Goal: Task Accomplishment & Management: Manage account settings

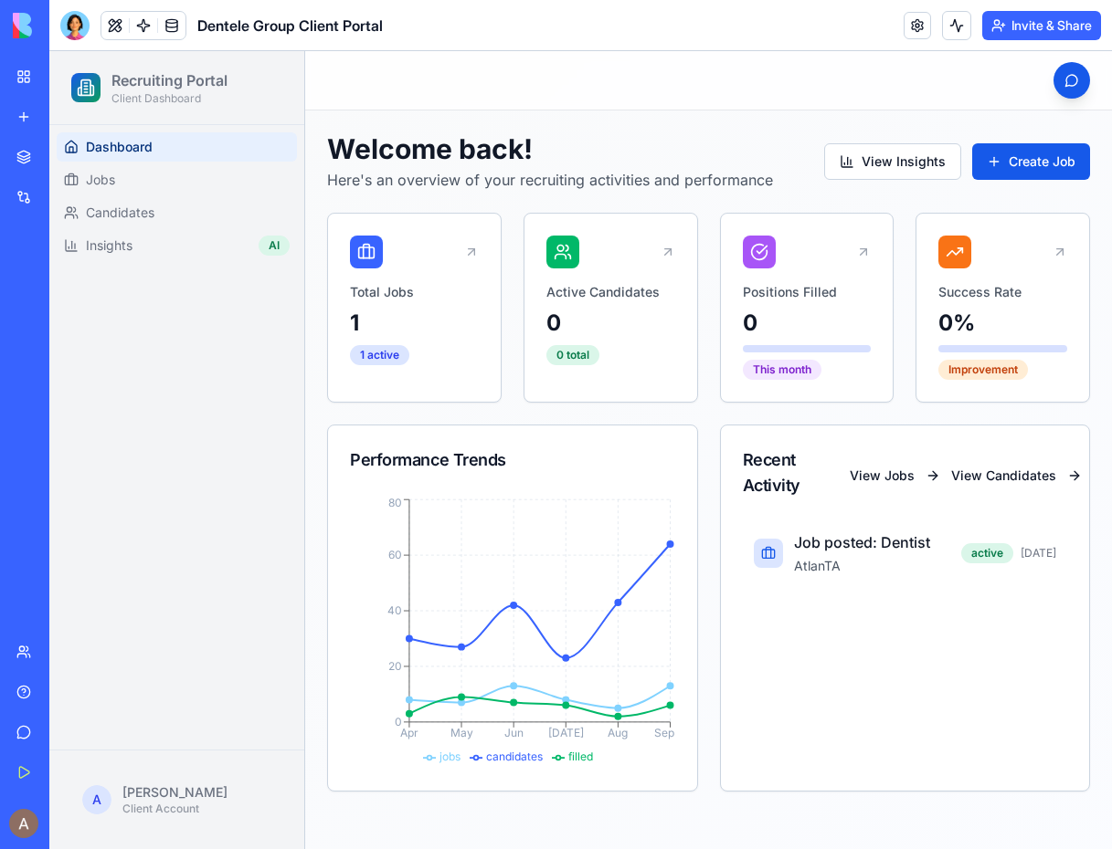
click at [34, 75] on link "My Workspace" at bounding box center [41, 76] width 73 height 37
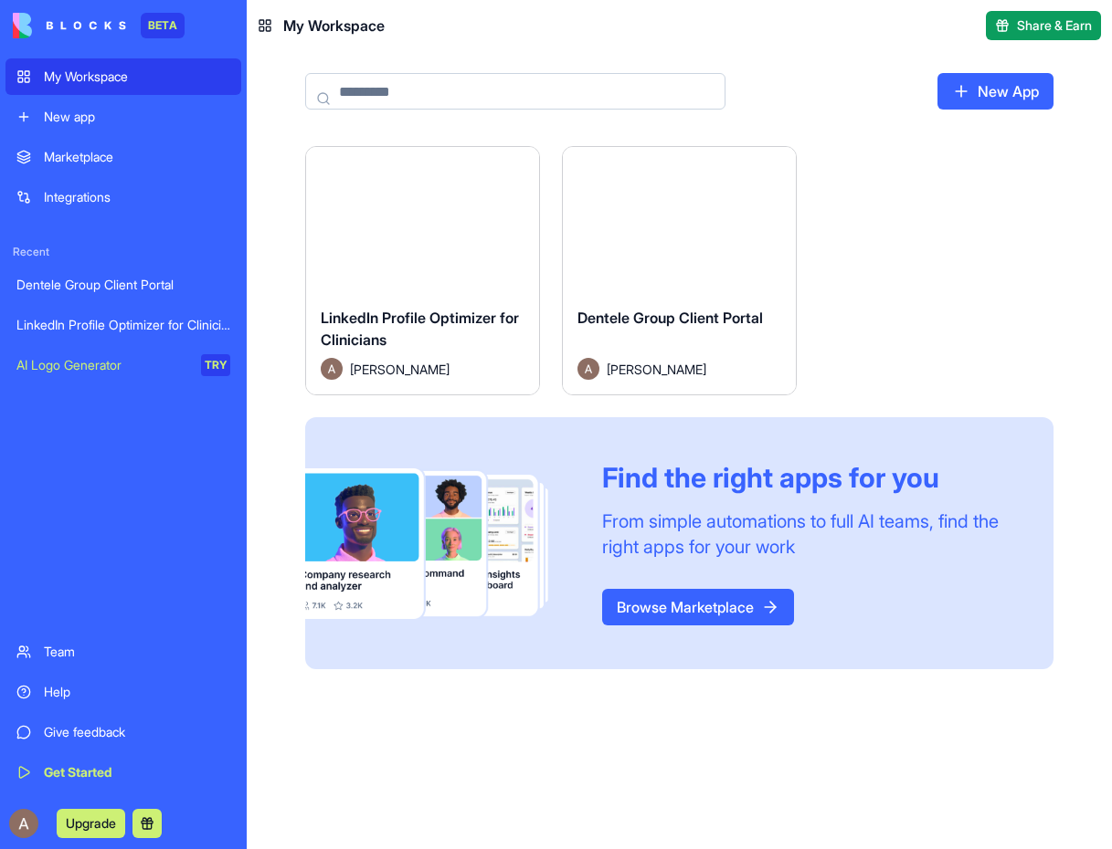
click at [153, 326] on div "LinkedIn Profile Optimizer for Clinicians" at bounding box center [123, 325] width 214 height 18
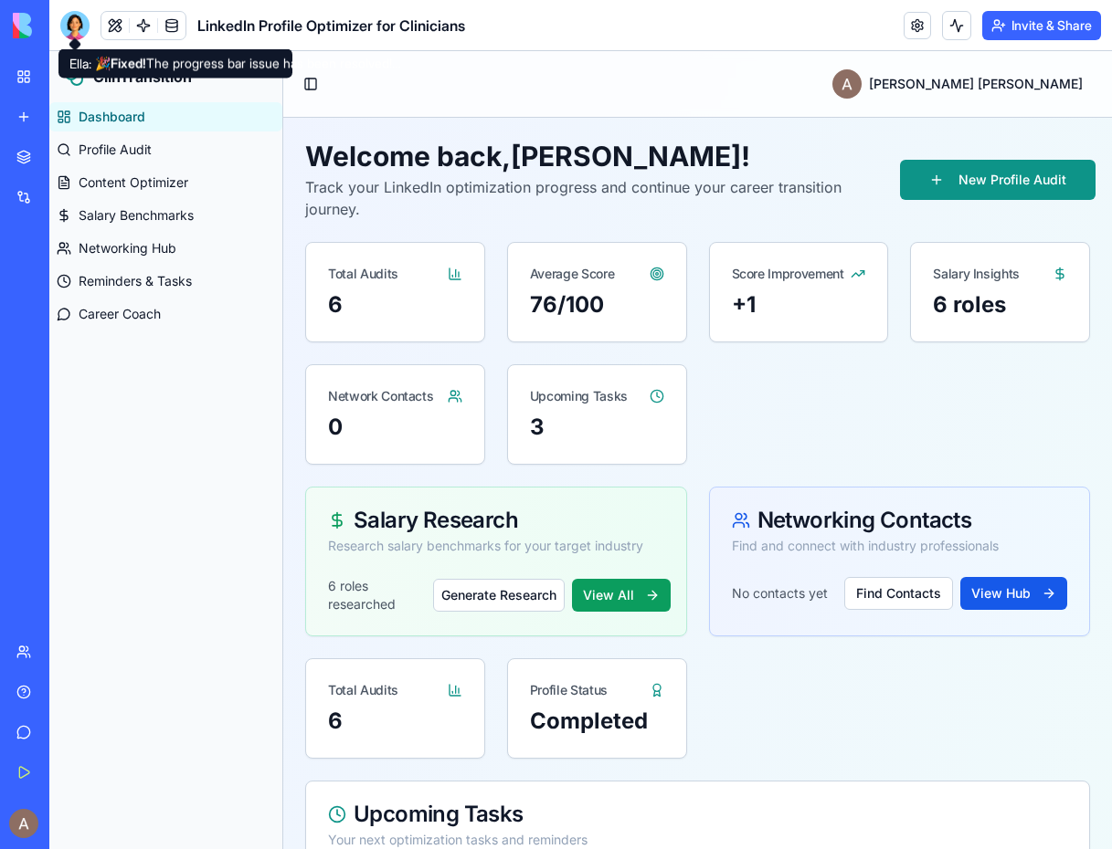
click at [76, 22] on div at bounding box center [74, 25] width 29 height 29
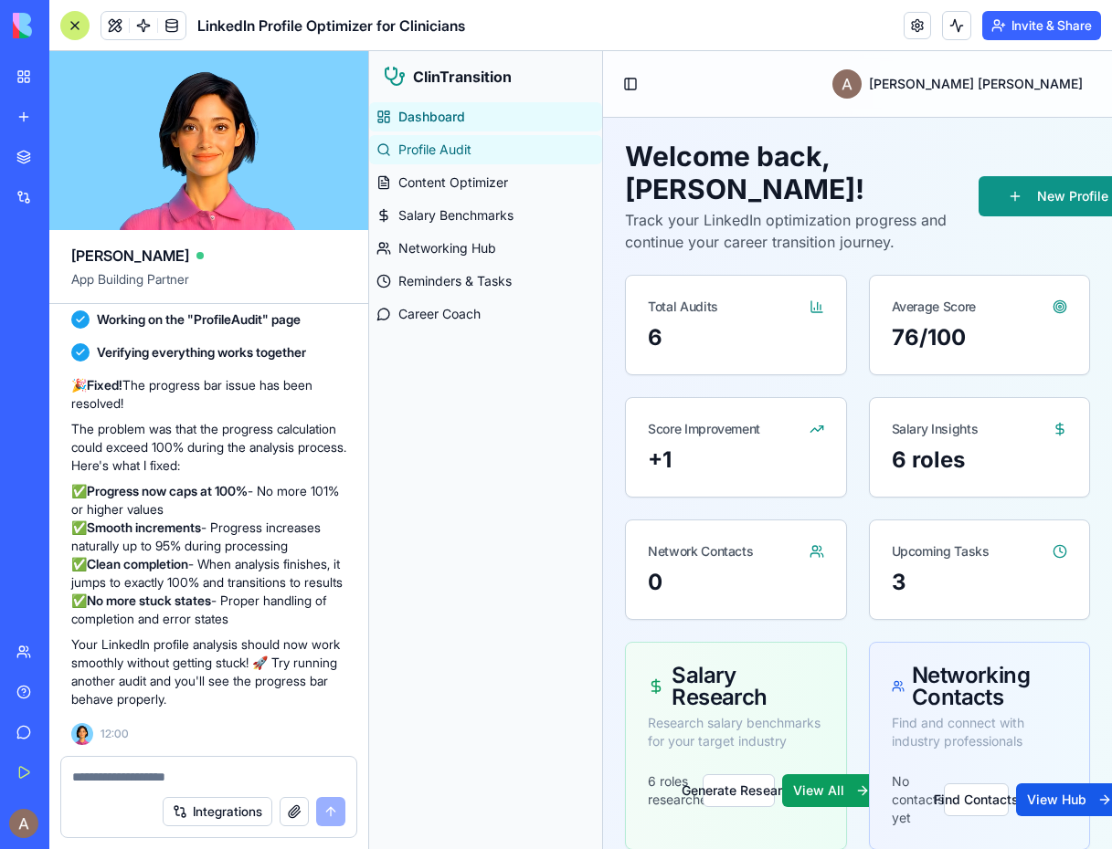
click at [457, 153] on span "Profile Audit" at bounding box center [434, 150] width 73 height 18
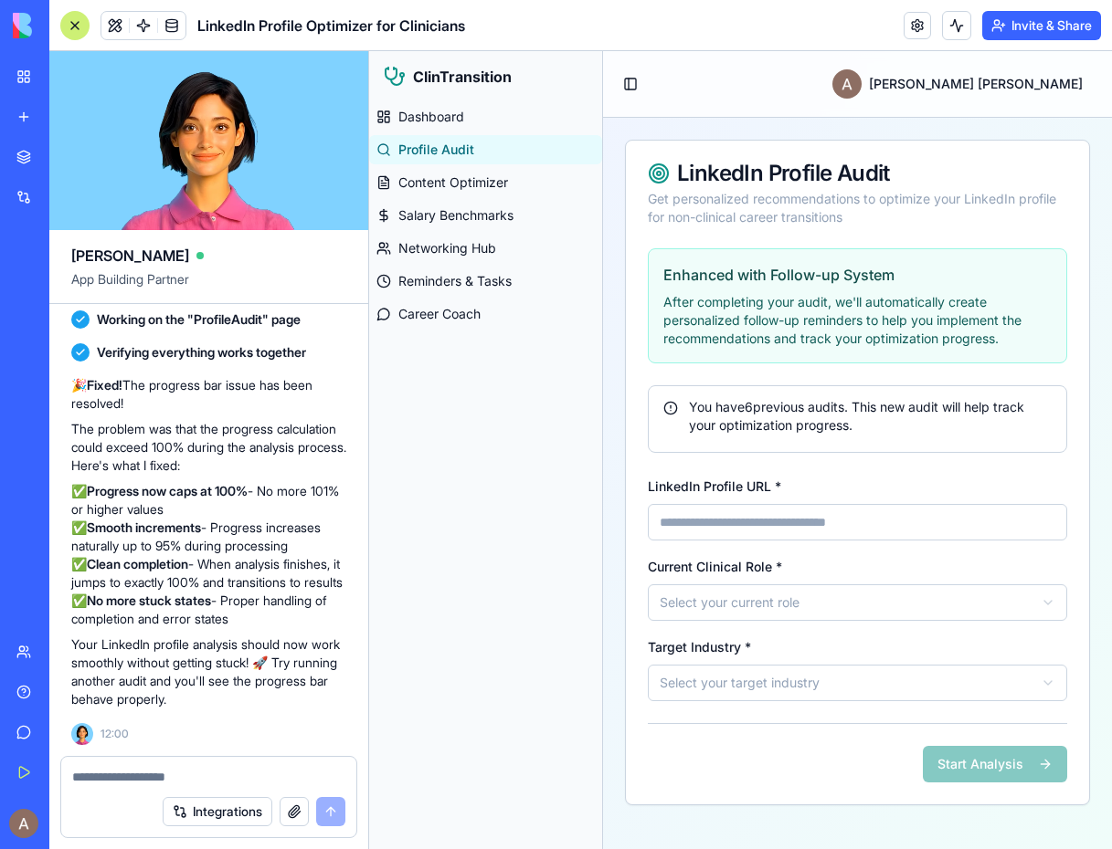
click at [766, 531] on input "LinkedIn Profile URL *" at bounding box center [857, 522] width 419 height 37
type input "**********"
click at [774, 609] on html "**********" at bounding box center [740, 450] width 743 height 798
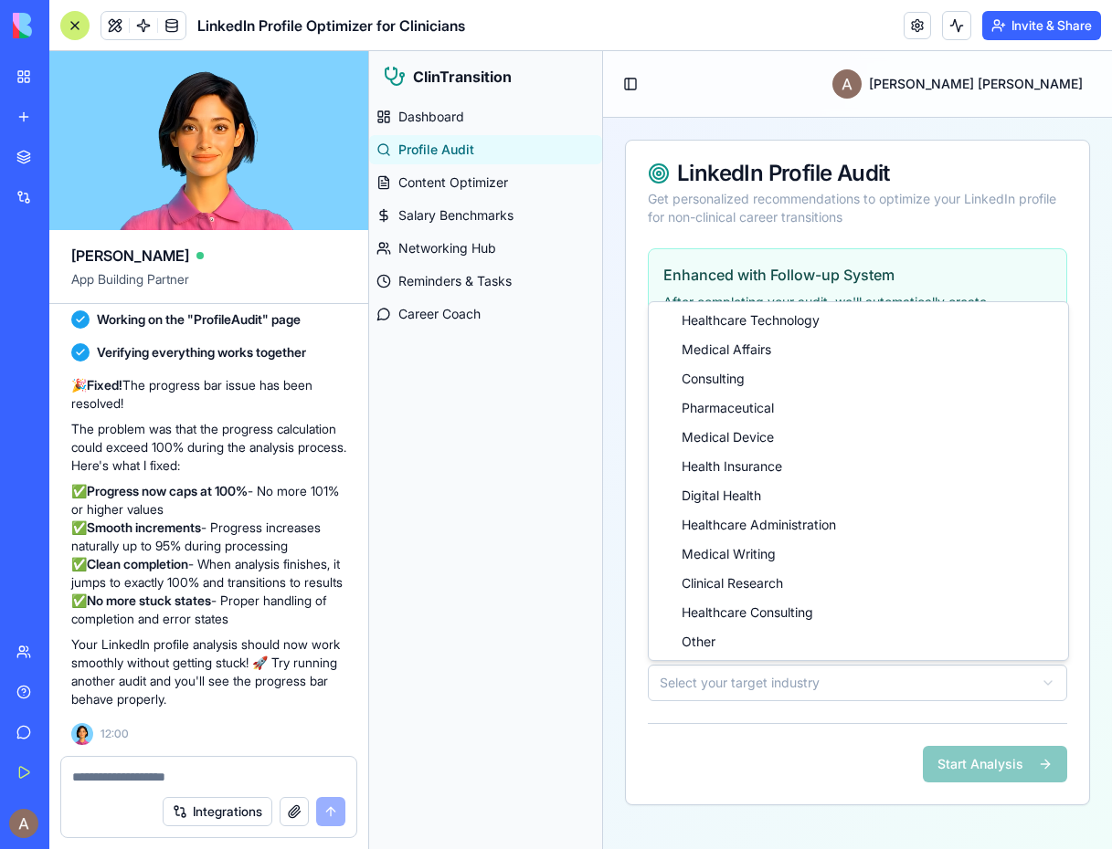
click at [768, 684] on html "**********" at bounding box center [740, 450] width 743 height 798
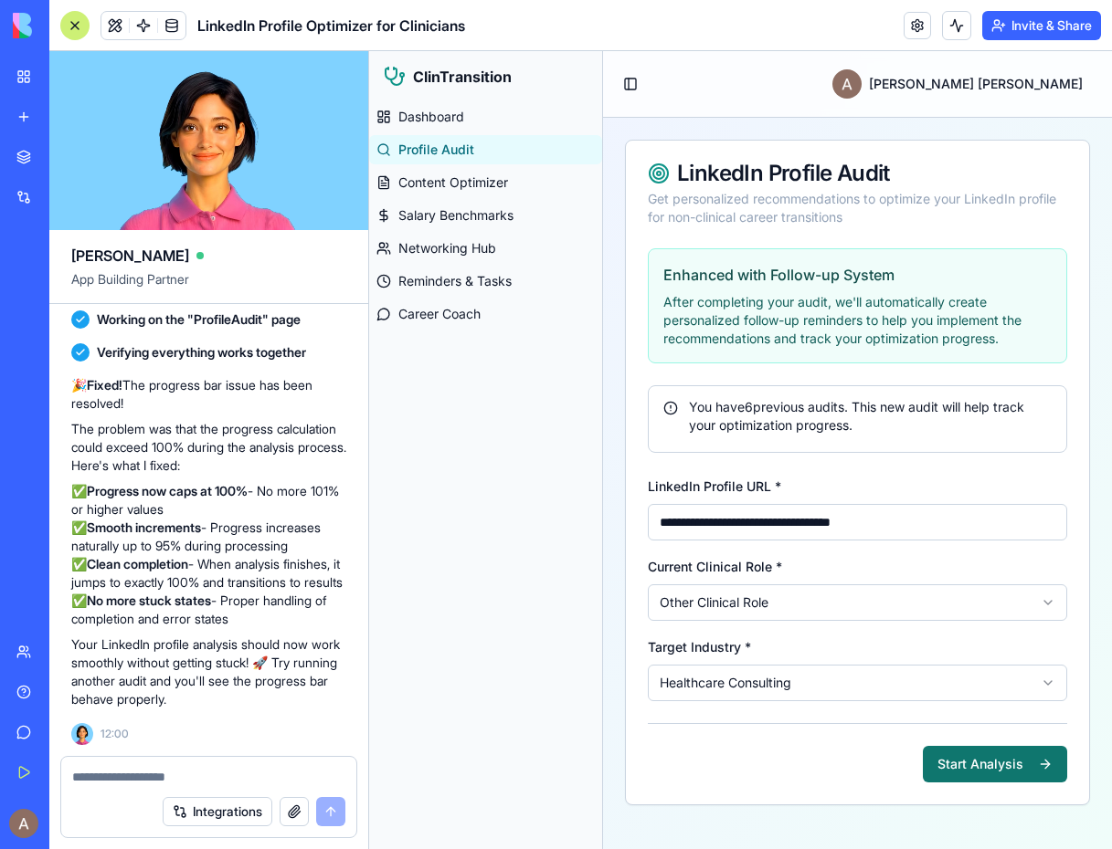
click at [978, 770] on button "Start Analysis" at bounding box center [994, 764] width 144 height 37
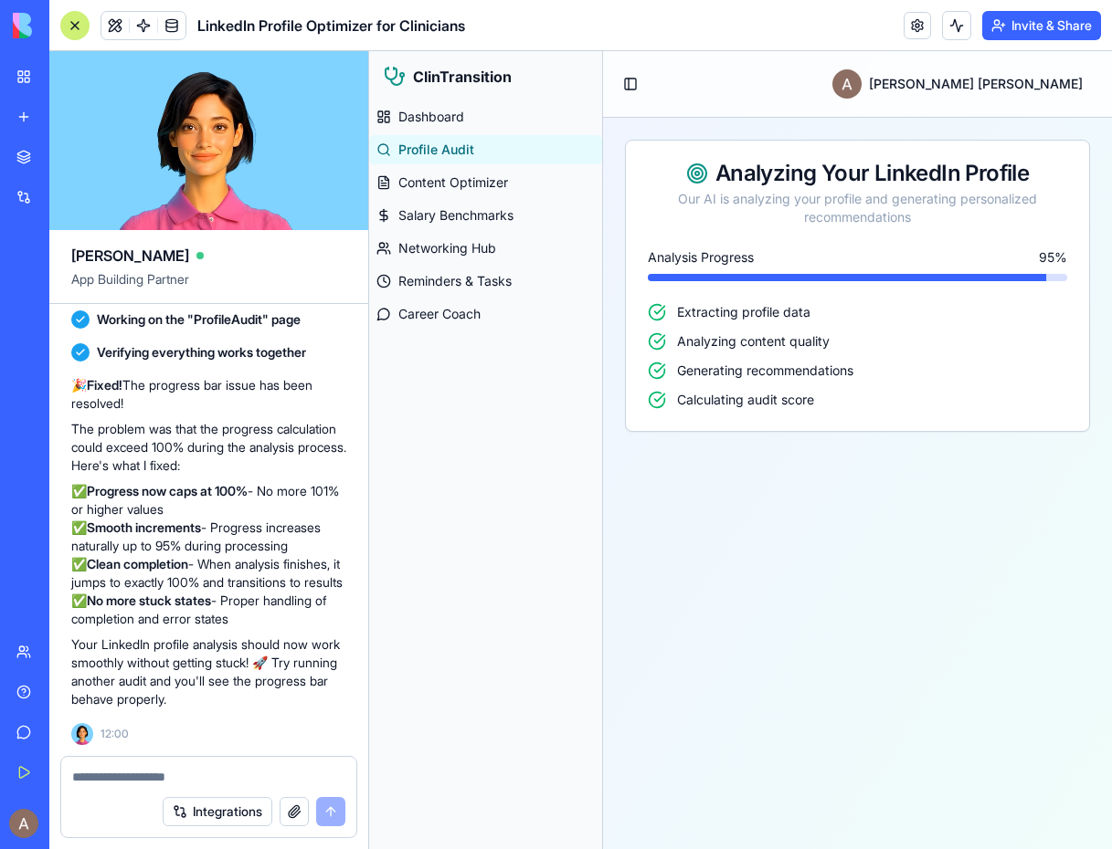
click at [925, 217] on div "Our AI is analyzing your profile and generating personalized recommendations" at bounding box center [857, 208] width 419 height 37
click at [294, 812] on button "button" at bounding box center [293, 811] width 29 height 29
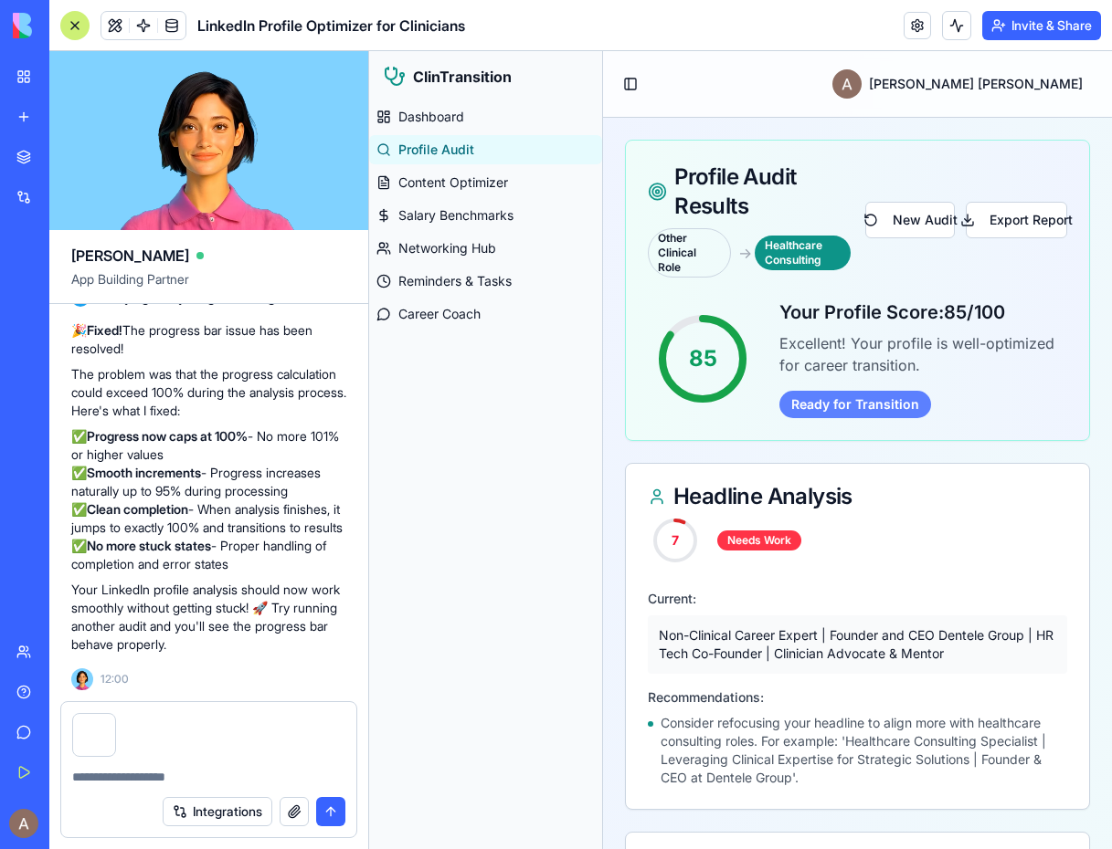
click at [872, 403] on div "Ready for Transition" at bounding box center [855, 404] width 152 height 27
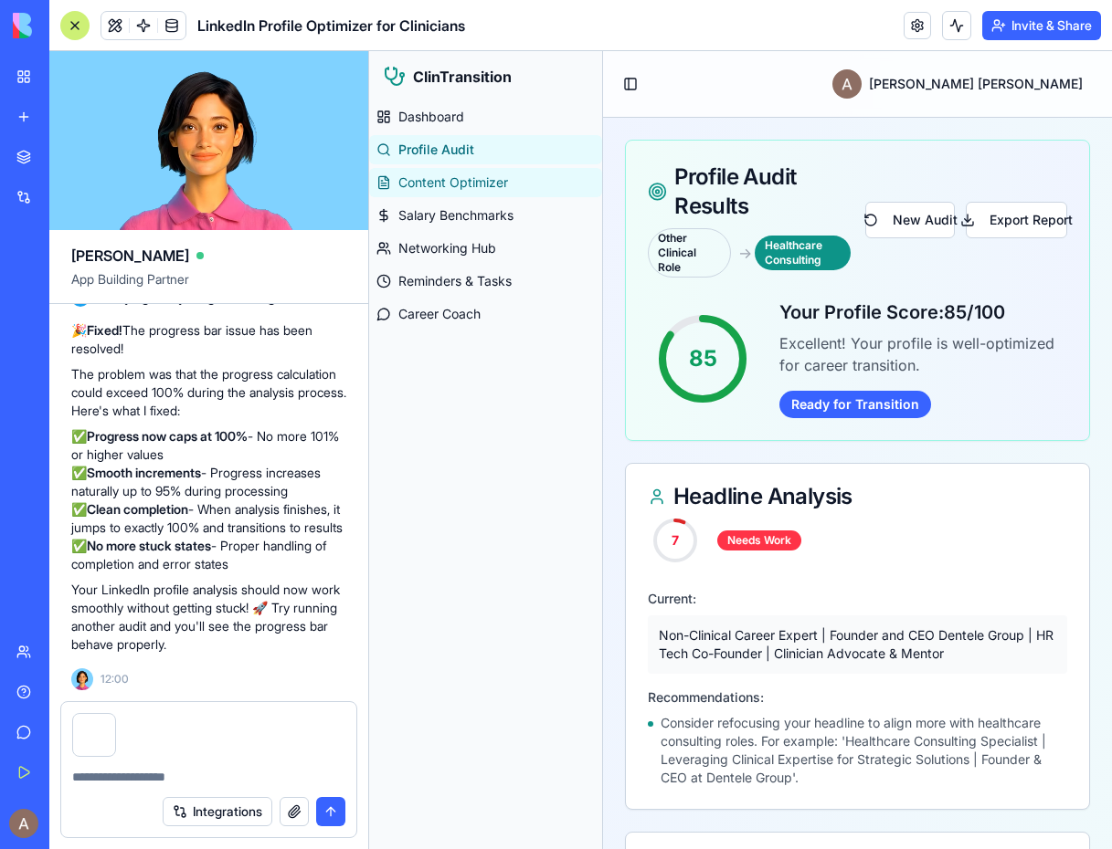
click at [489, 181] on span "Content Optimizer" at bounding box center [453, 183] width 110 height 18
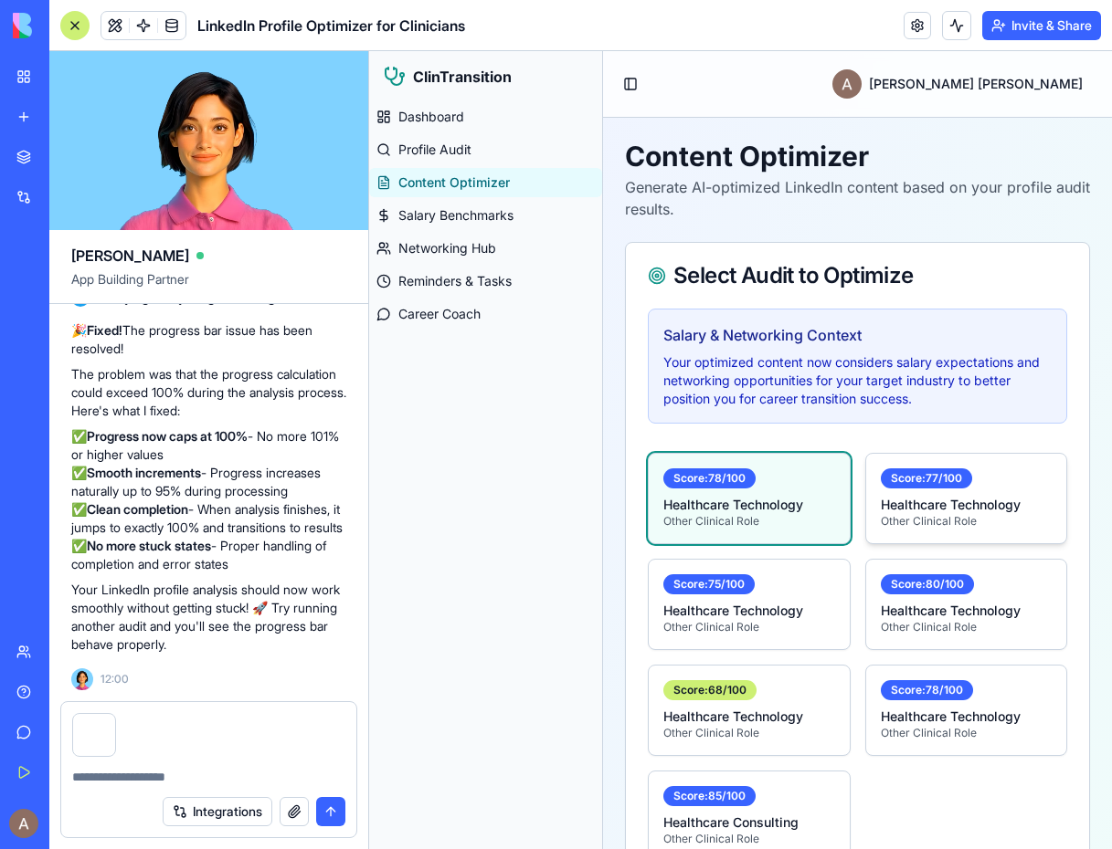
click at [912, 506] on p "Healthcare Technology" at bounding box center [966, 505] width 172 height 18
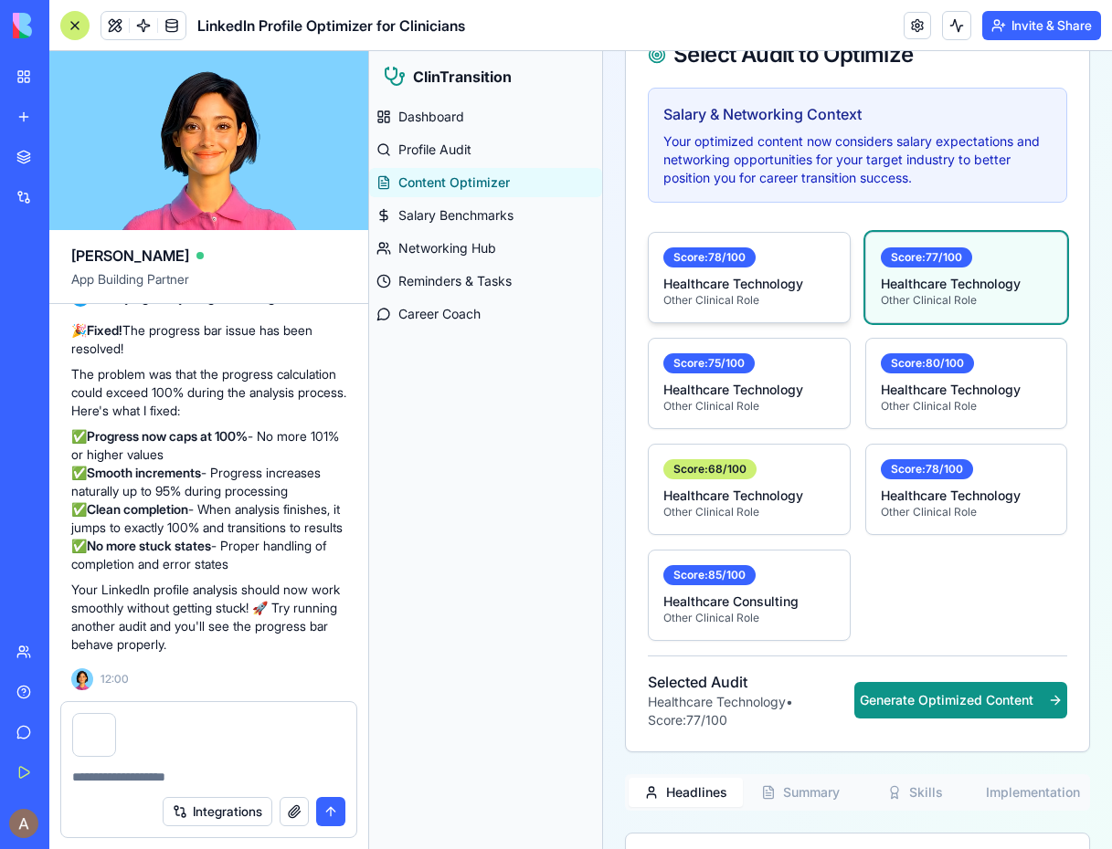
scroll to position [336, 0]
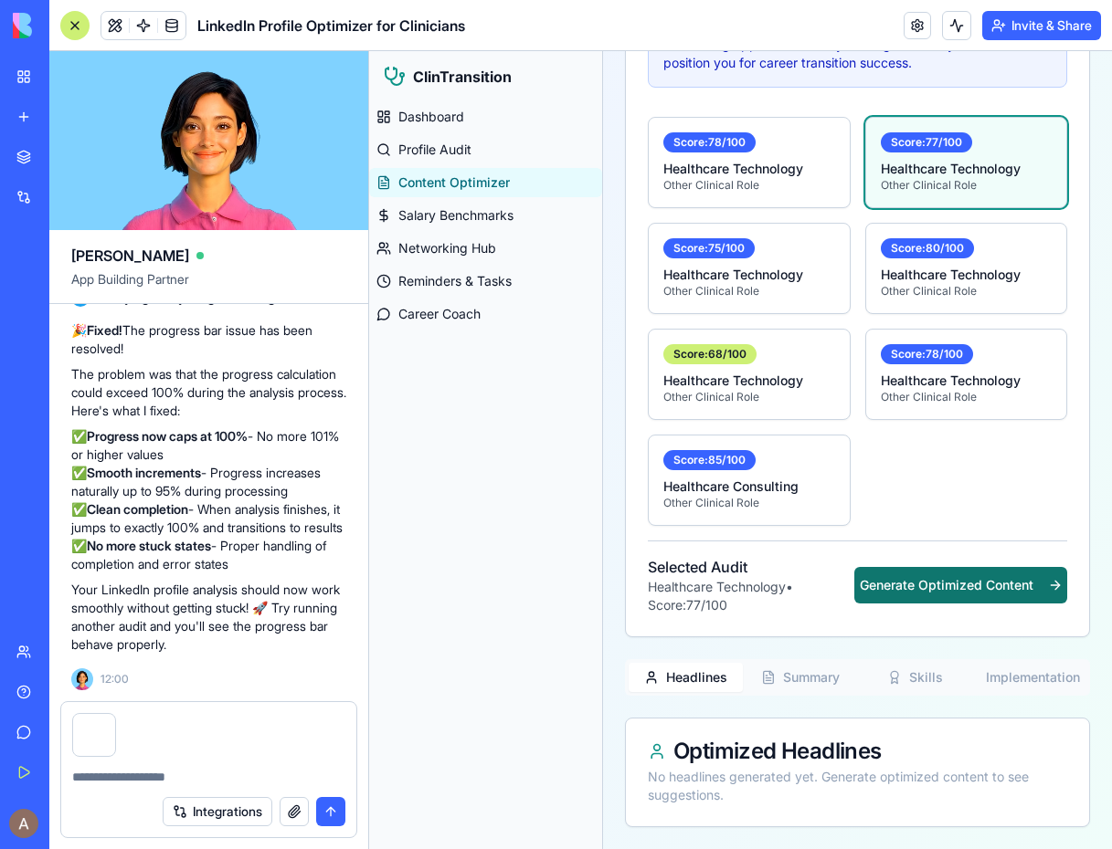
click at [916, 573] on button "Generate Optimized Content" at bounding box center [960, 585] width 213 height 37
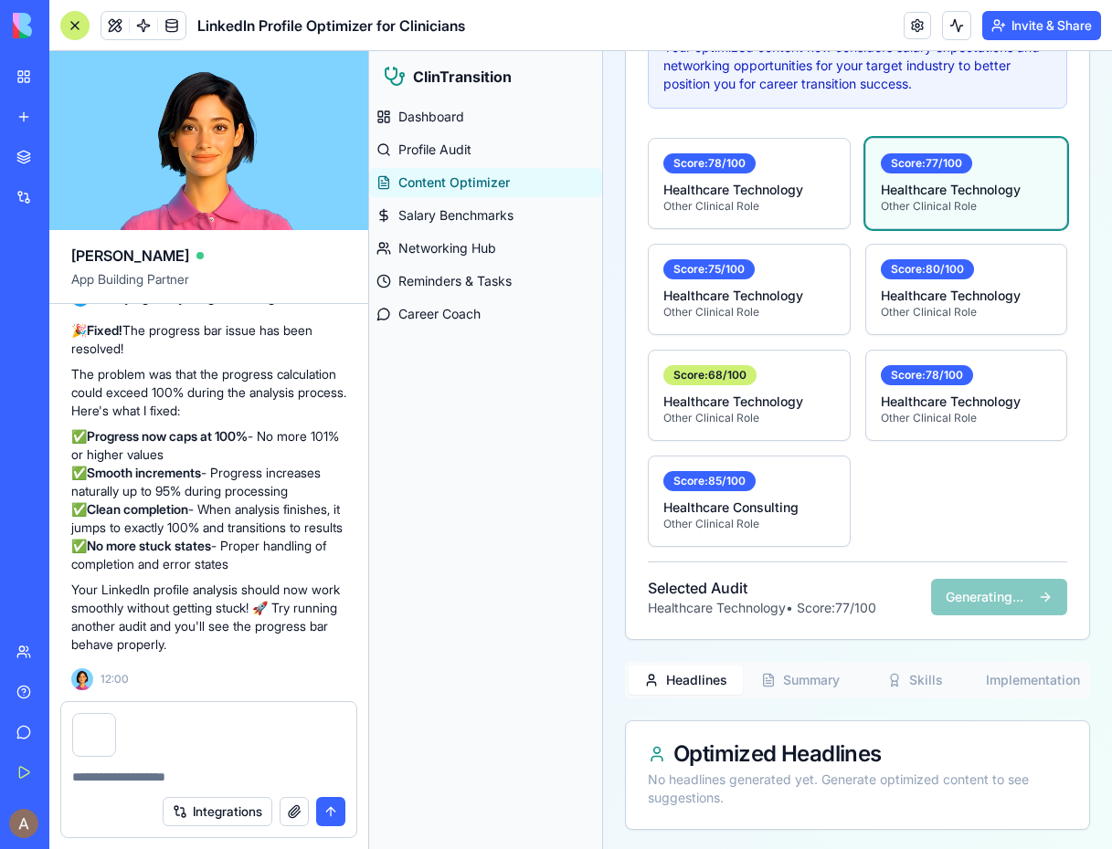
scroll to position [318, 0]
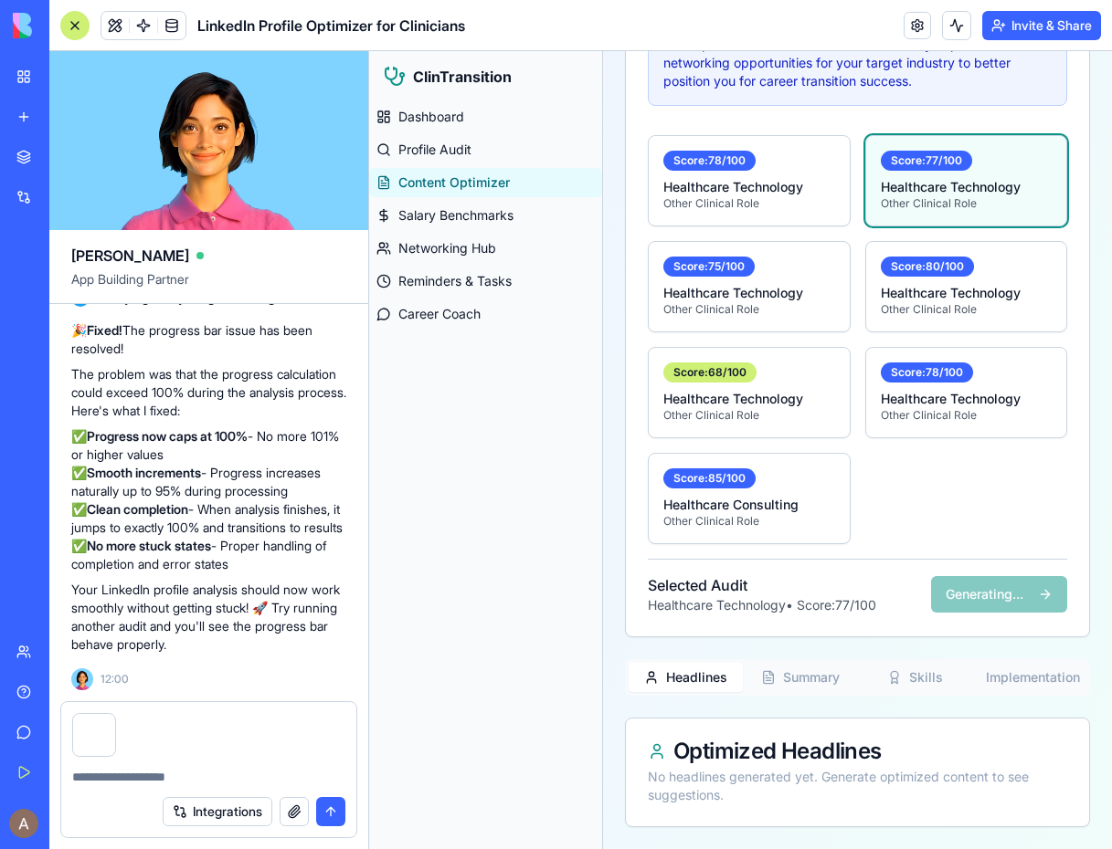
click at [798, 675] on button "Summary" at bounding box center [800, 677] width 114 height 29
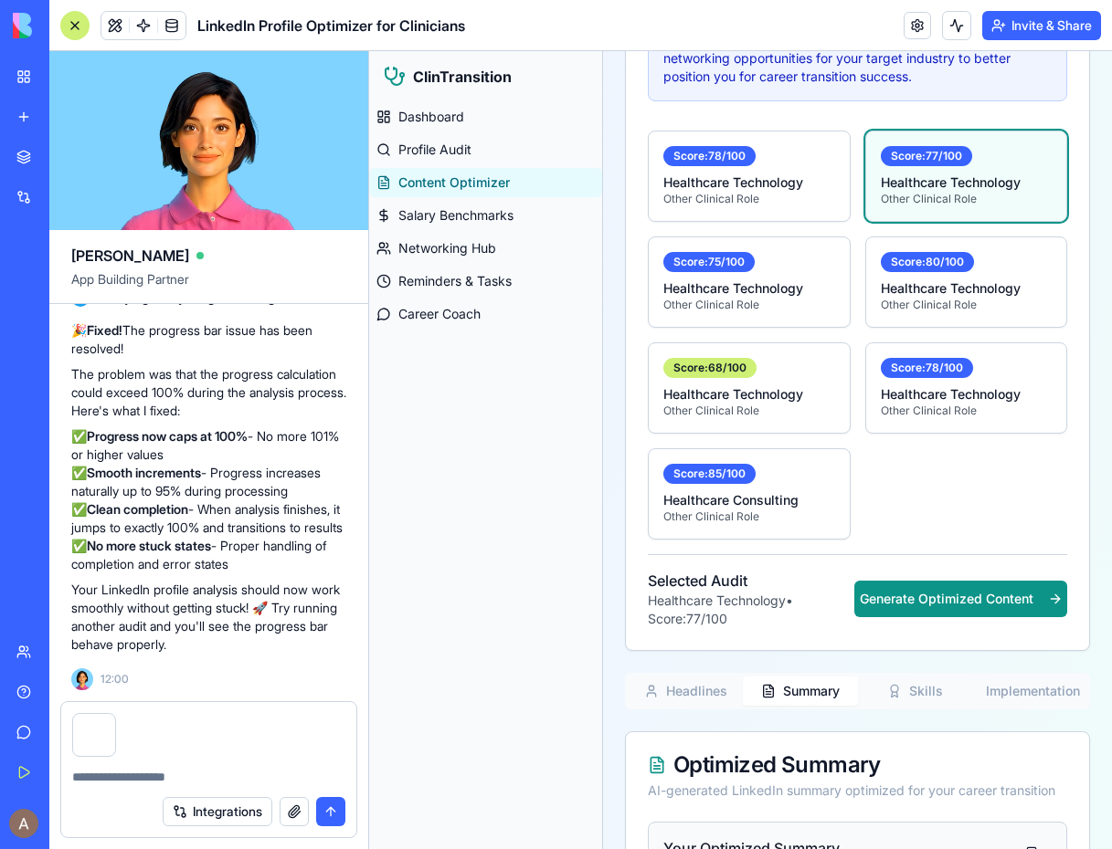
scroll to position [290, 0]
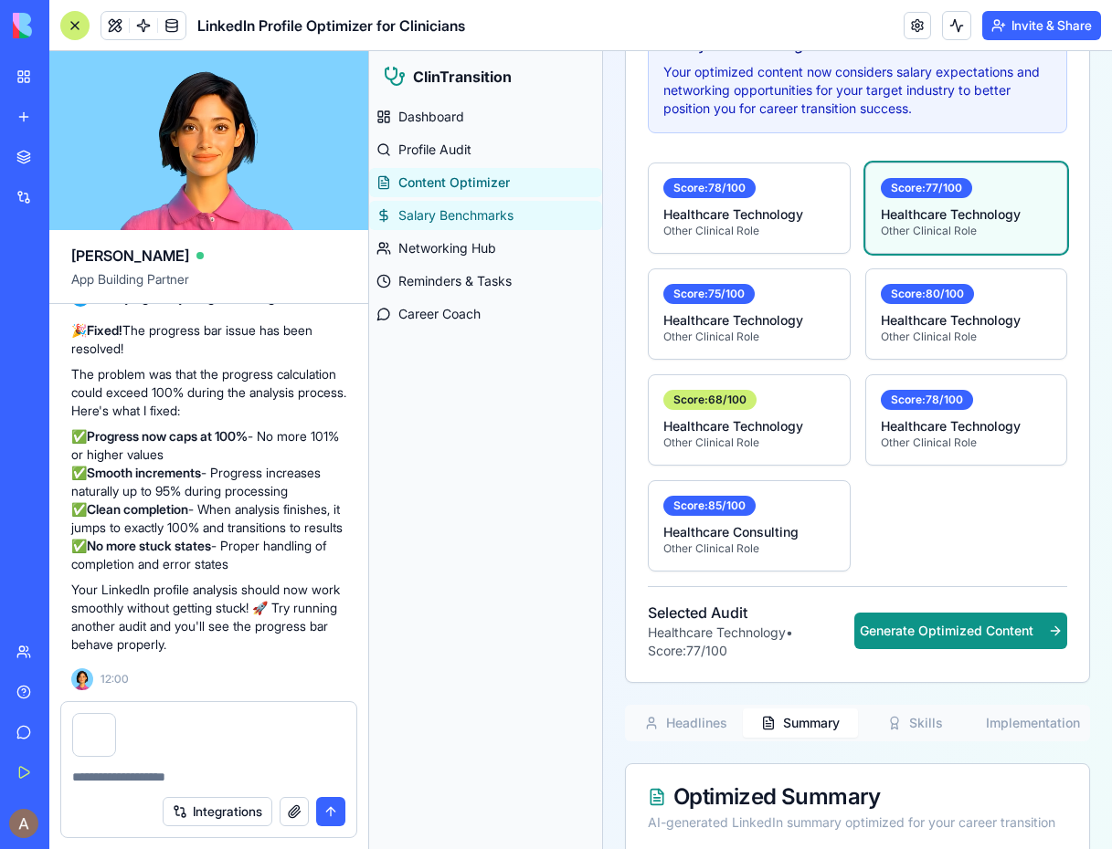
click at [458, 215] on span "Salary Benchmarks" at bounding box center [455, 215] width 115 height 18
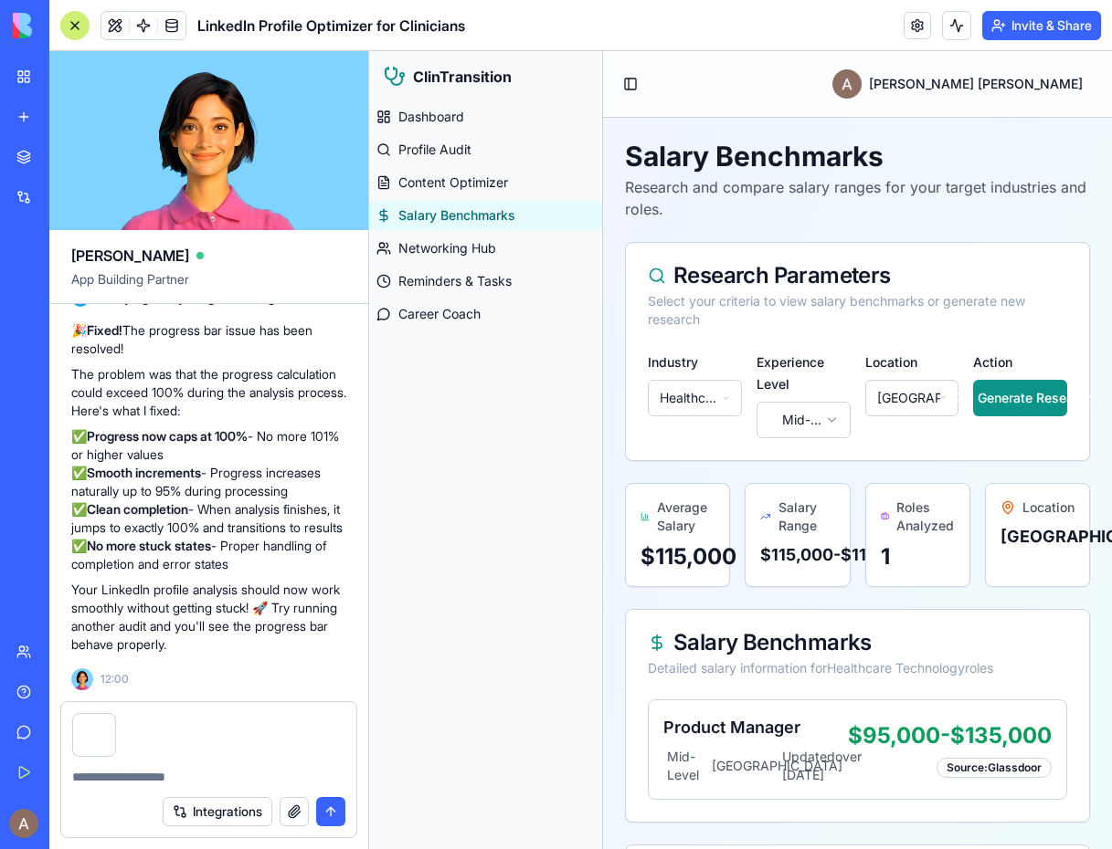
click at [193, 769] on textarea at bounding box center [208, 777] width 273 height 18
click at [181, 747] on div at bounding box center [208, 729] width 295 height 55
click at [137, 749] on div at bounding box center [208, 729] width 295 height 55
click at [98, 725] on div at bounding box center [114, 717] width 33 height 37
click at [114, 716] on button "button" at bounding box center [114, 717] width 18 height 18
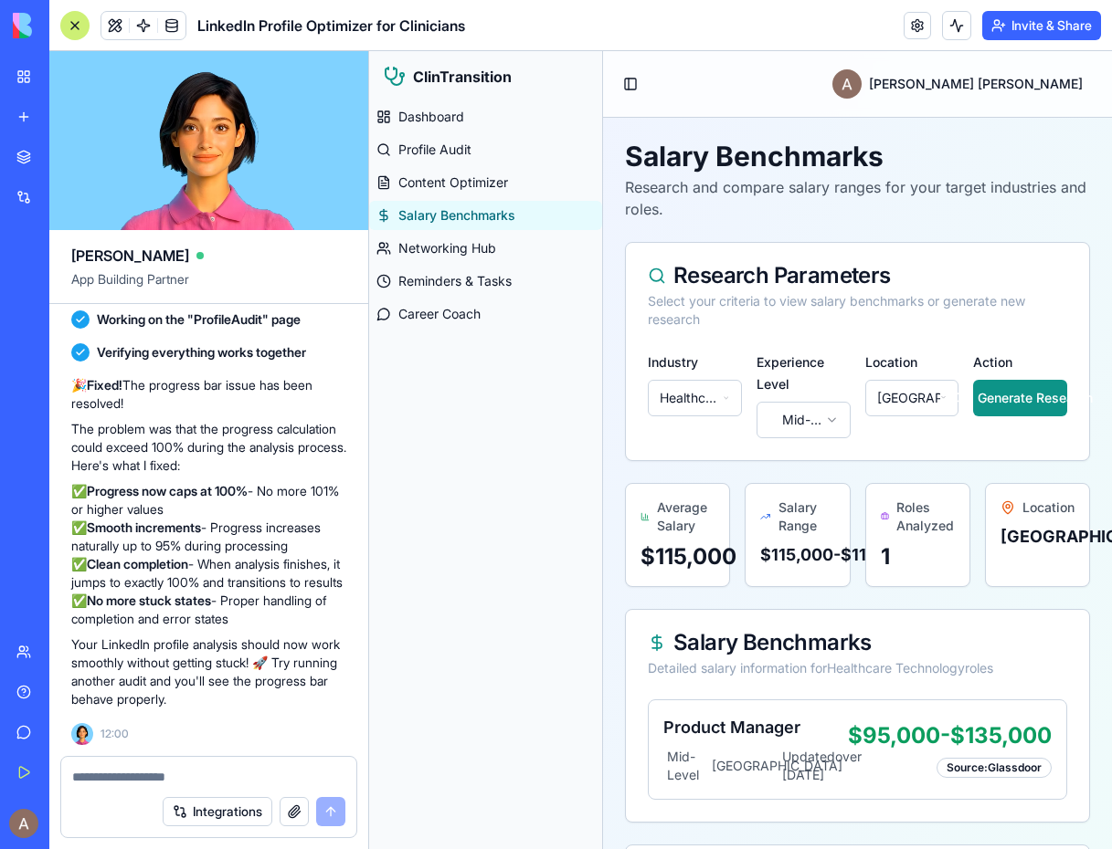
click at [129, 769] on textarea at bounding box center [208, 777] width 273 height 18
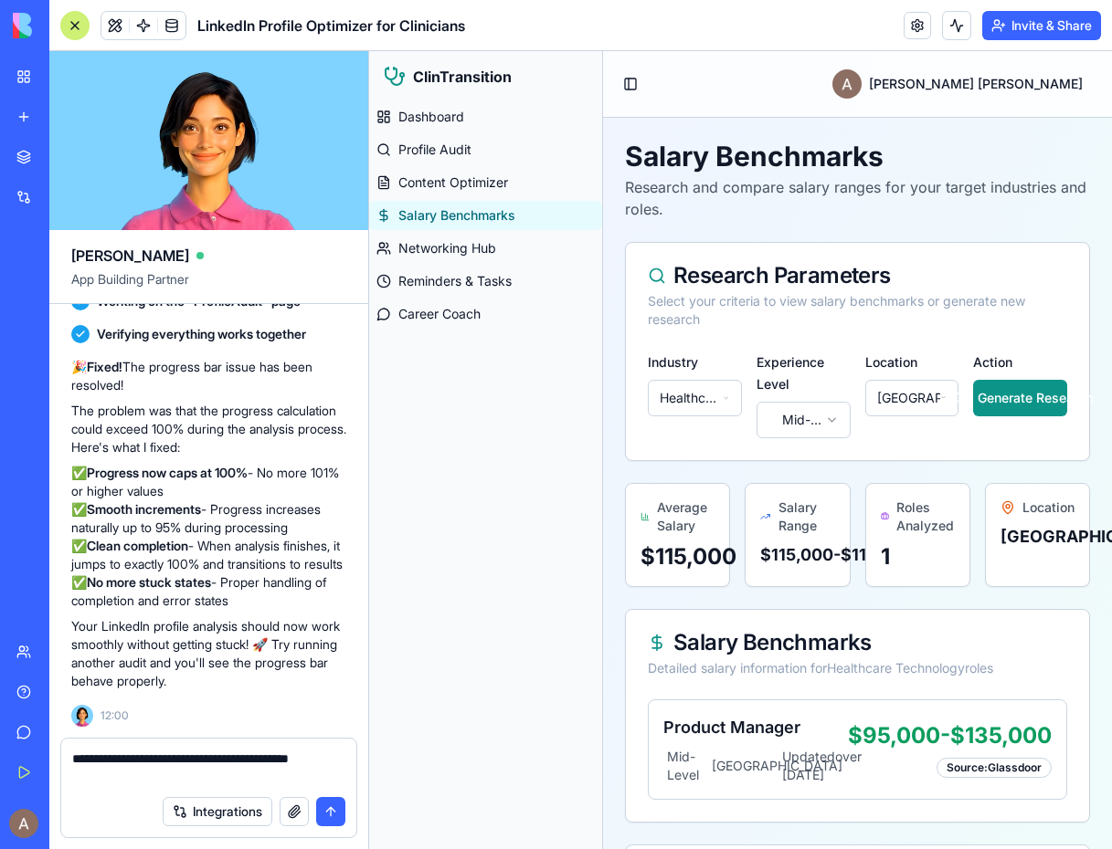
click at [270, 756] on textarea "**********" at bounding box center [208, 768] width 273 height 37
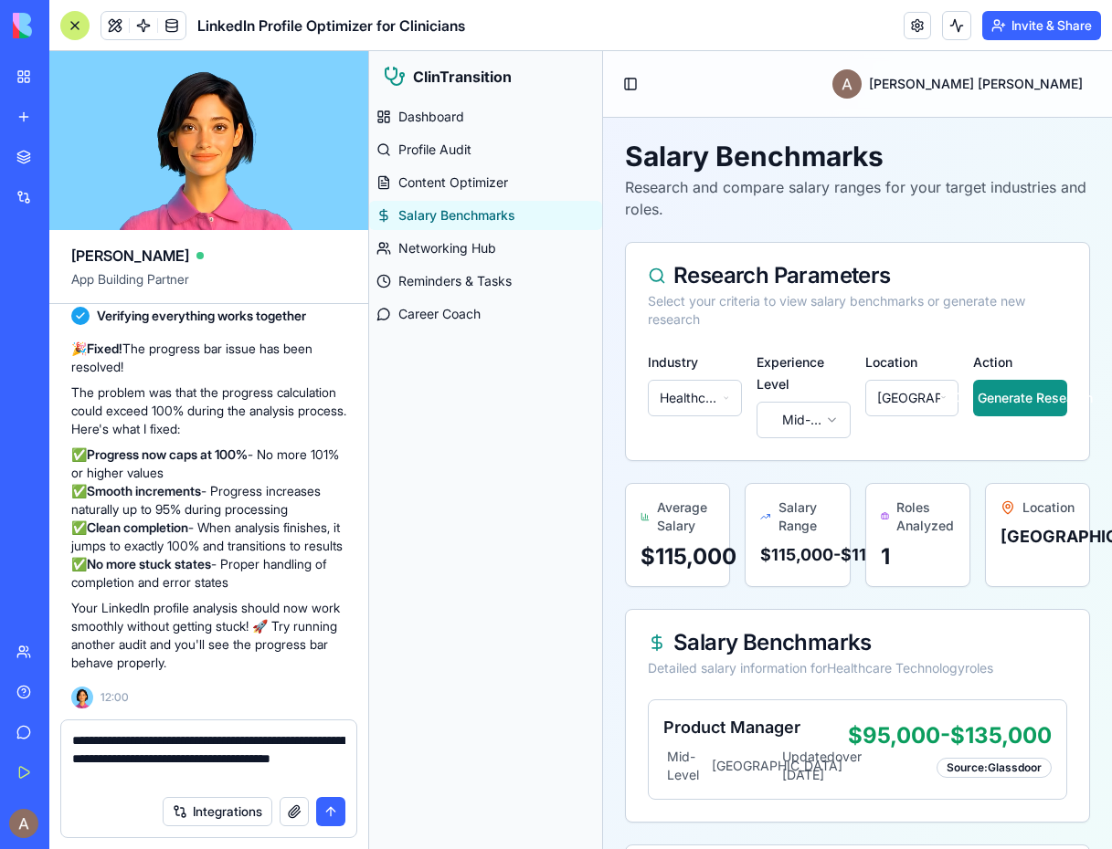
type textarea "**********"
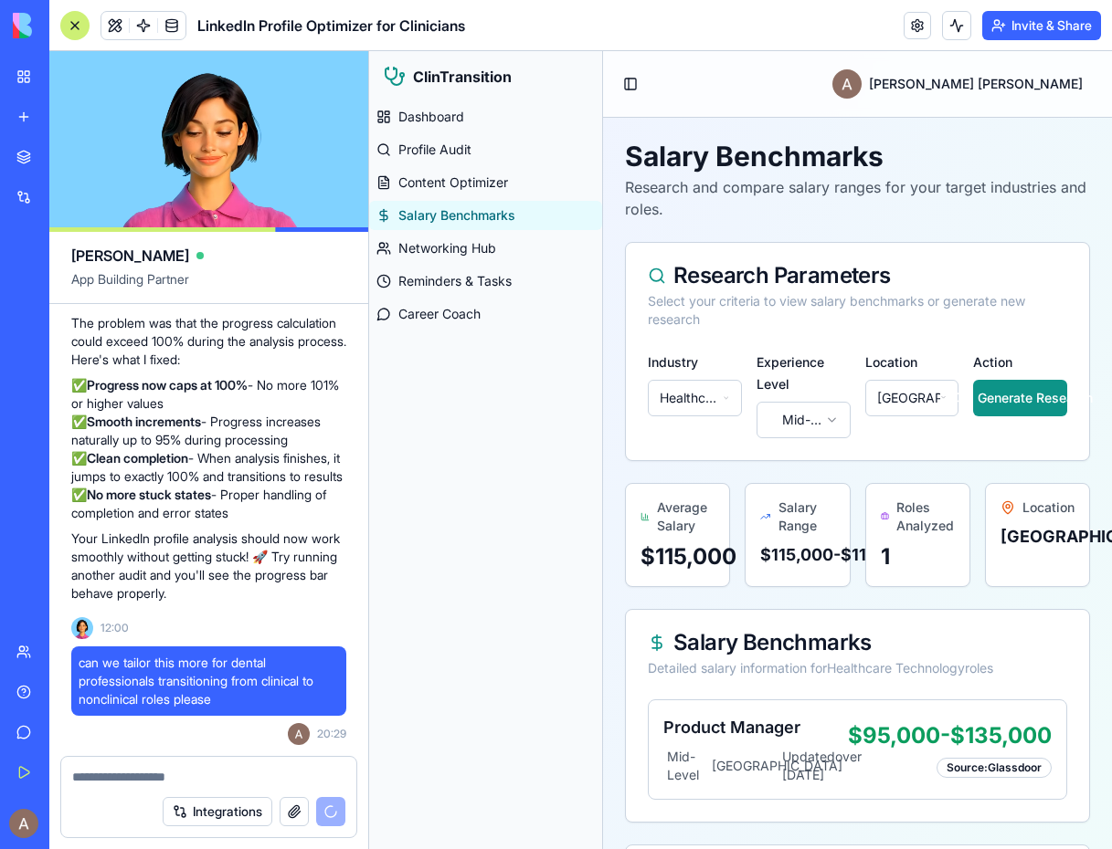
scroll to position [5529, 0]
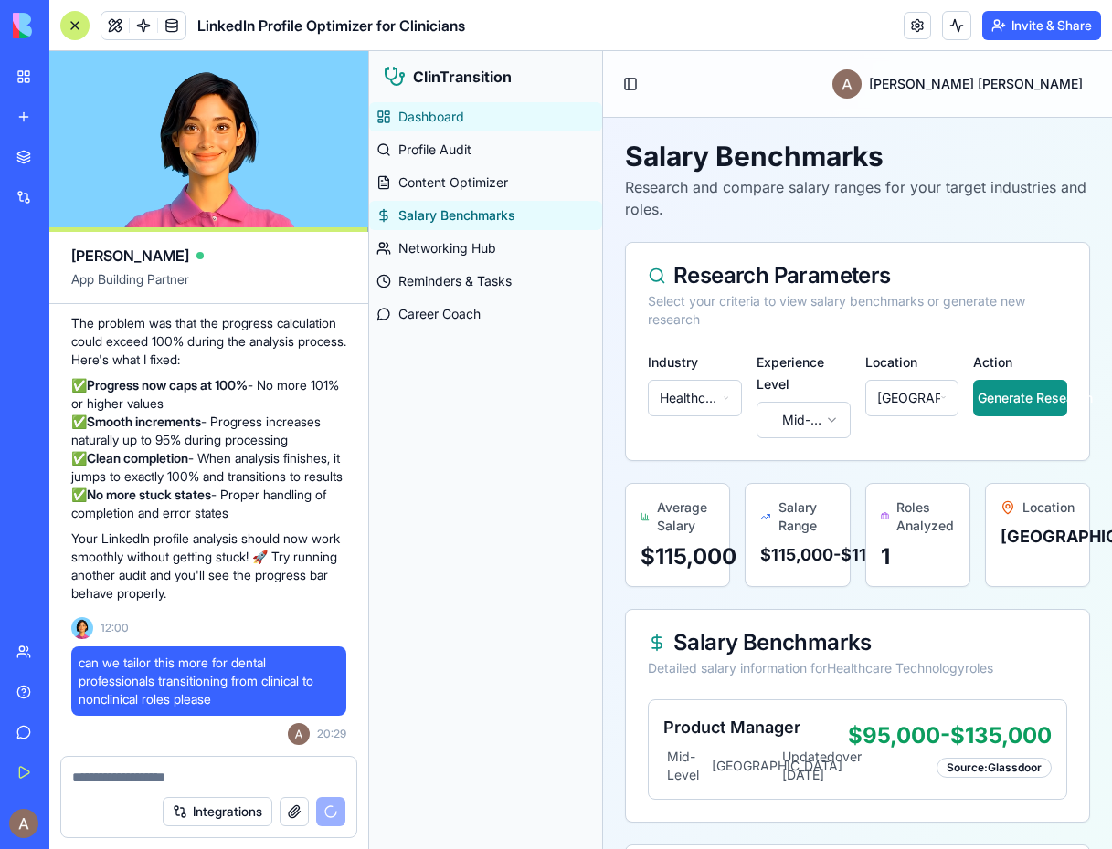
click at [456, 113] on span "Dashboard" at bounding box center [431, 117] width 66 height 18
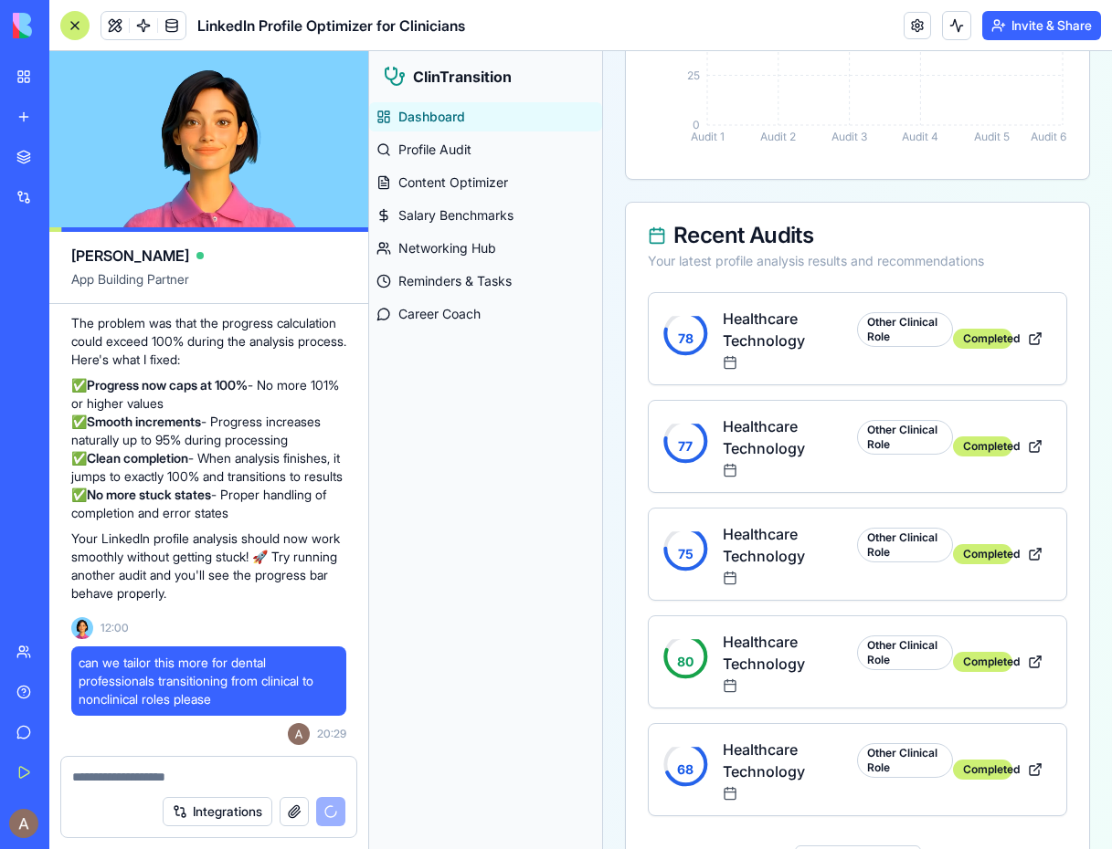
scroll to position [1817, 0]
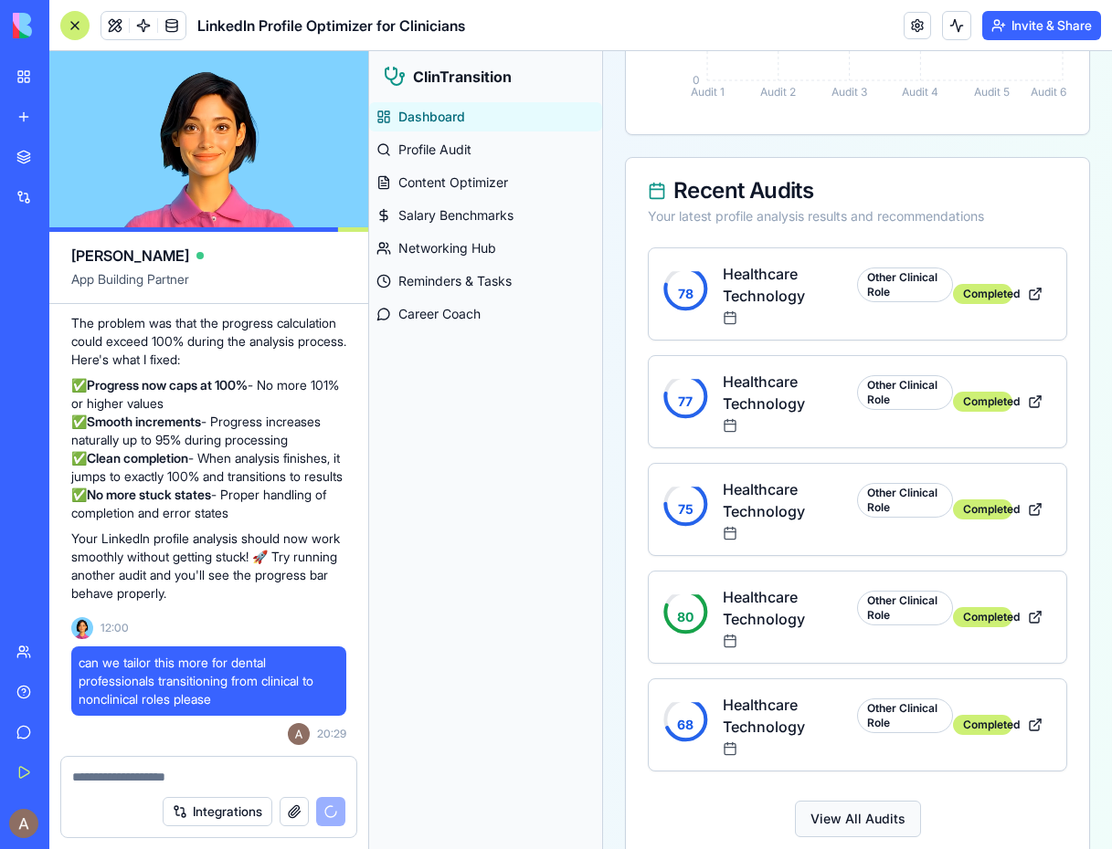
click at [869, 801] on button "View All Audits" at bounding box center [858, 819] width 126 height 37
click at [24, 732] on link "Give feedback" at bounding box center [41, 732] width 73 height 37
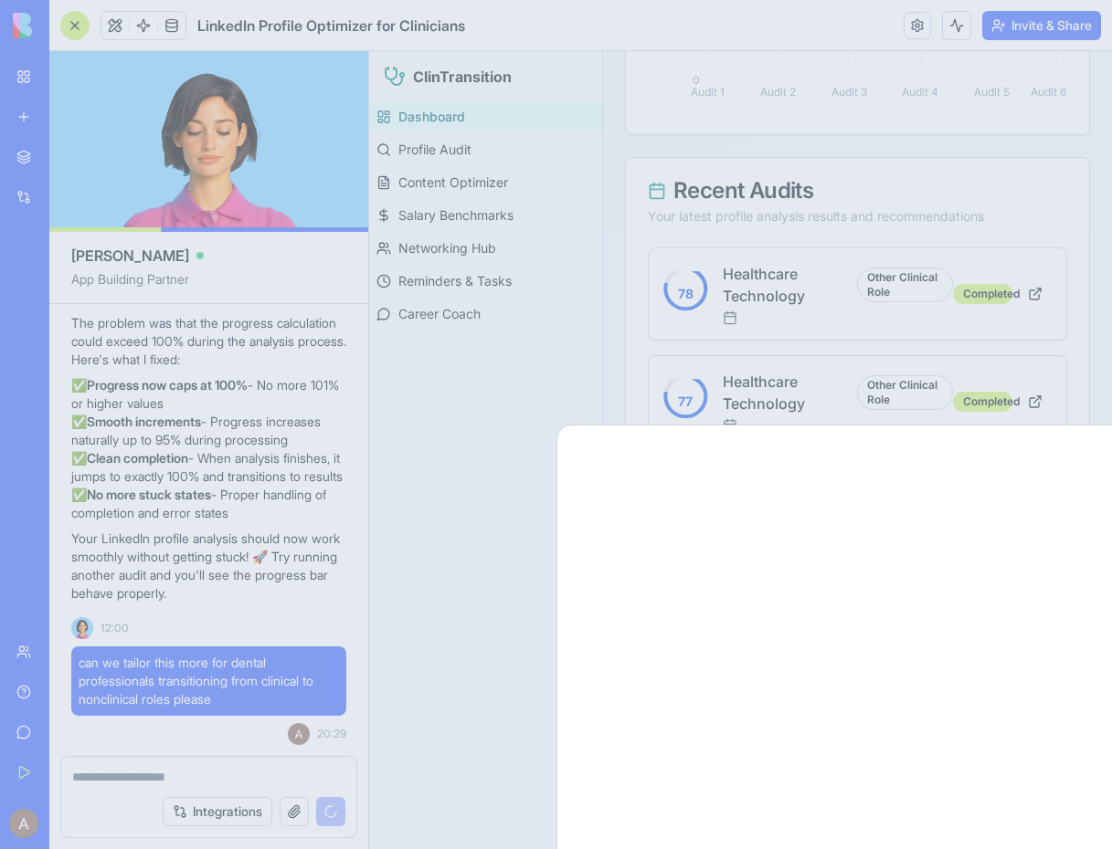
scroll to position [0, 0]
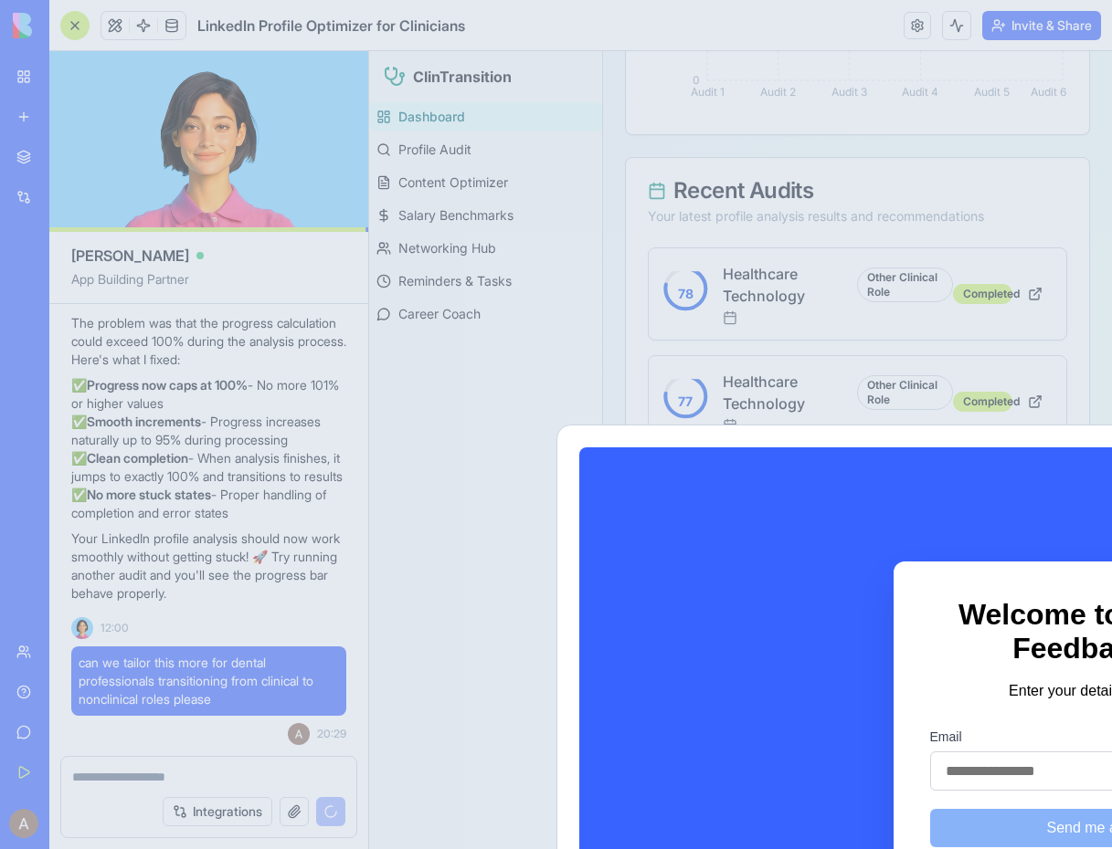
click at [795, 20] on div at bounding box center [556, 424] width 1112 height 849
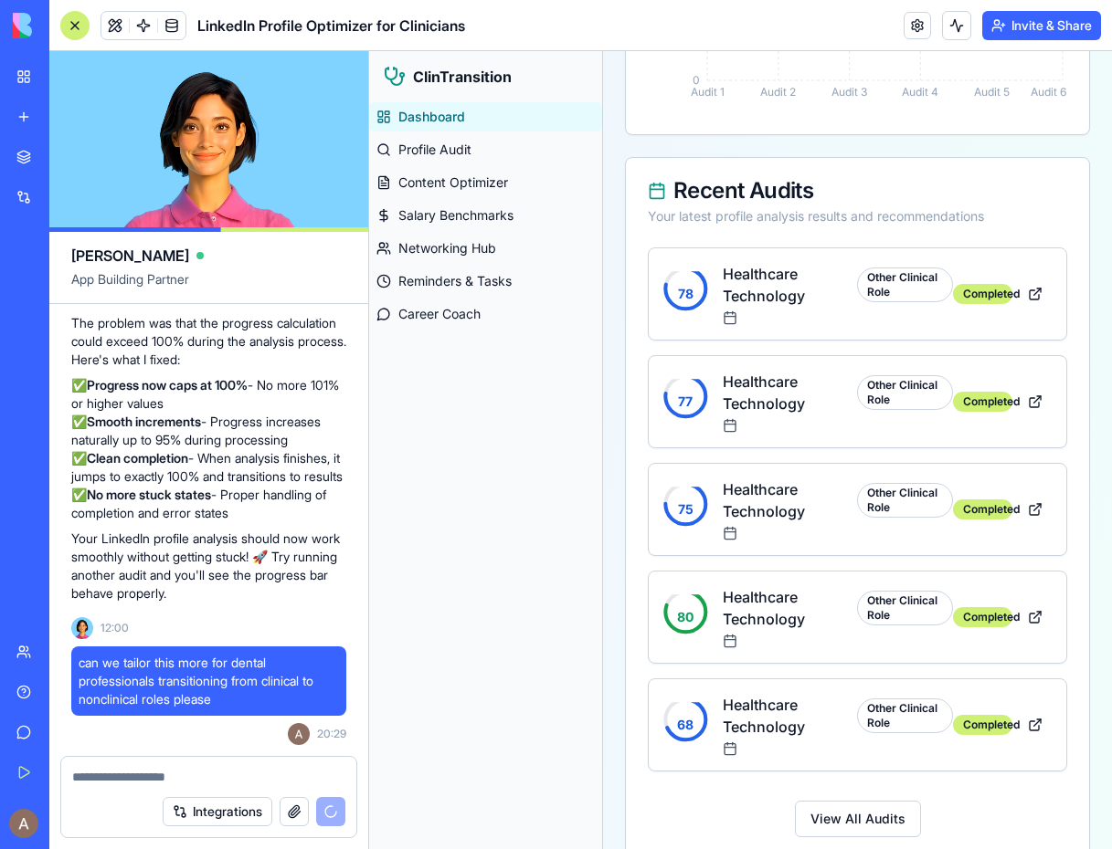
click at [322, 573] on p "Your LinkedIn profile analysis should now work smoothly without getting stuck! …" at bounding box center [208, 566] width 275 height 73
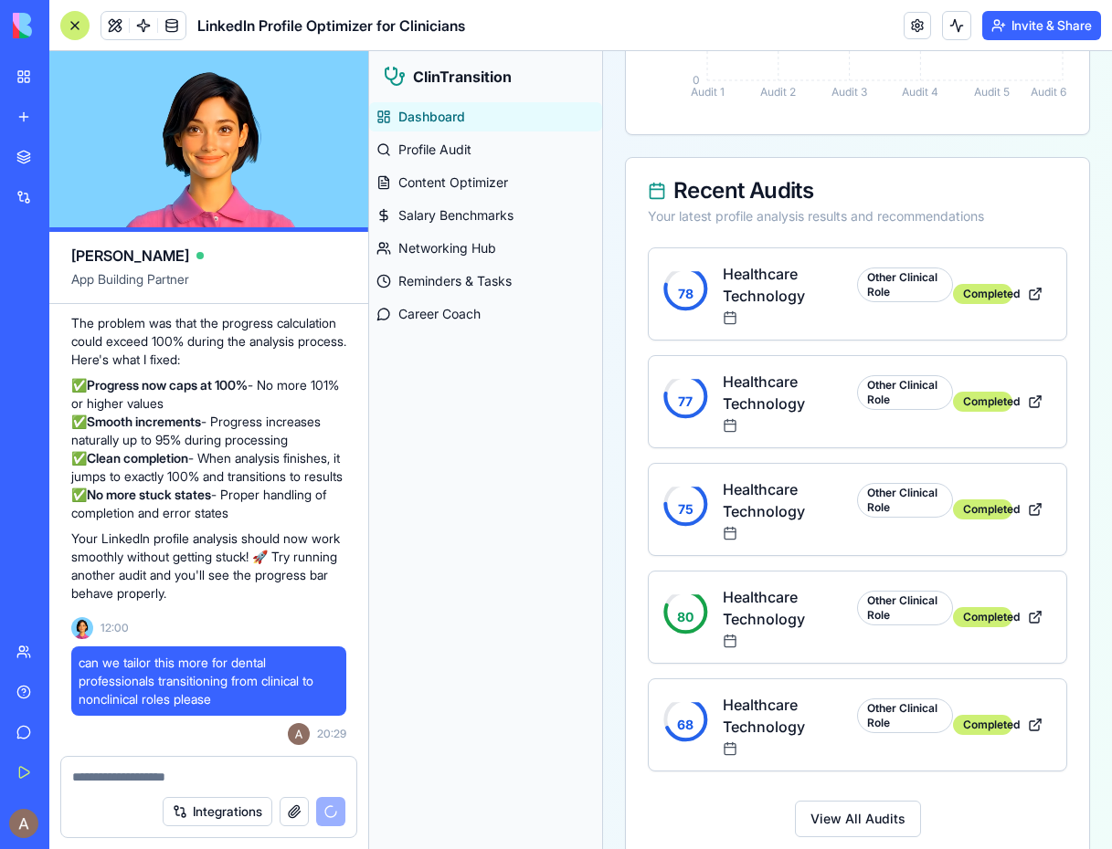
click at [468, 494] on div "Dashboard Profile Audit Content Optimizer Salary Benchmarks Networking Hub Remi…" at bounding box center [485, 475] width 233 height 747
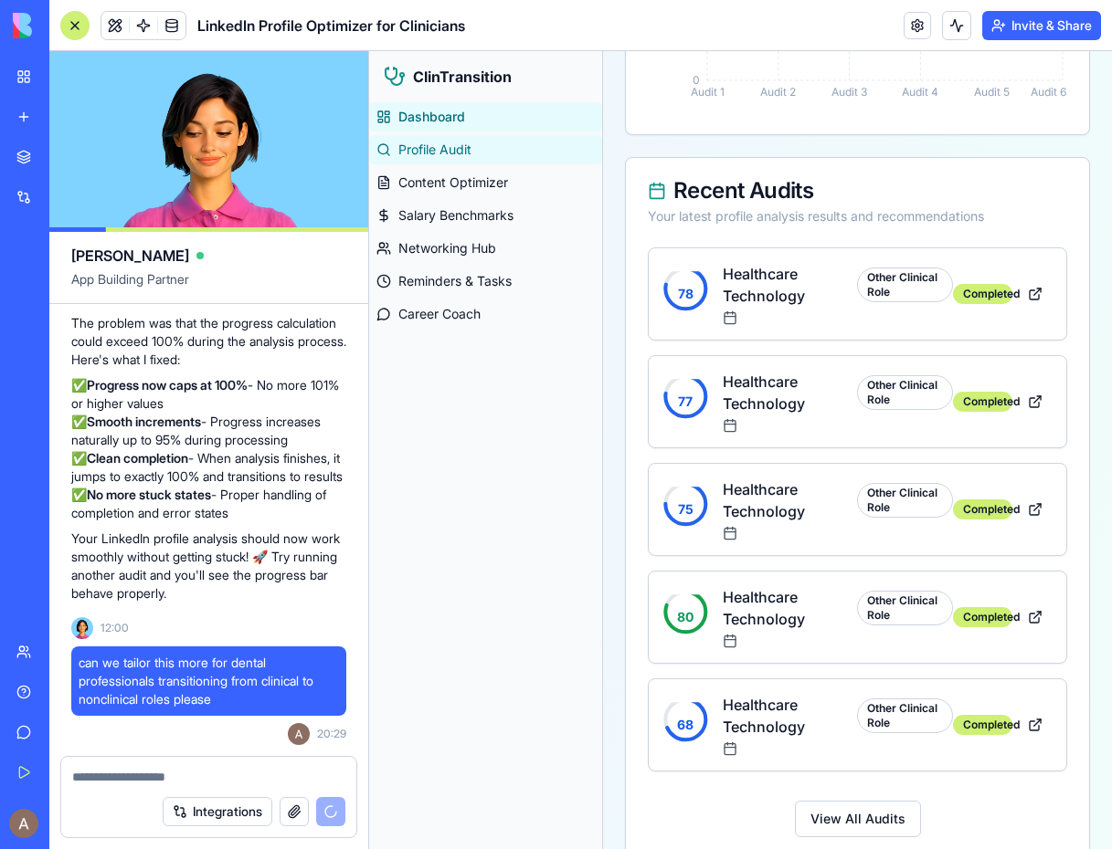
click at [459, 139] on link "Profile Audit" at bounding box center [485, 149] width 233 height 29
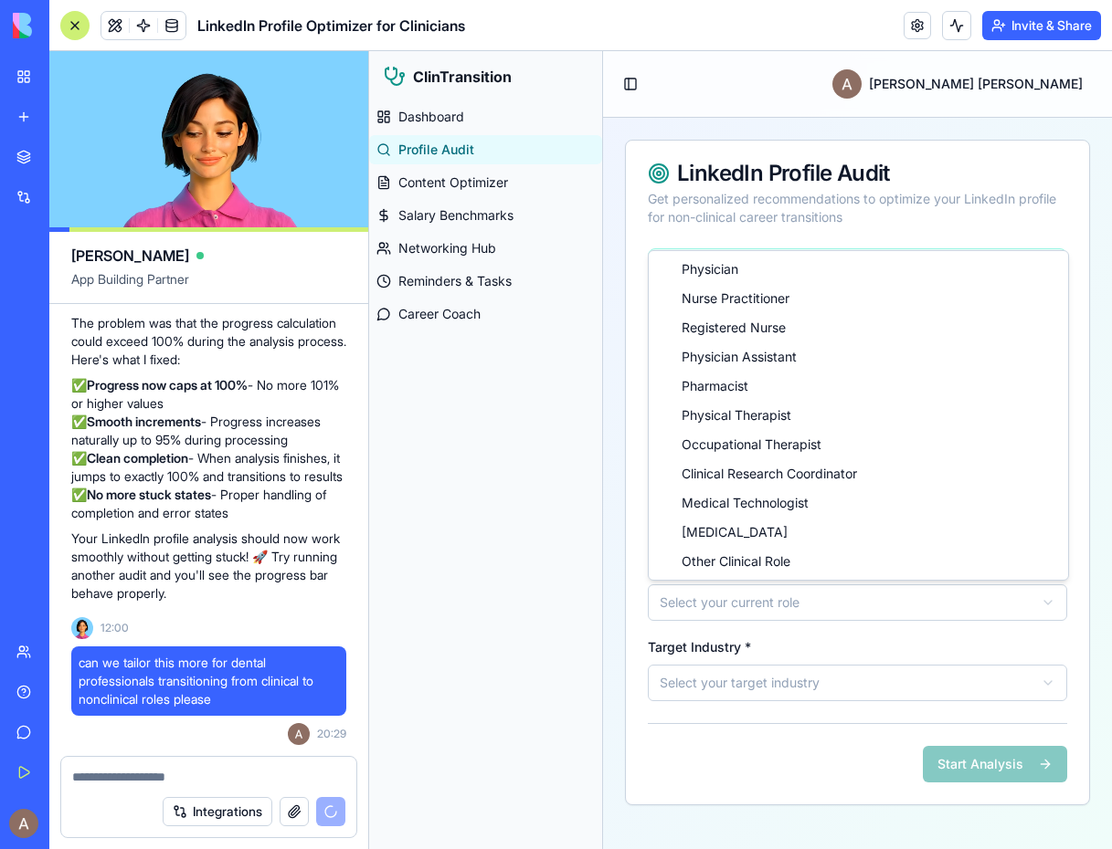
click at [704, 612] on html "ClinTransition Dashboard Profile Audit Content Optimizer Salary Benchmarks Netw…" at bounding box center [740, 450] width 743 height 798
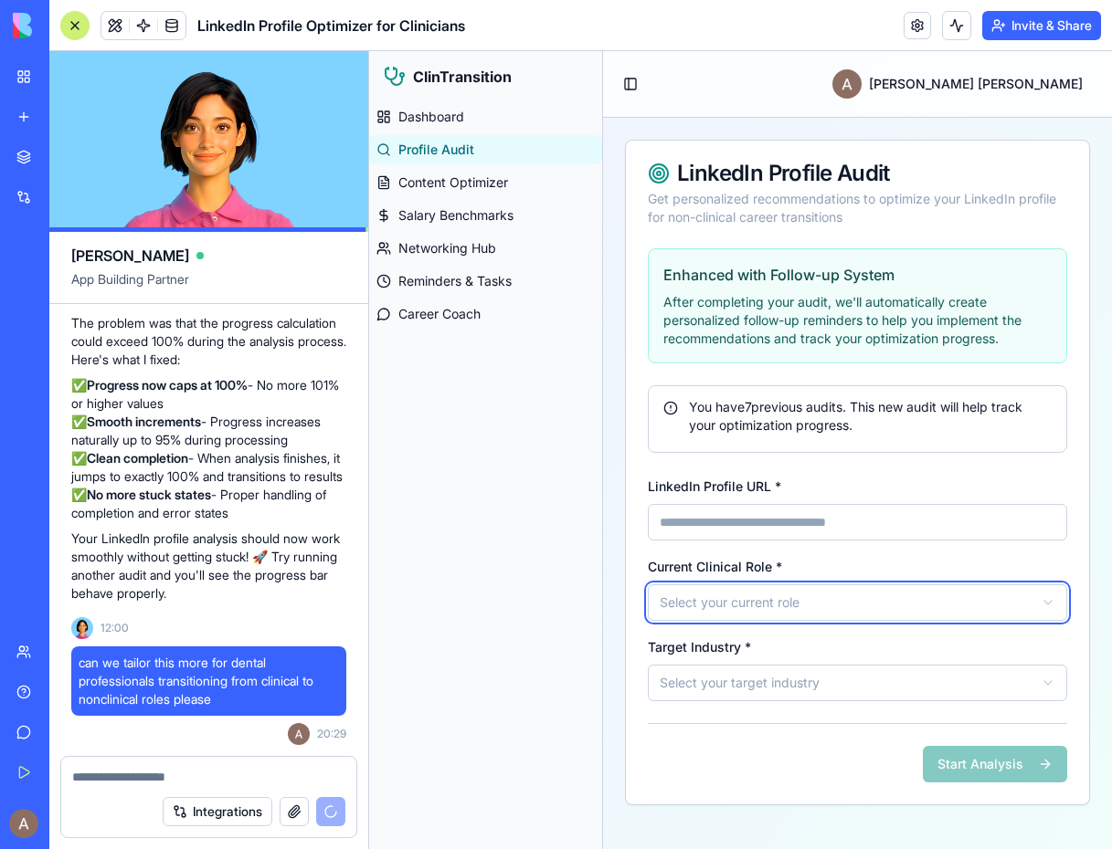
click at [564, 604] on html "ClinTransition Dashboard Profile Audit Content Optimizer Salary Benchmarks Netw…" at bounding box center [740, 450] width 743 height 798
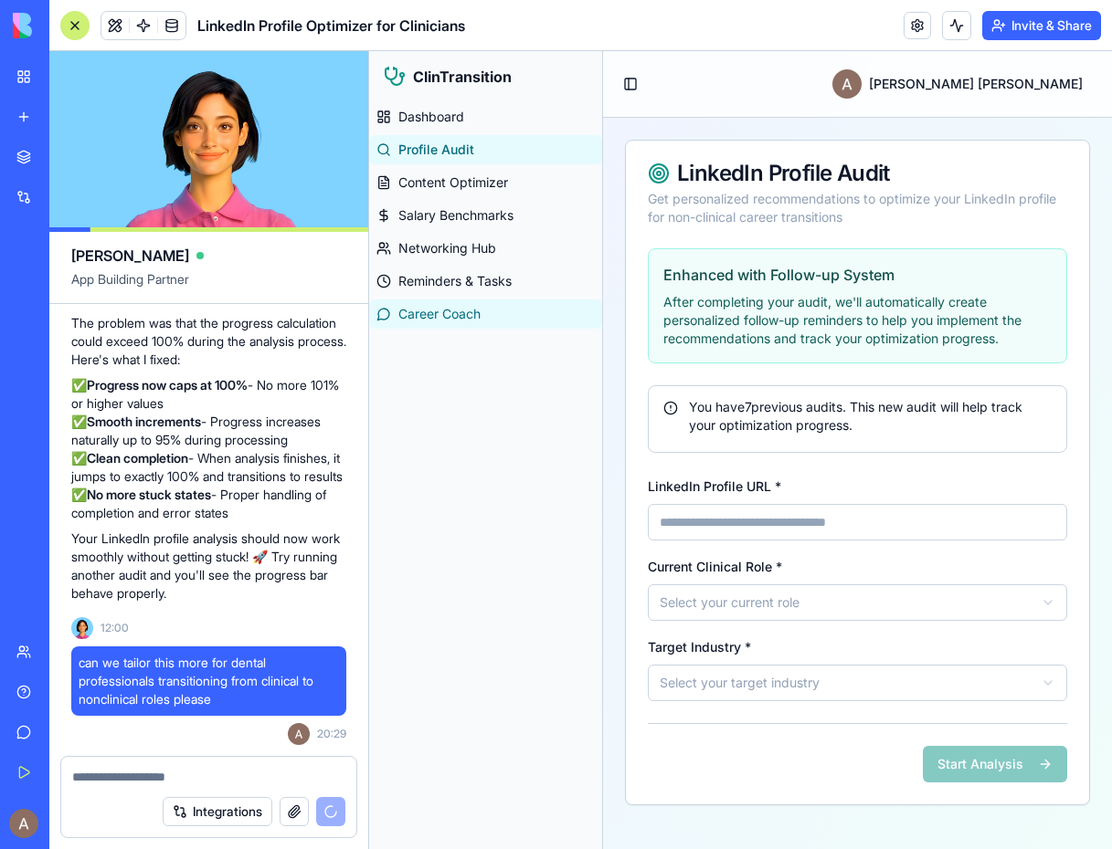
click at [469, 312] on span "Career Coach" at bounding box center [439, 314] width 82 height 18
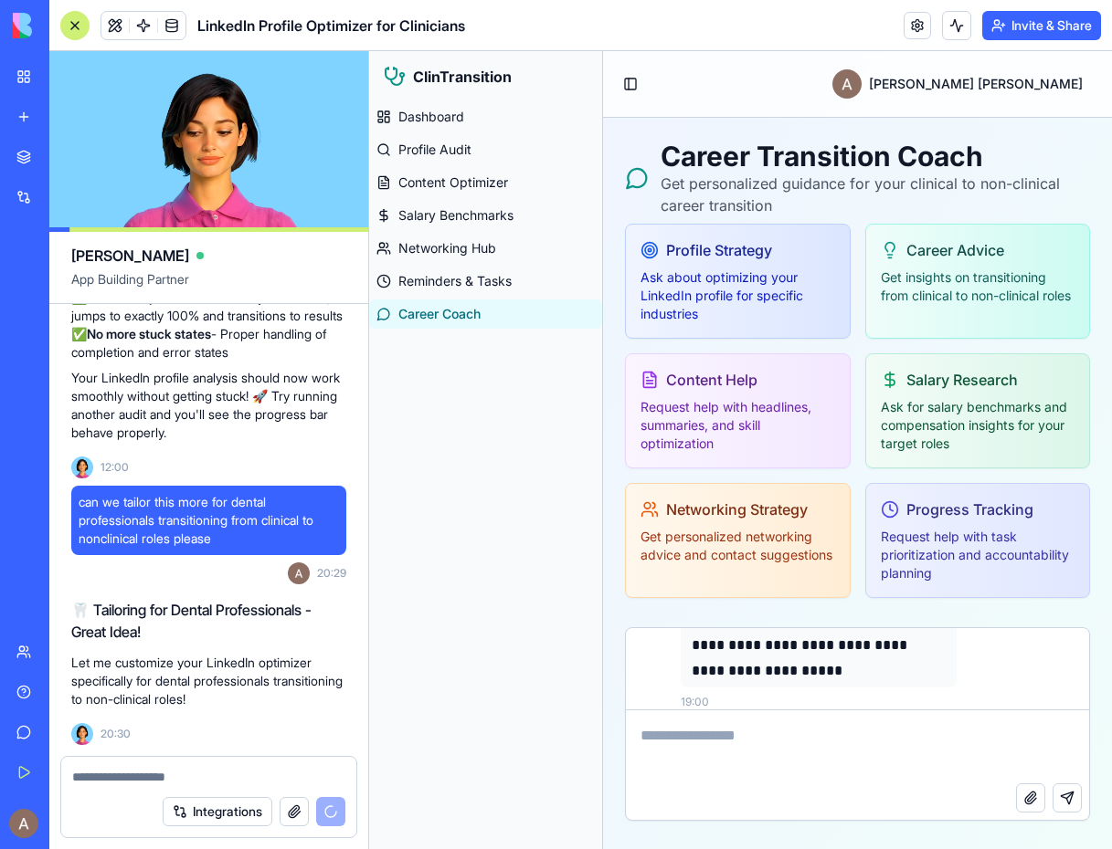
scroll to position [335, 0]
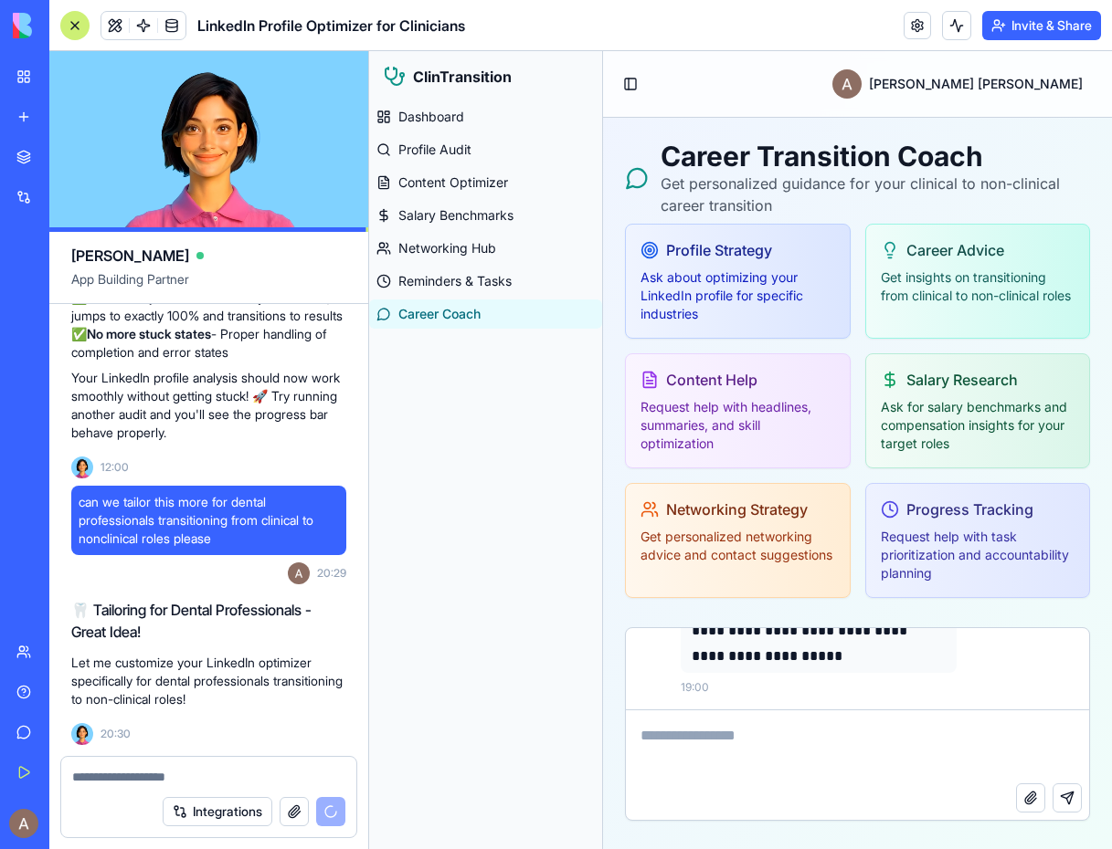
click at [732, 556] on p "Get personalized networking advice and contact suggestions" at bounding box center [737, 546] width 195 height 37
click at [732, 235] on div "Profile Strategy Ask about optimizing your LinkedIn profile for specific indust…" at bounding box center [738, 281] width 224 height 113
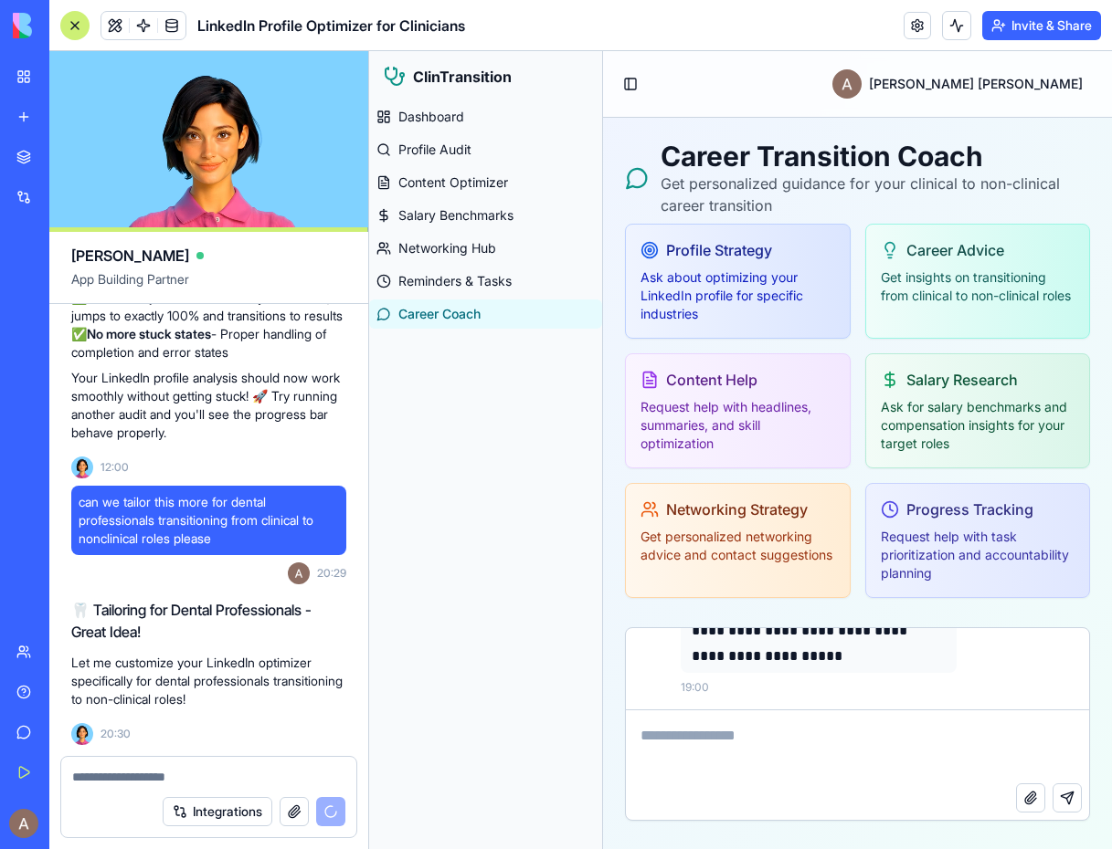
scroll to position [5840, 0]
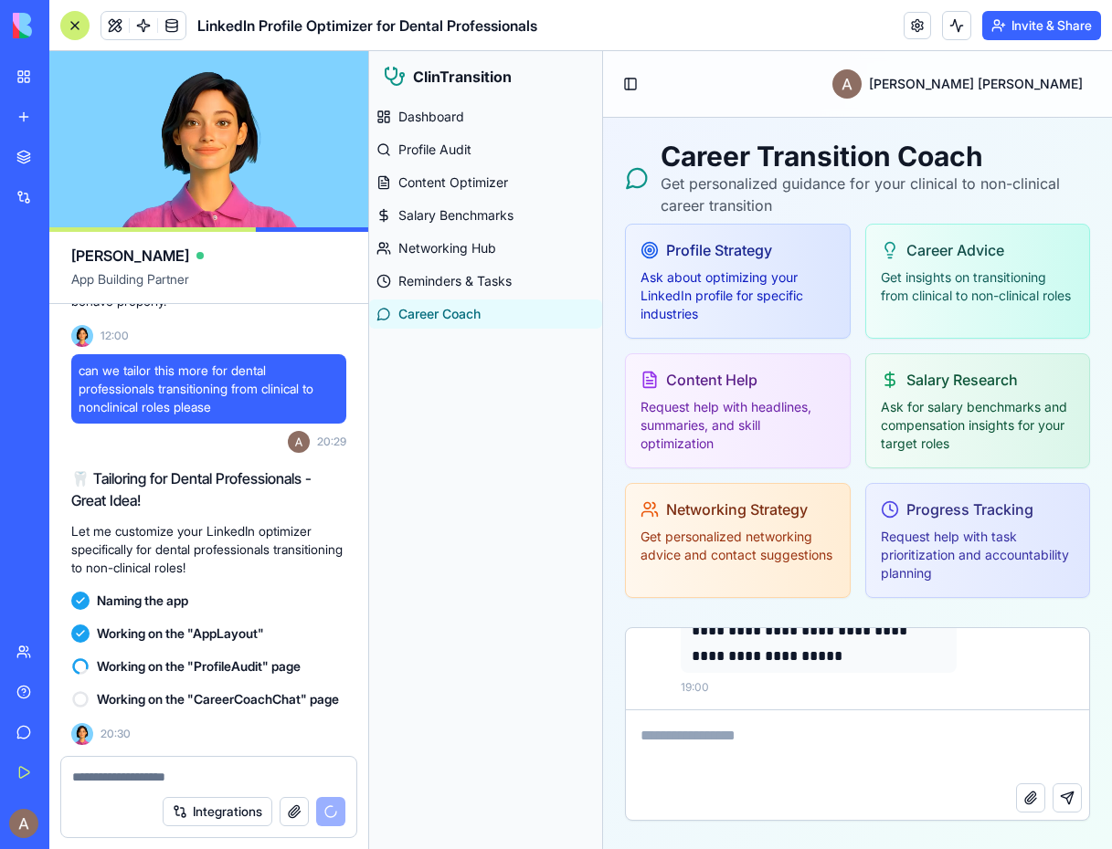
click at [767, 379] on div "Content Help" at bounding box center [737, 380] width 195 height 22
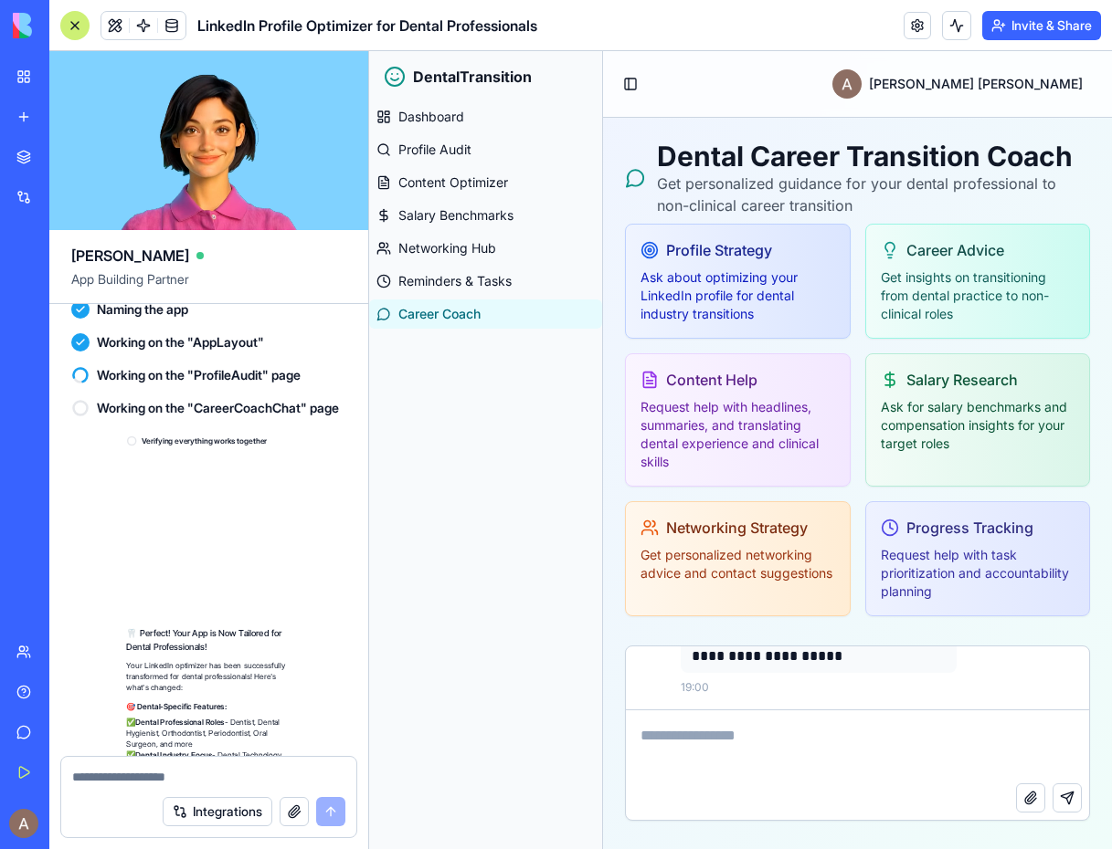
scroll to position [6735, 0]
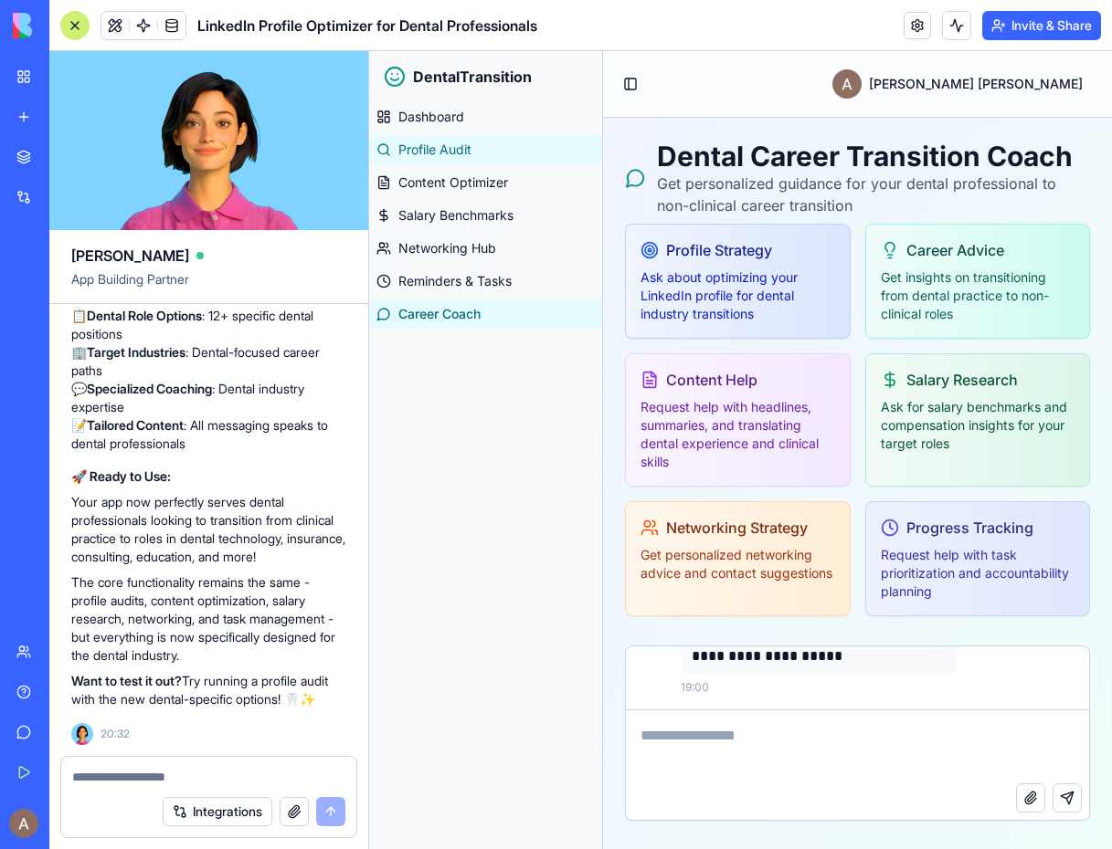
click at [451, 136] on link "Profile Audit" at bounding box center [485, 149] width 233 height 29
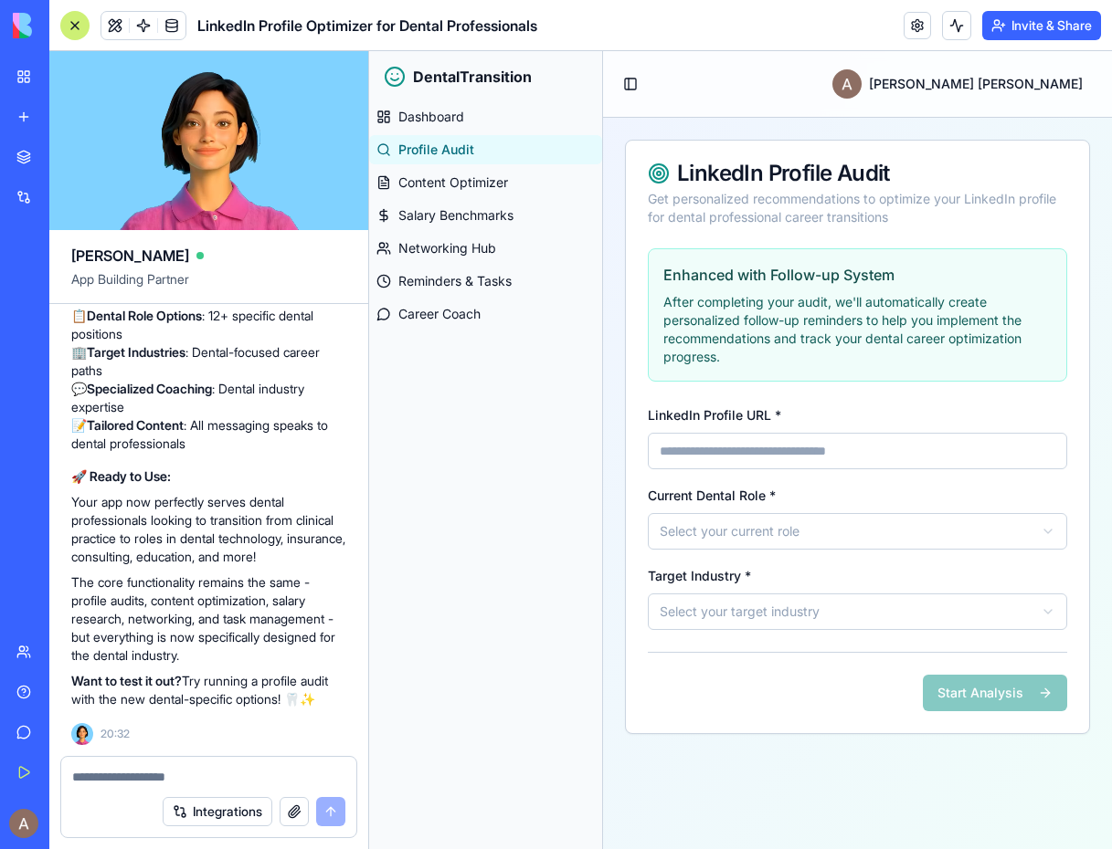
click at [792, 450] on input "LinkedIn Profile URL *" at bounding box center [857, 451] width 419 height 37
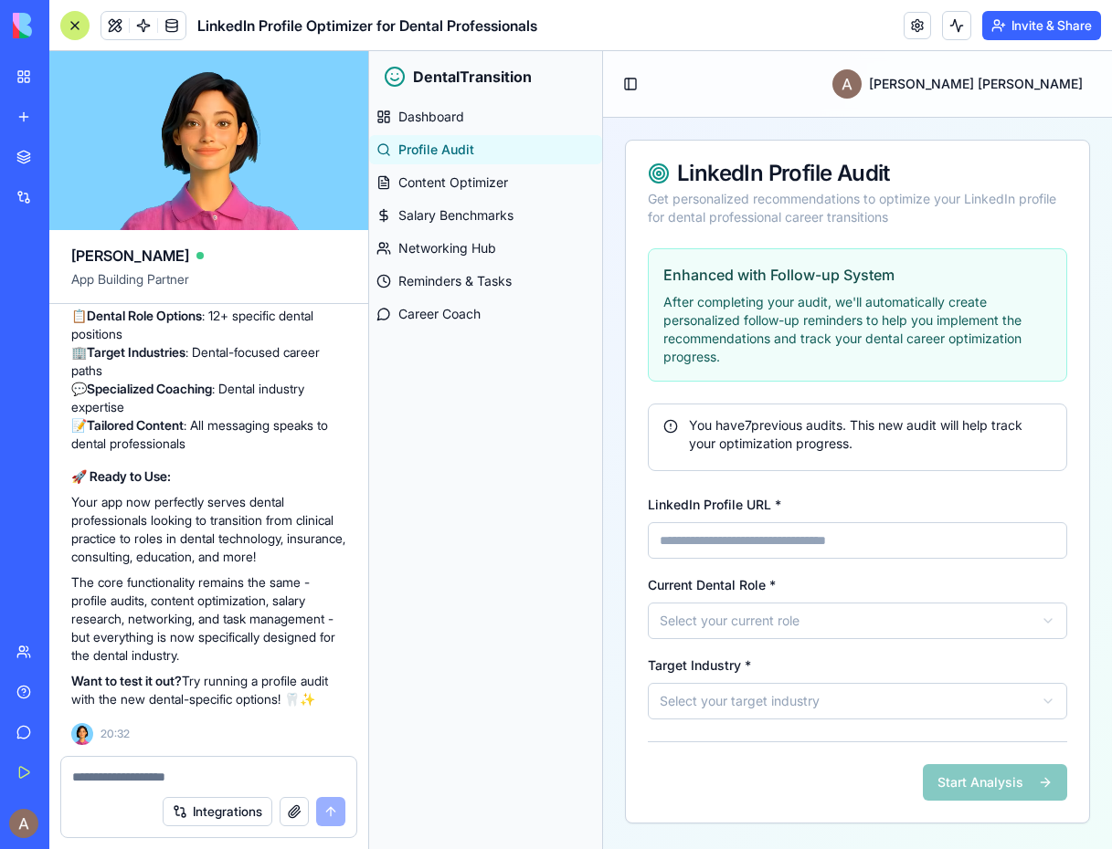
type input "**********"
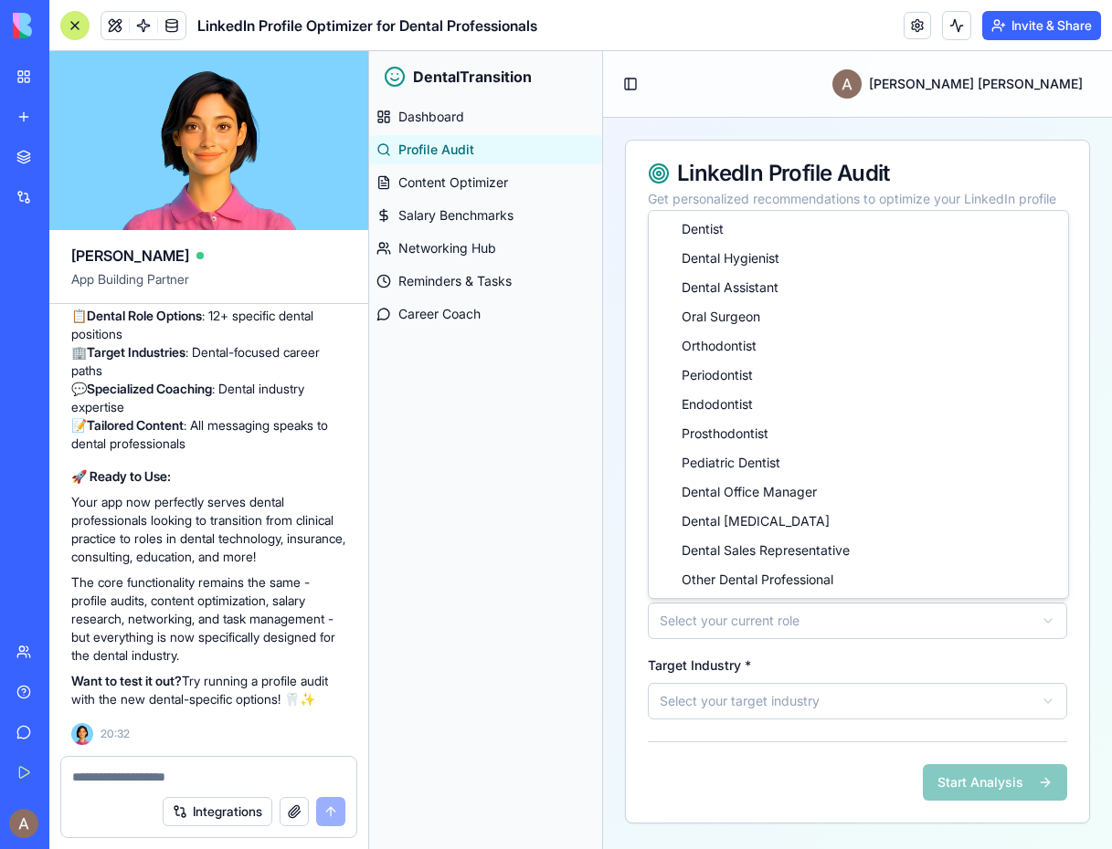
click at [782, 621] on html "**********" at bounding box center [740, 450] width 743 height 798
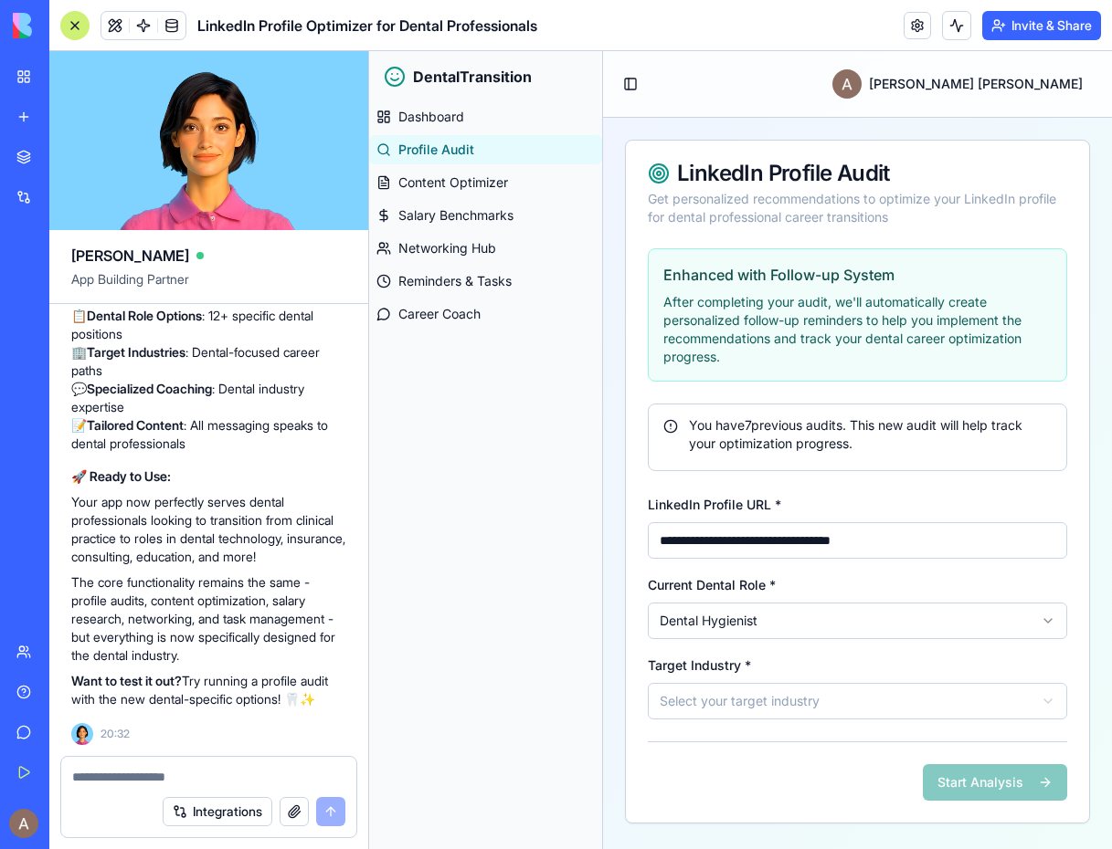
click at [771, 695] on html "**********" at bounding box center [740, 450] width 743 height 798
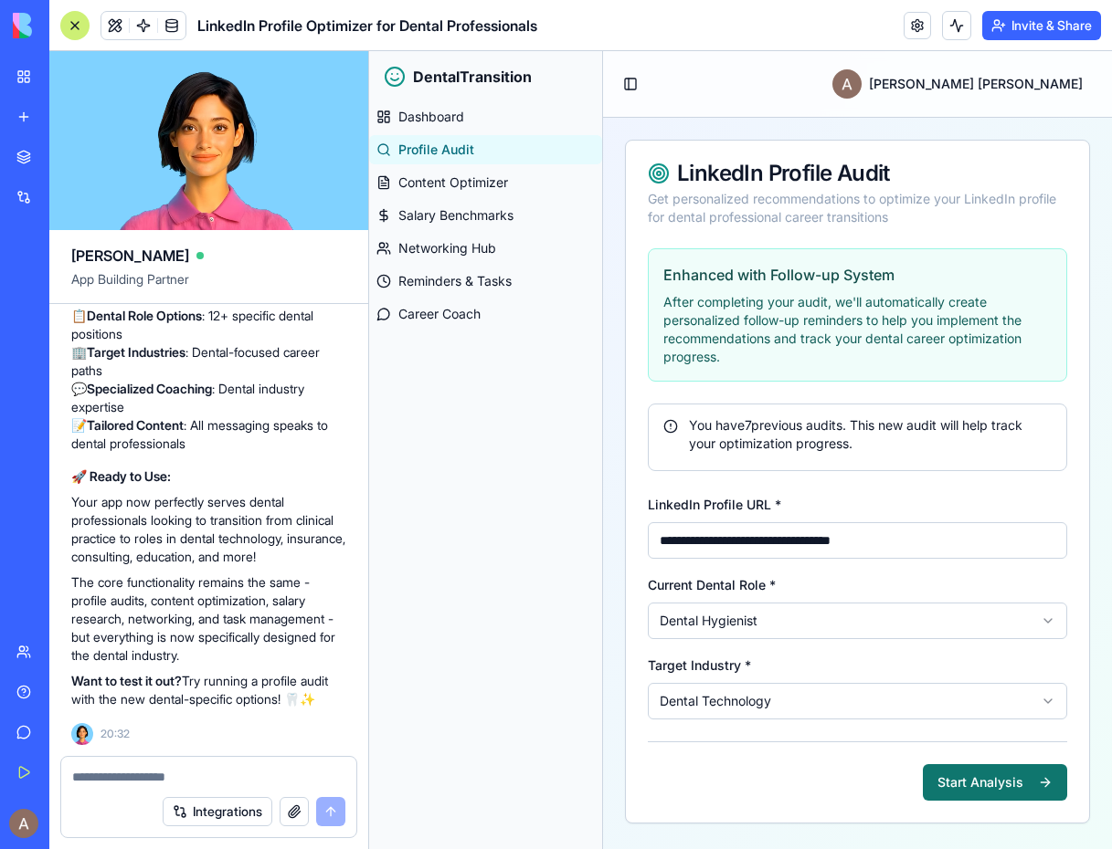
click at [967, 779] on button "Start Analysis" at bounding box center [994, 782] width 144 height 37
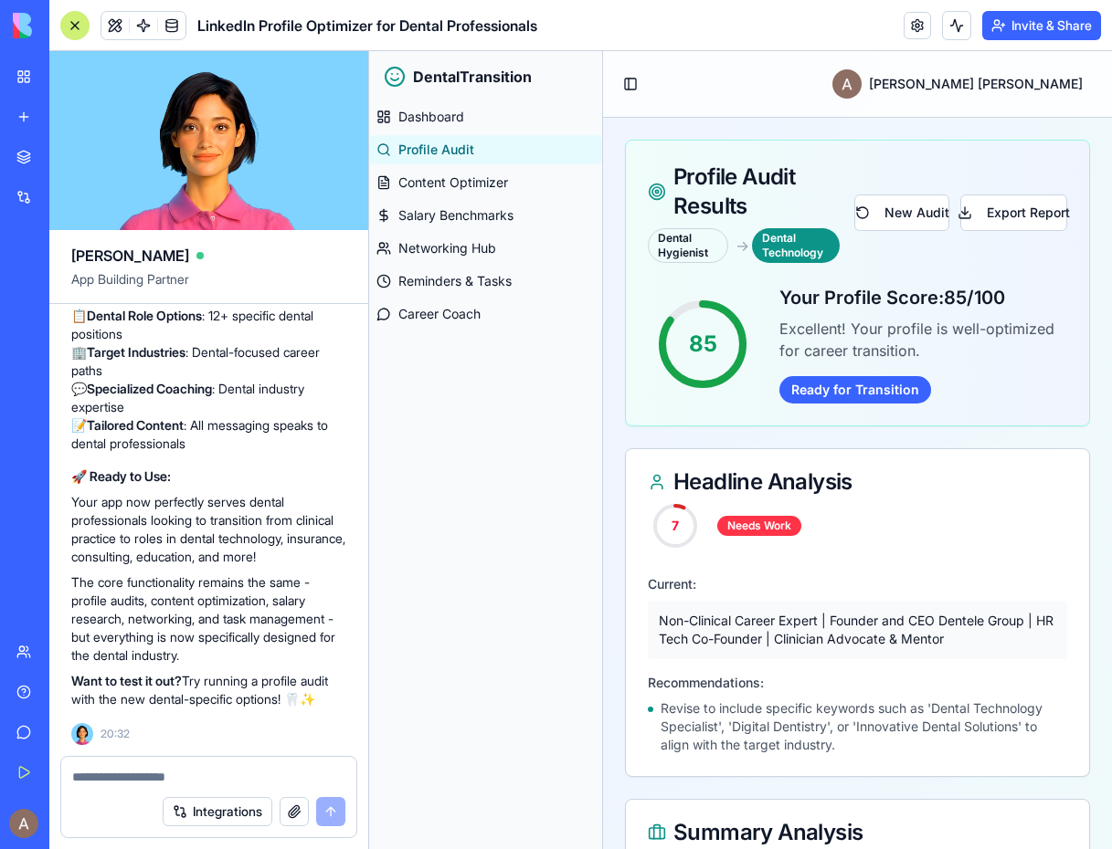
click at [135, 778] on textarea at bounding box center [208, 777] width 273 height 18
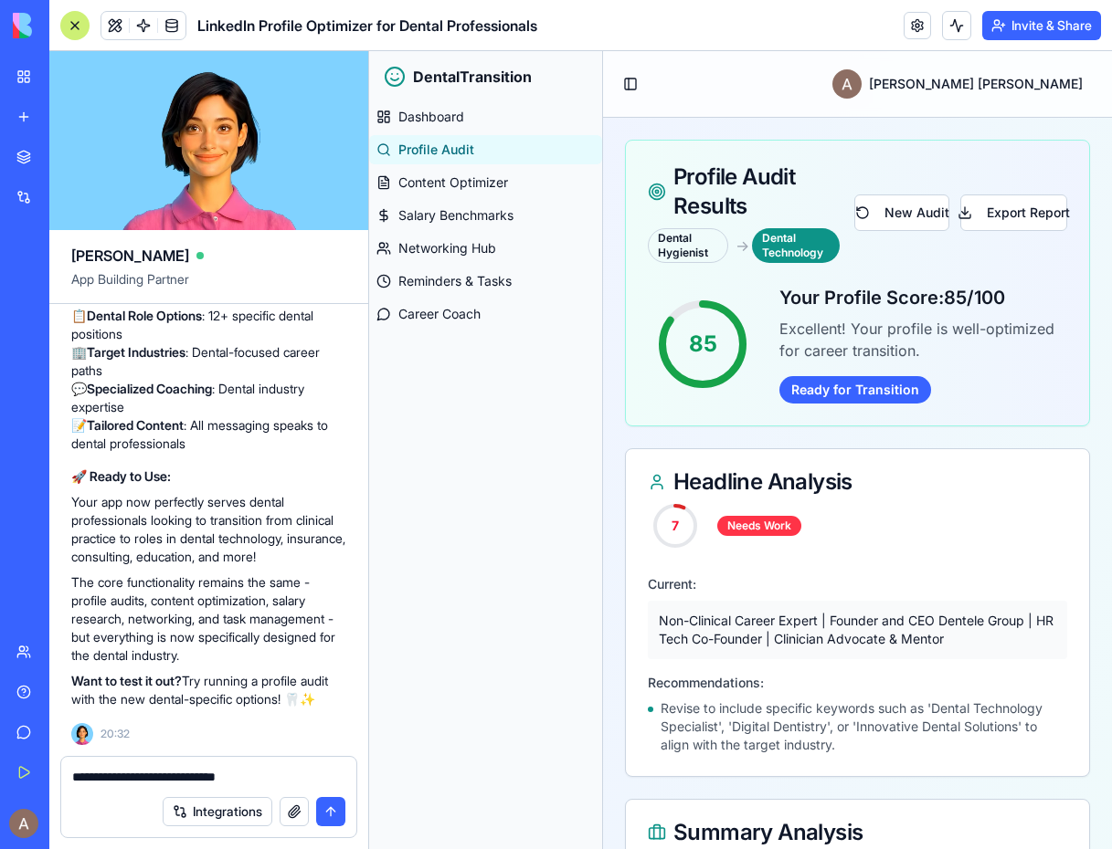
type textarea "**********"
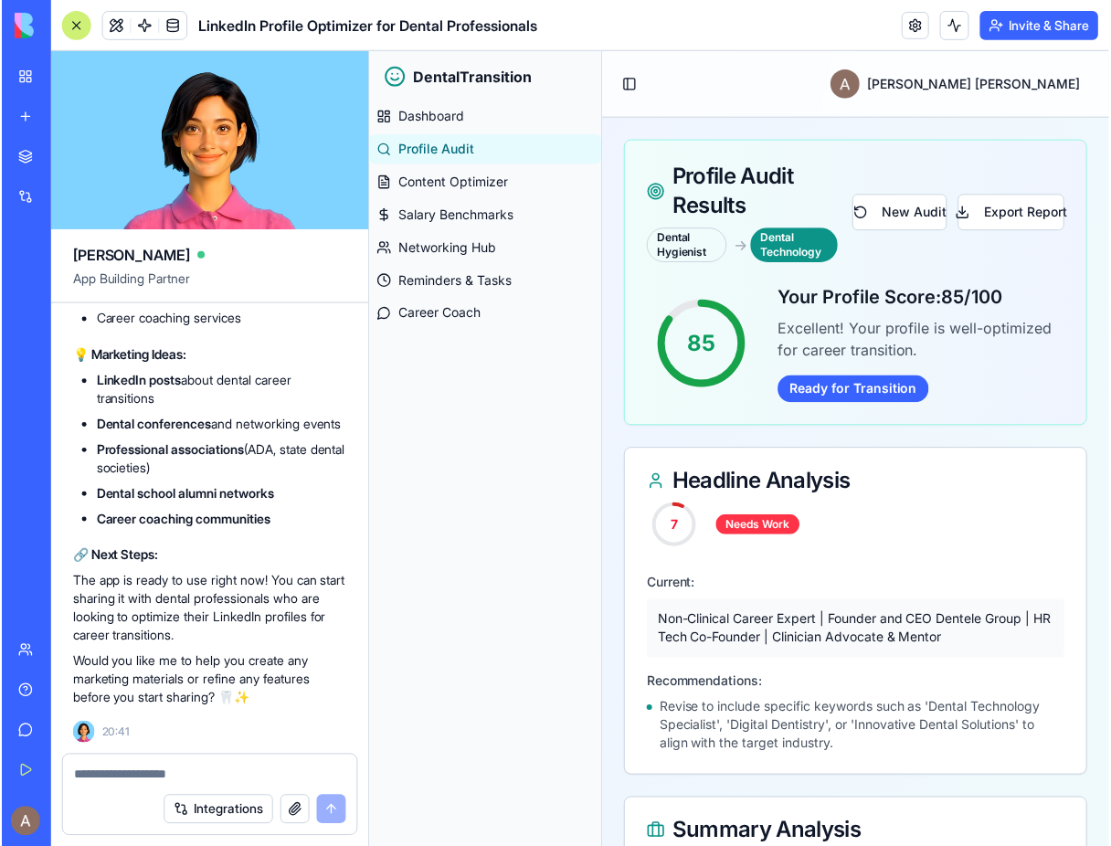
scroll to position [7981, 0]
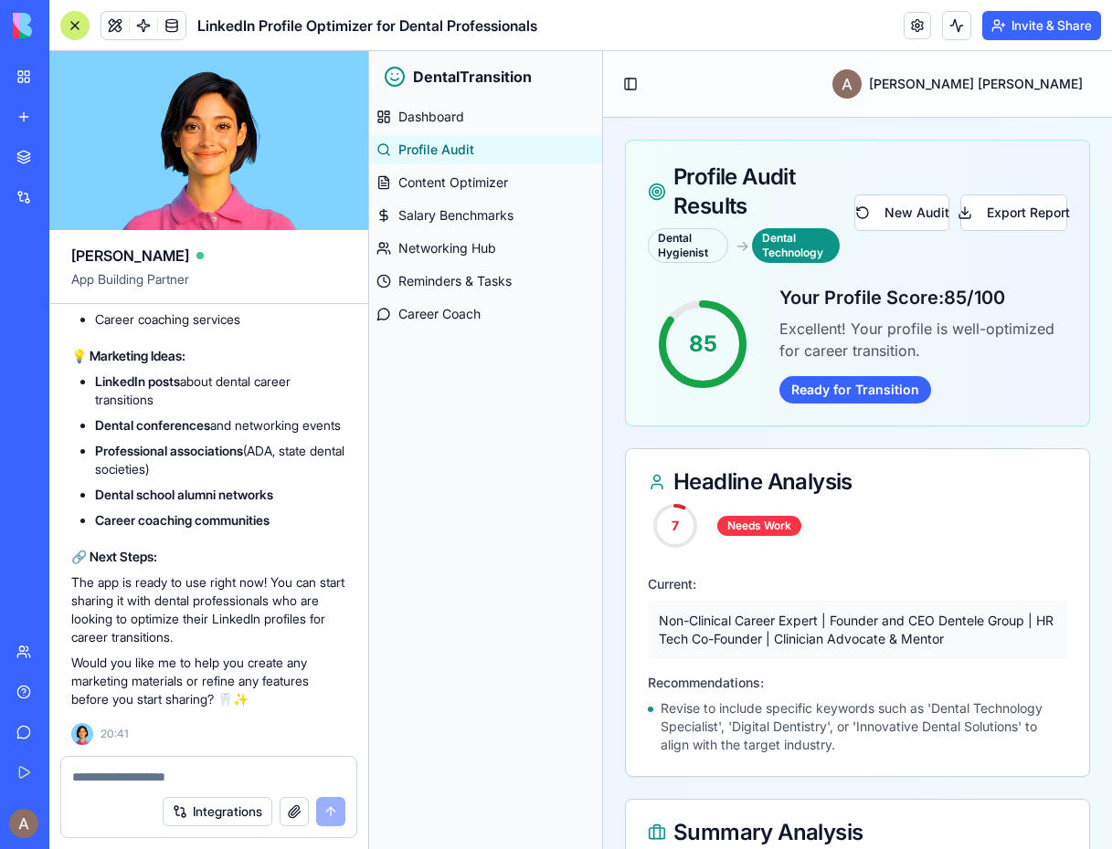
click at [1052, 23] on button "Invite & Share" at bounding box center [1041, 25] width 119 height 29
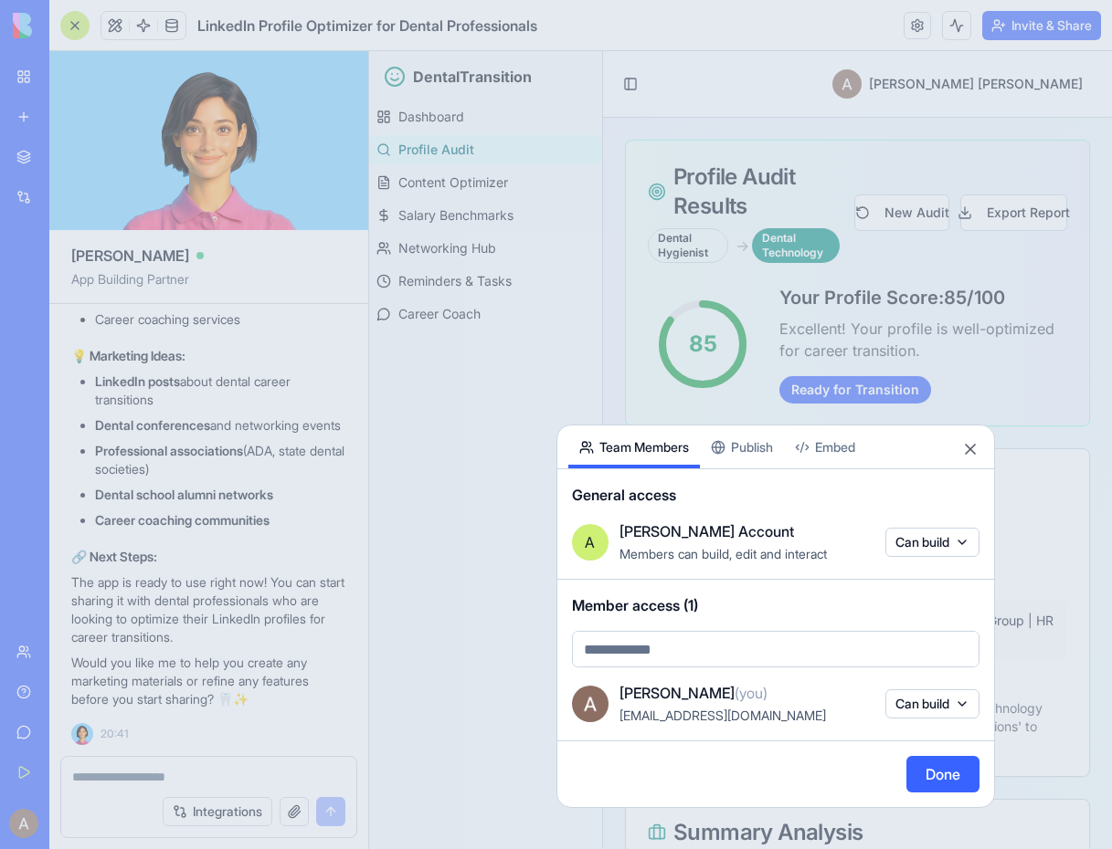
click at [927, 541] on body "BETA My Workspace New app Marketplace Integrations Recent Dentele Group Client …" at bounding box center [556, 424] width 1112 height 849
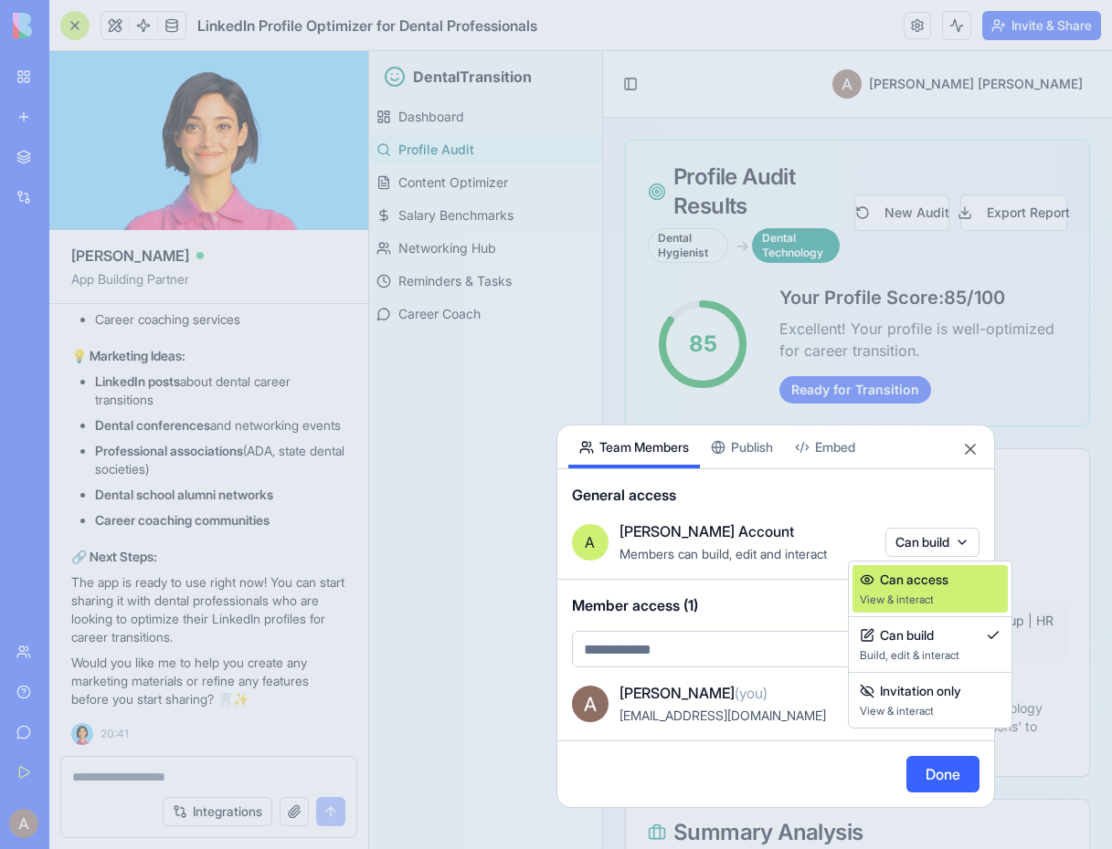
click at [916, 583] on span "Can access" at bounding box center [914, 580] width 69 height 18
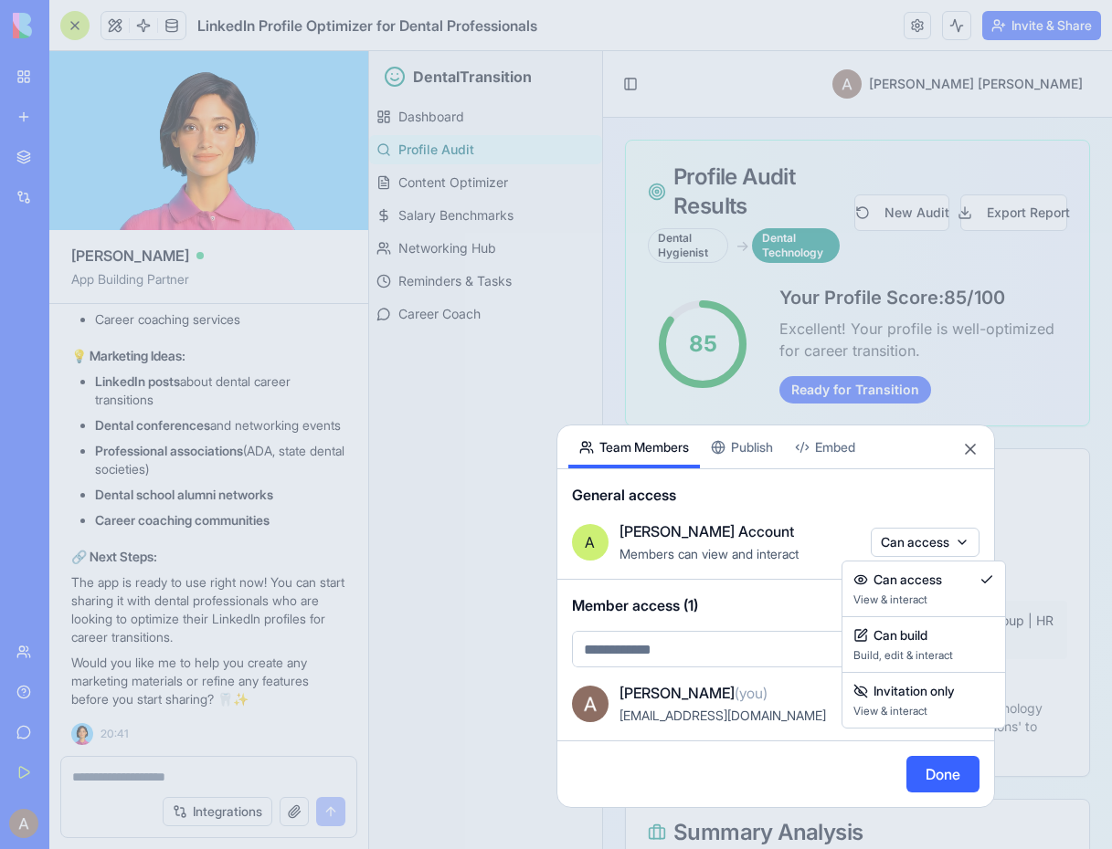
click at [924, 545] on body "BETA My Workspace New app Marketplace Integrations Recent Dentele Group Client …" at bounding box center [556, 424] width 1112 height 849
click at [918, 696] on span "Invitation only" at bounding box center [913, 691] width 81 height 18
click at [922, 550] on body "BETA My Workspace New app Marketplace Integrations Recent Dentele Group Client …" at bounding box center [556, 424] width 1112 height 849
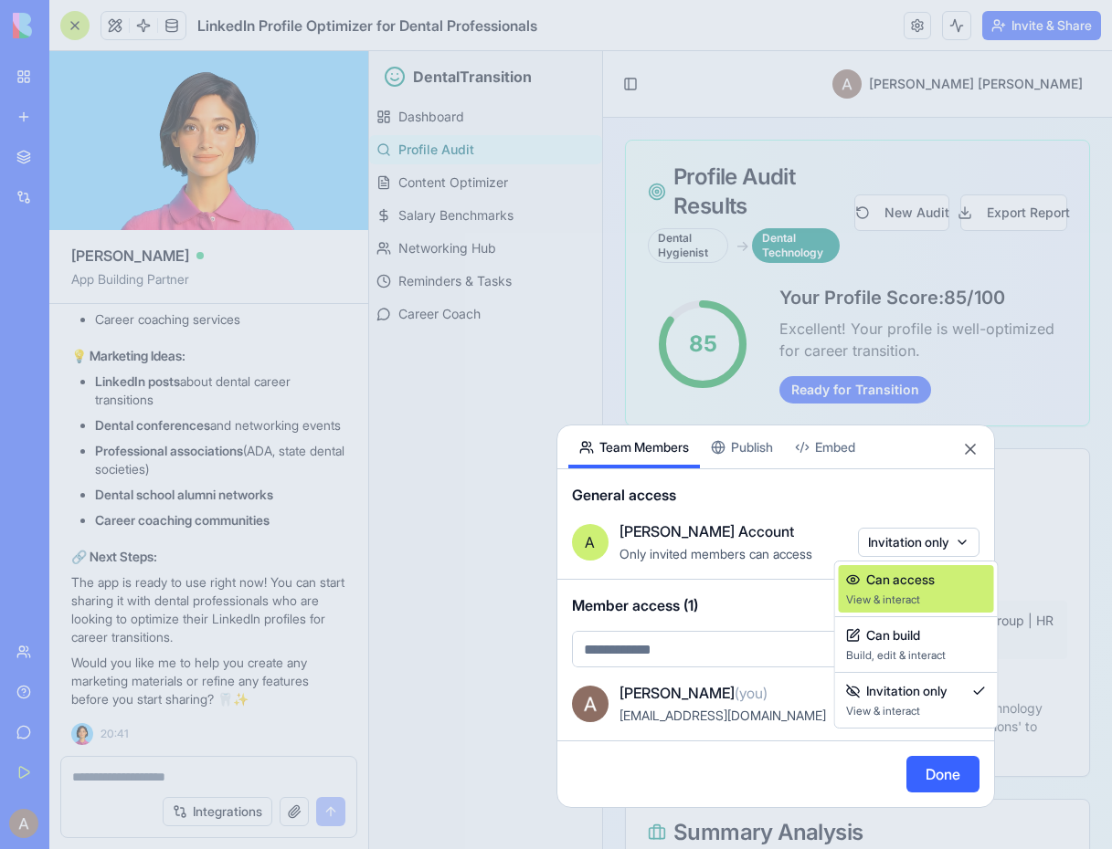
click at [943, 587] on div "Can access" at bounding box center [916, 580] width 141 height 18
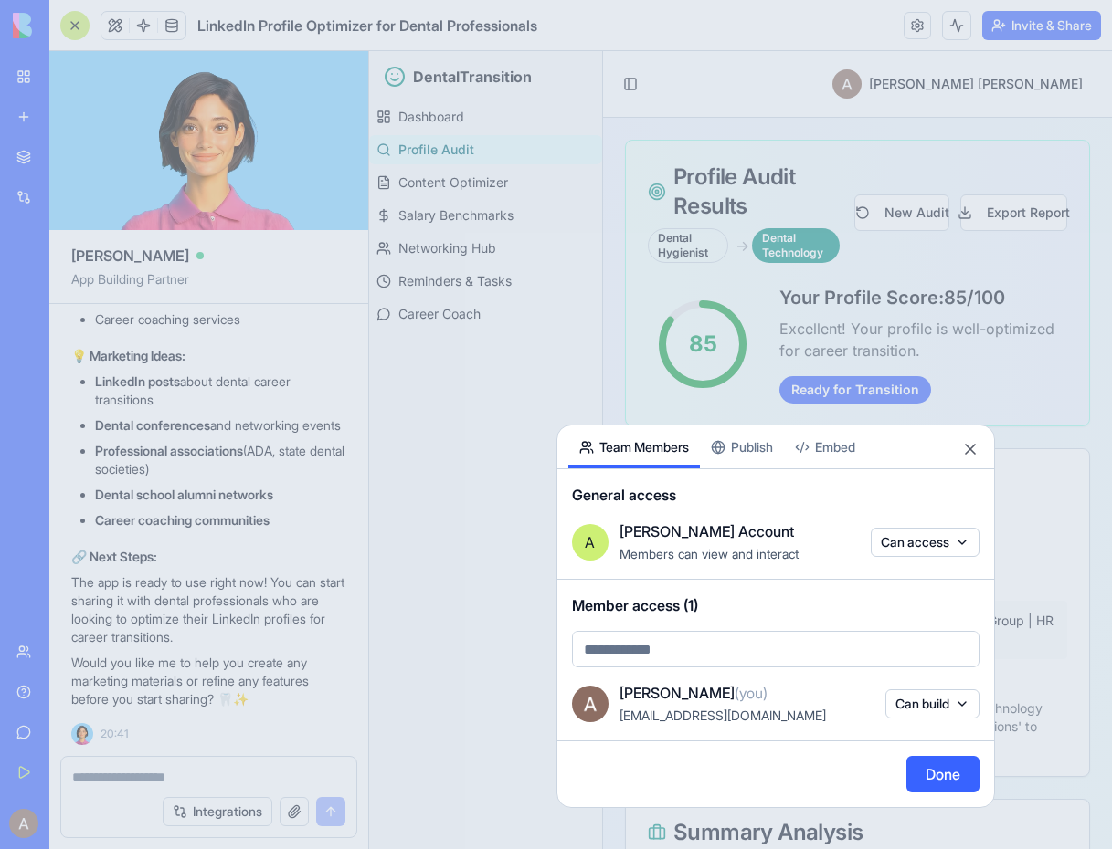
click at [937, 710] on button "Can build" at bounding box center [932, 704] width 94 height 29
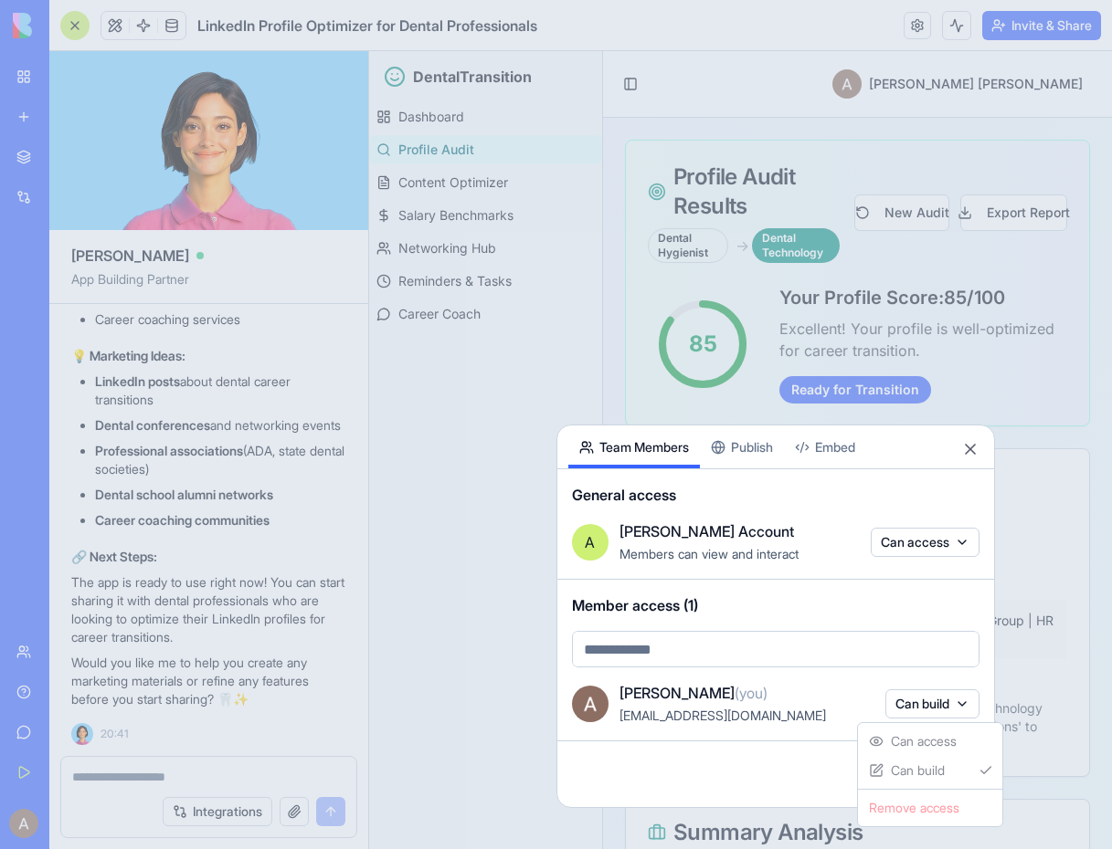
click at [928, 613] on div at bounding box center [556, 424] width 1112 height 849
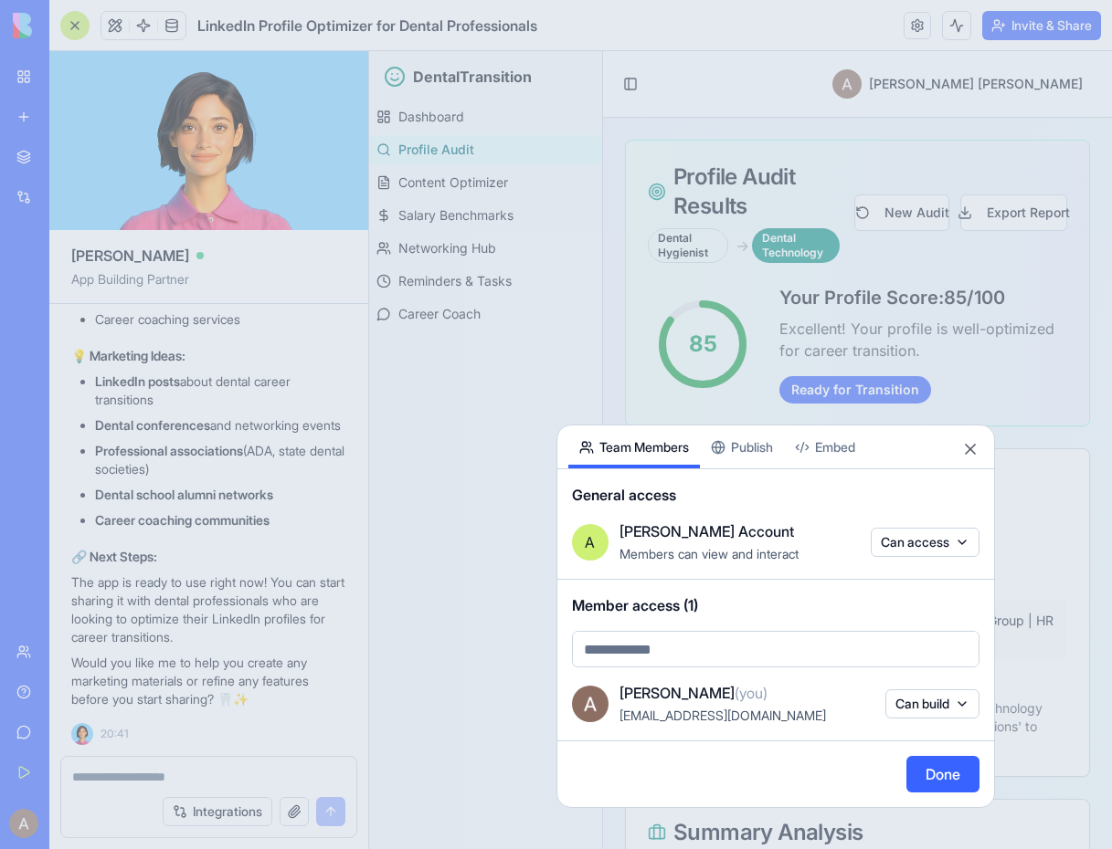
click at [749, 450] on button "Publish" at bounding box center [742, 447] width 84 height 43
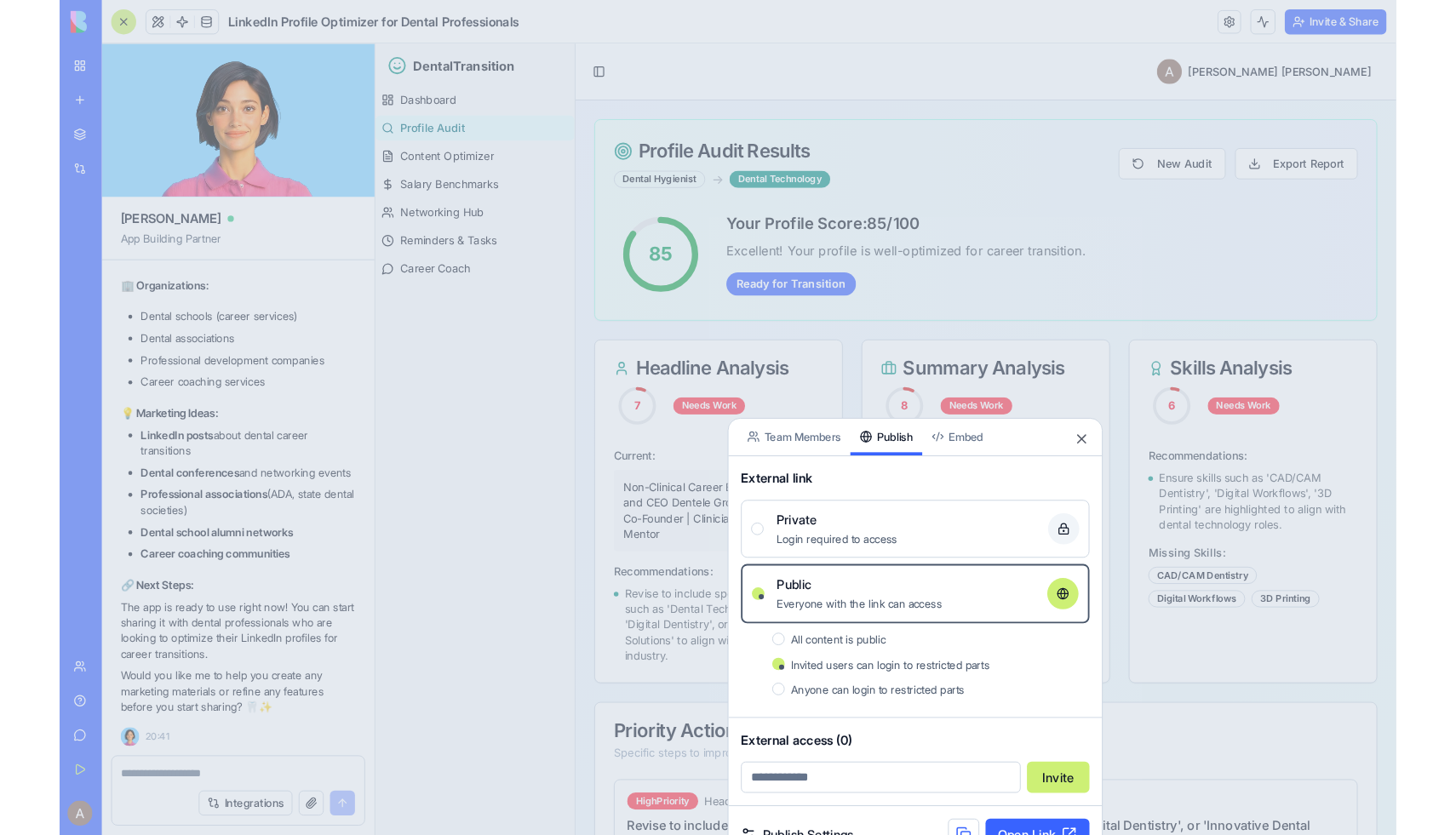
scroll to position [7394, 0]
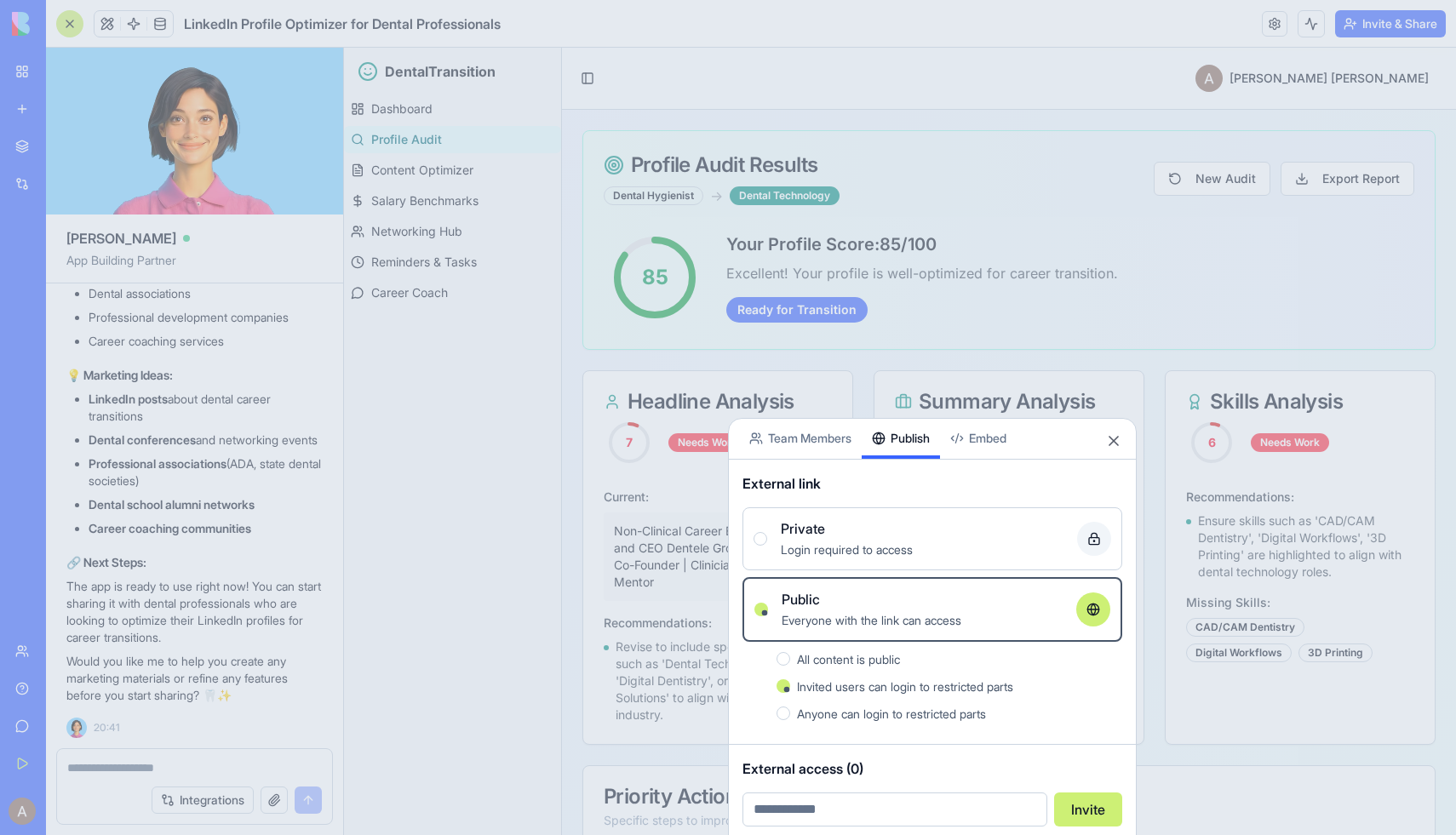
click at [978, 714] on span "Anyone can login to restricted parts" at bounding box center [891, 714] width 189 height 15
click at [790, 714] on button "Anyone can login to restricted parts" at bounding box center [783, 713] width 14 height 14
click at [1036, 712] on div "Anyone can login to restricted parts" at bounding box center [959, 713] width 325 height 21
click at [790, 712] on button "Anyone can login to restricted parts" at bounding box center [783, 713] width 14 height 14
click at [1036, 790] on button "Invite" at bounding box center [1088, 809] width 68 height 34
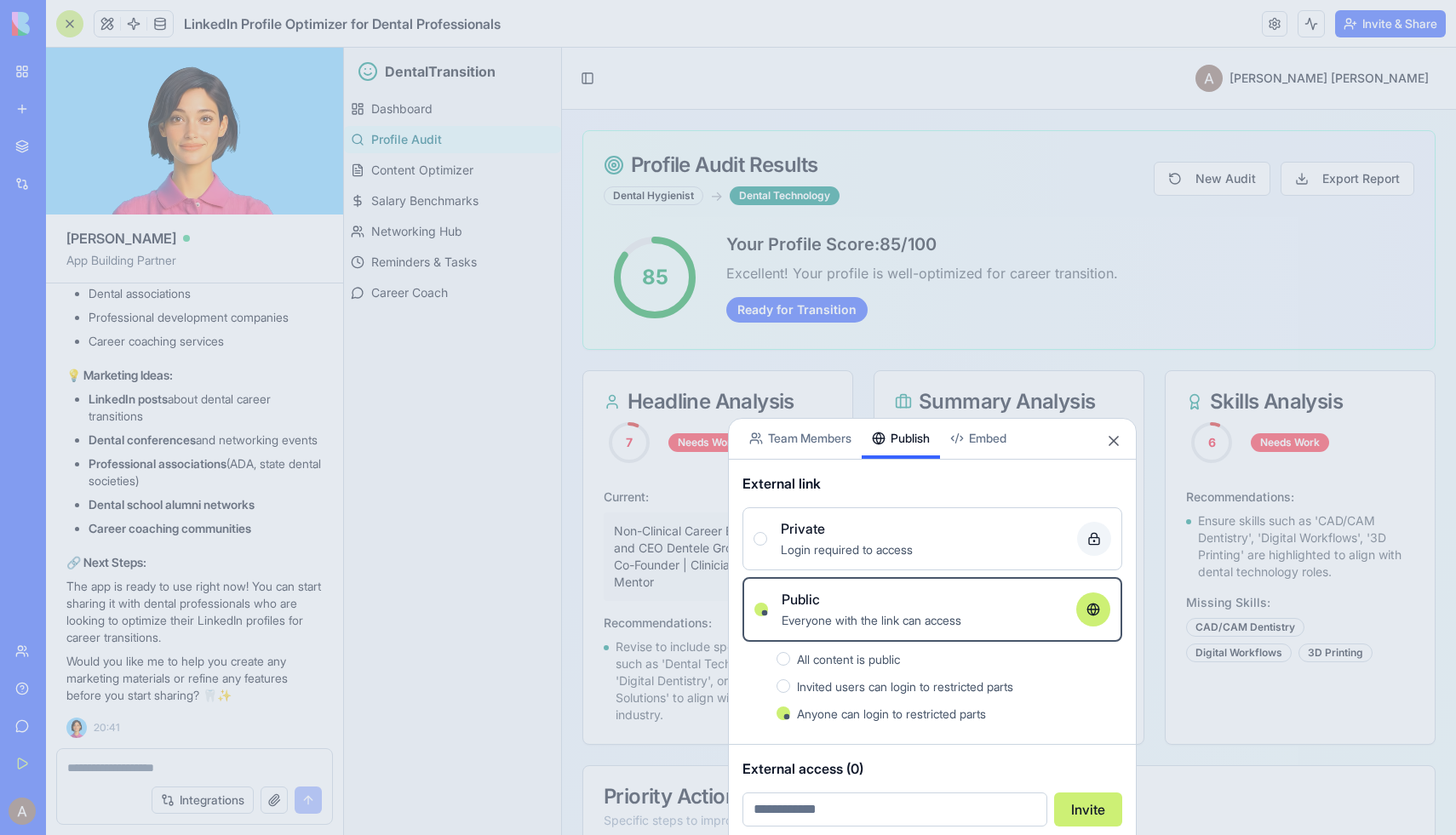
click at [962, 790] on input "email" at bounding box center [894, 809] width 305 height 34
click at [1036, 475] on div "External link" at bounding box center [931, 484] width 379 height 21
click at [1036, 440] on button "Close" at bounding box center [1114, 441] width 17 height 17
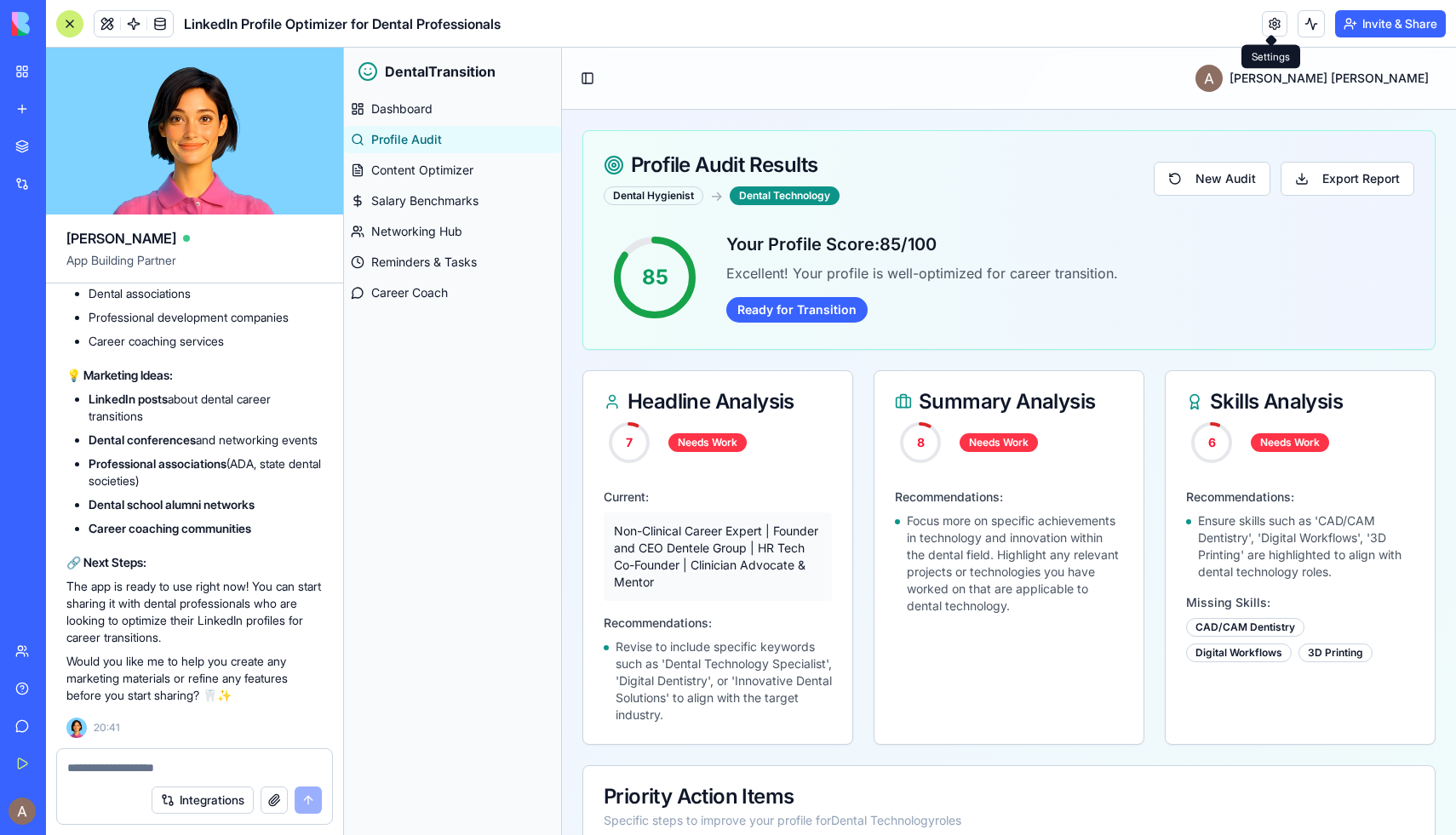
click at [1036, 24] on link at bounding box center [1274, 23] width 25 height 25
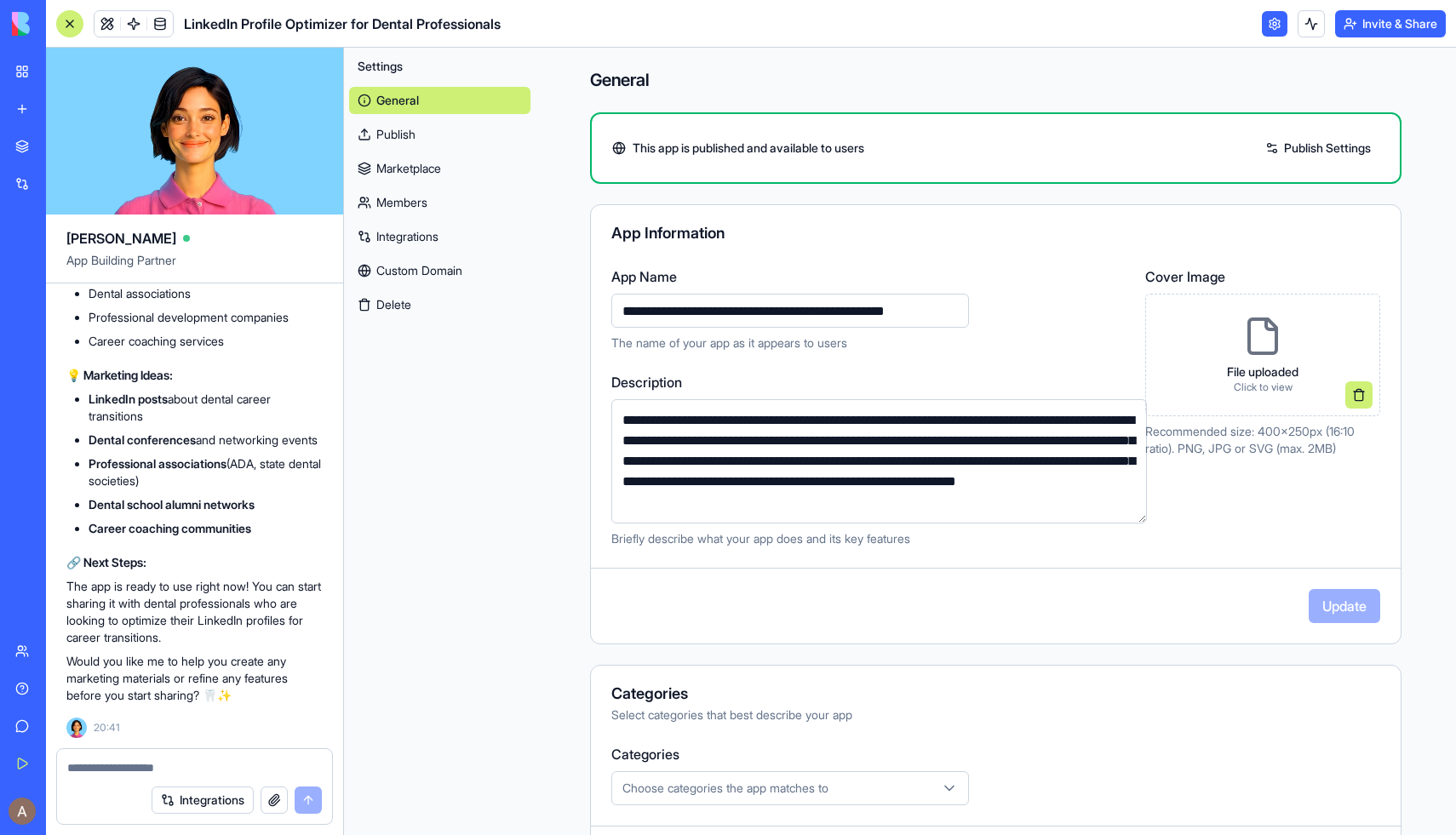
click at [1036, 143] on link "Publish Settings" at bounding box center [1318, 147] width 123 height 27
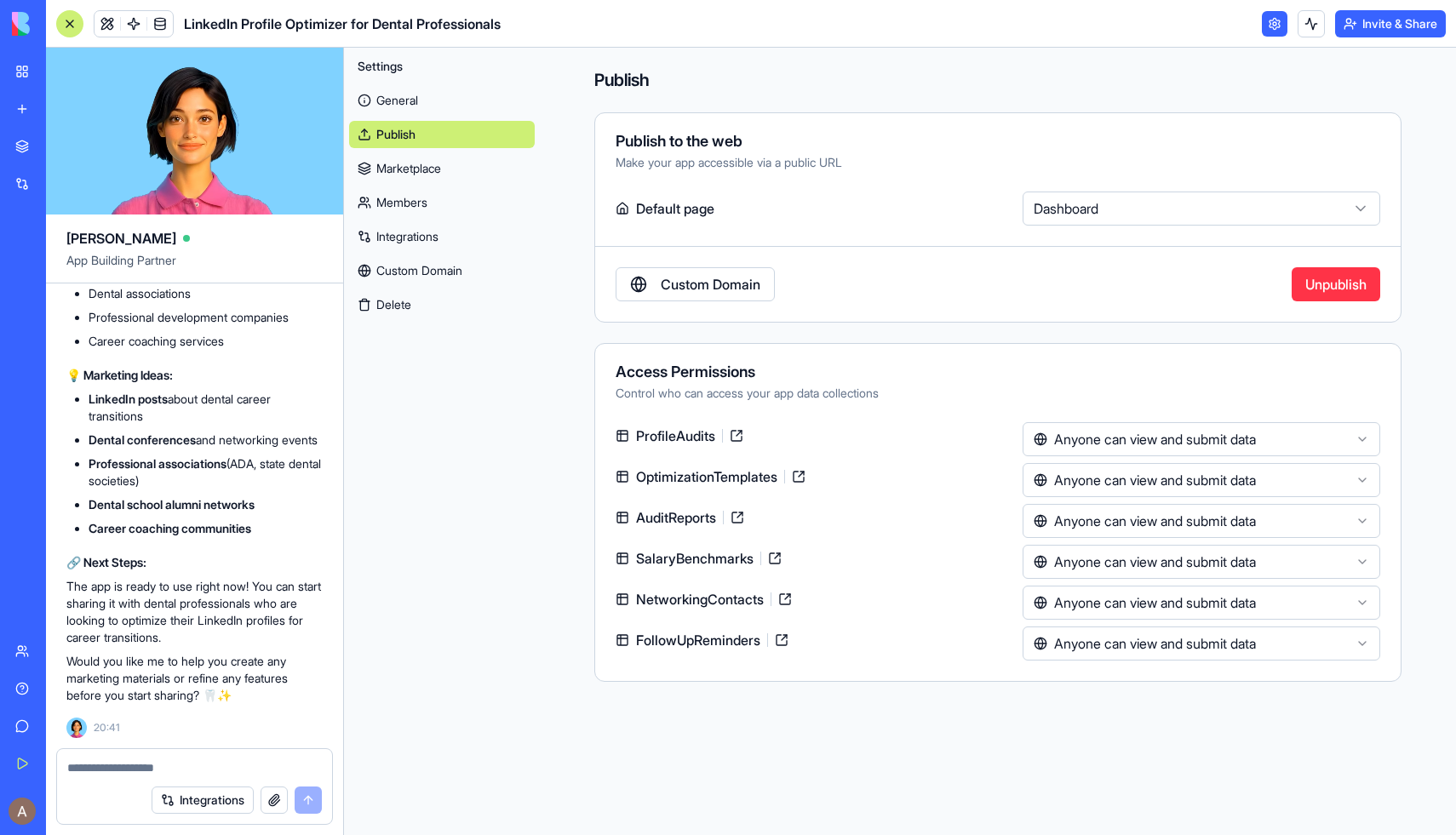
click at [171, 773] on textarea at bounding box center [194, 768] width 254 height 17
type textarea "**********"
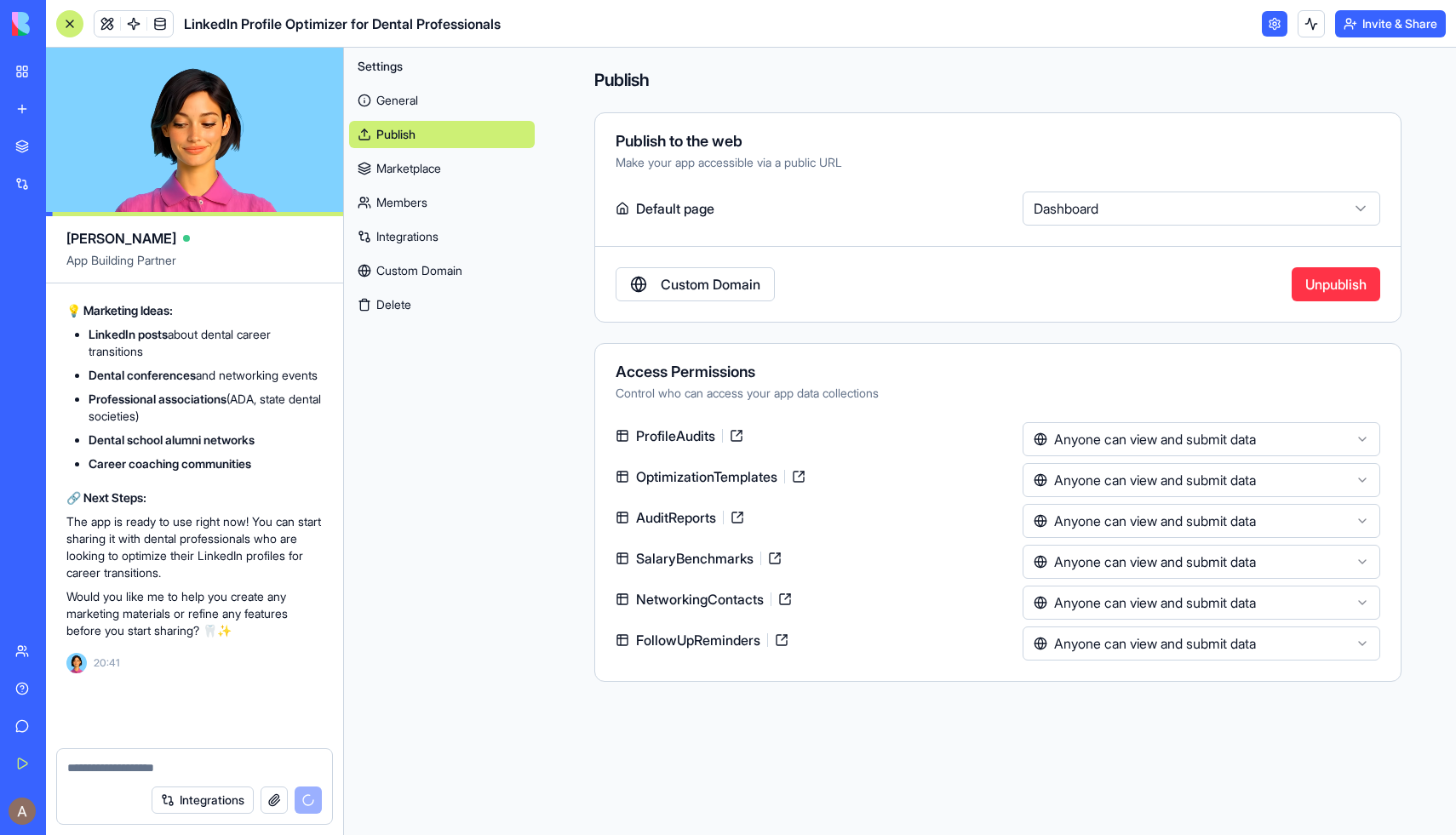
scroll to position [7459, 0]
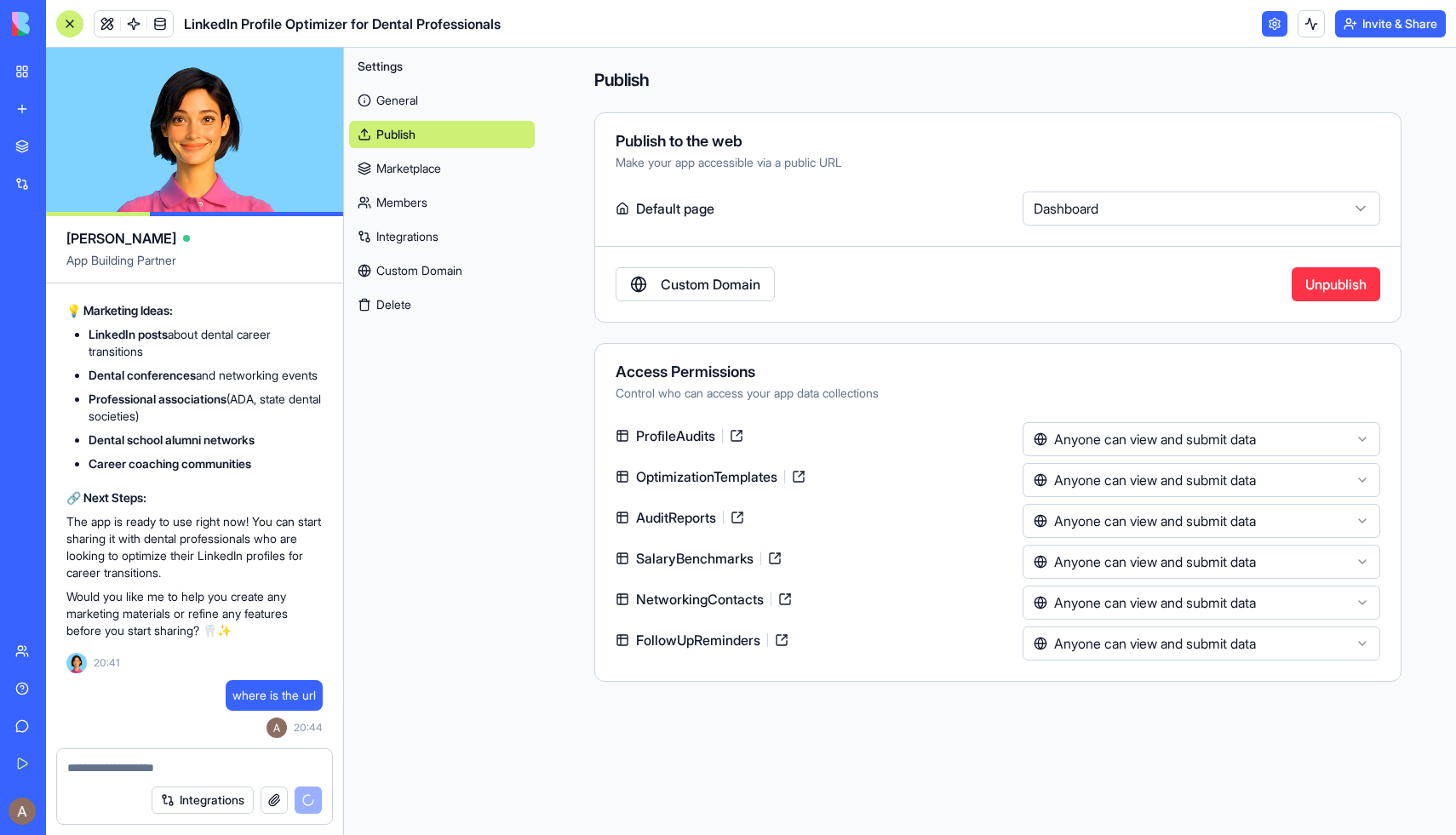
click at [747, 287] on link "Custom Domain" at bounding box center [694, 284] width 159 height 34
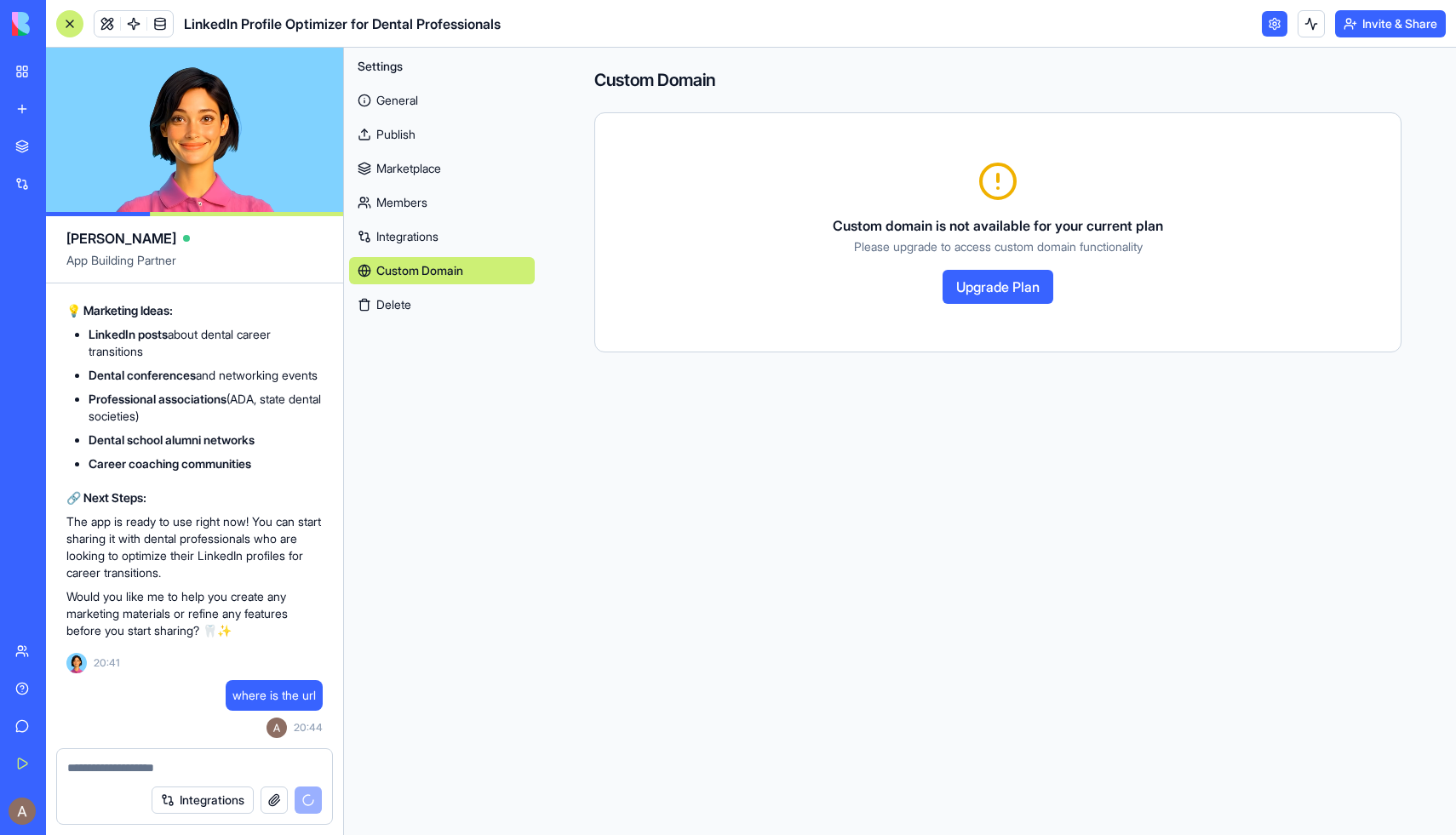
click at [453, 109] on link "General" at bounding box center [441, 100] width 185 height 27
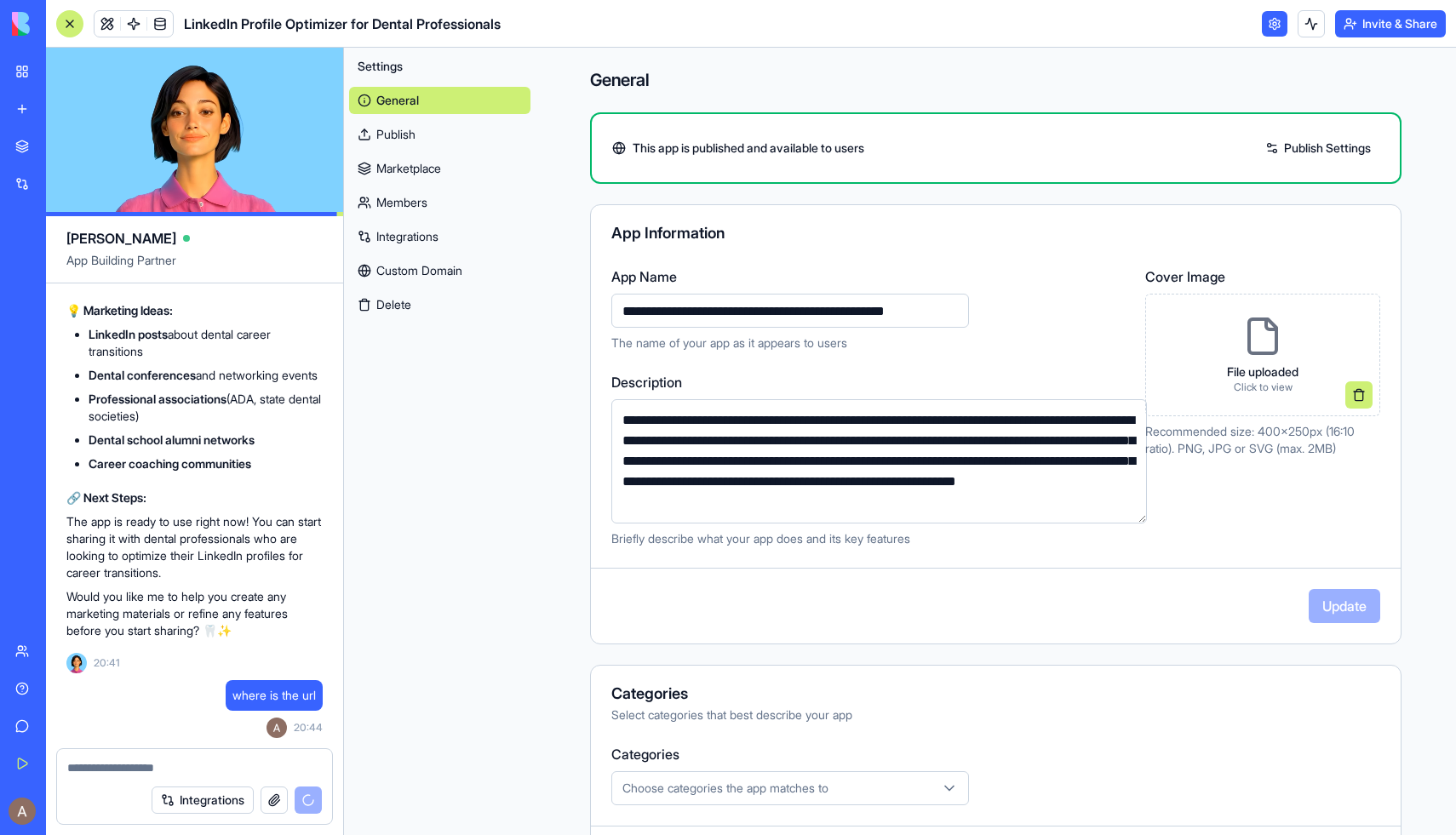
click at [1017, 228] on div "App Information" at bounding box center [996, 233] width 769 height 15
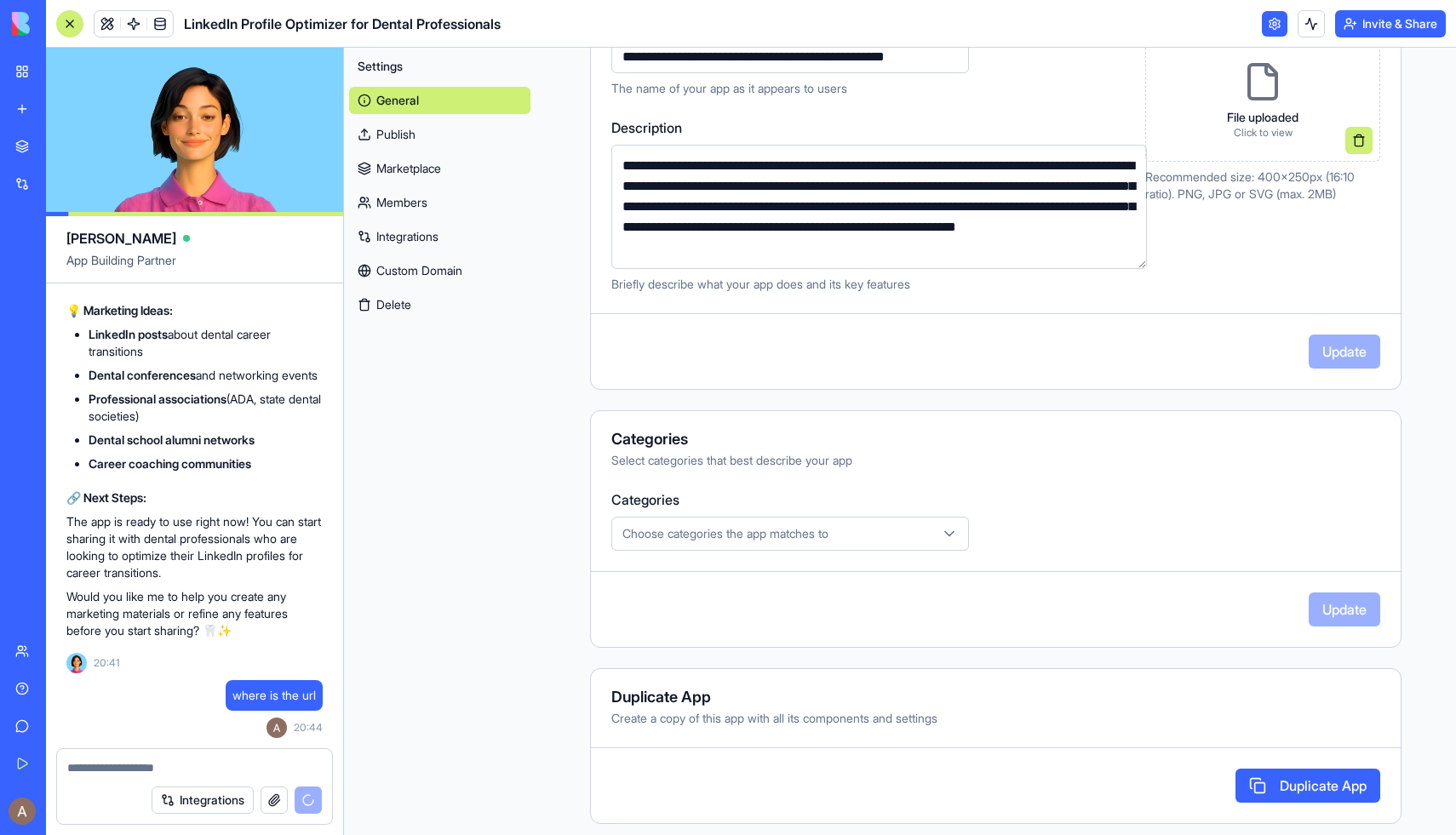
scroll to position [264, 0]
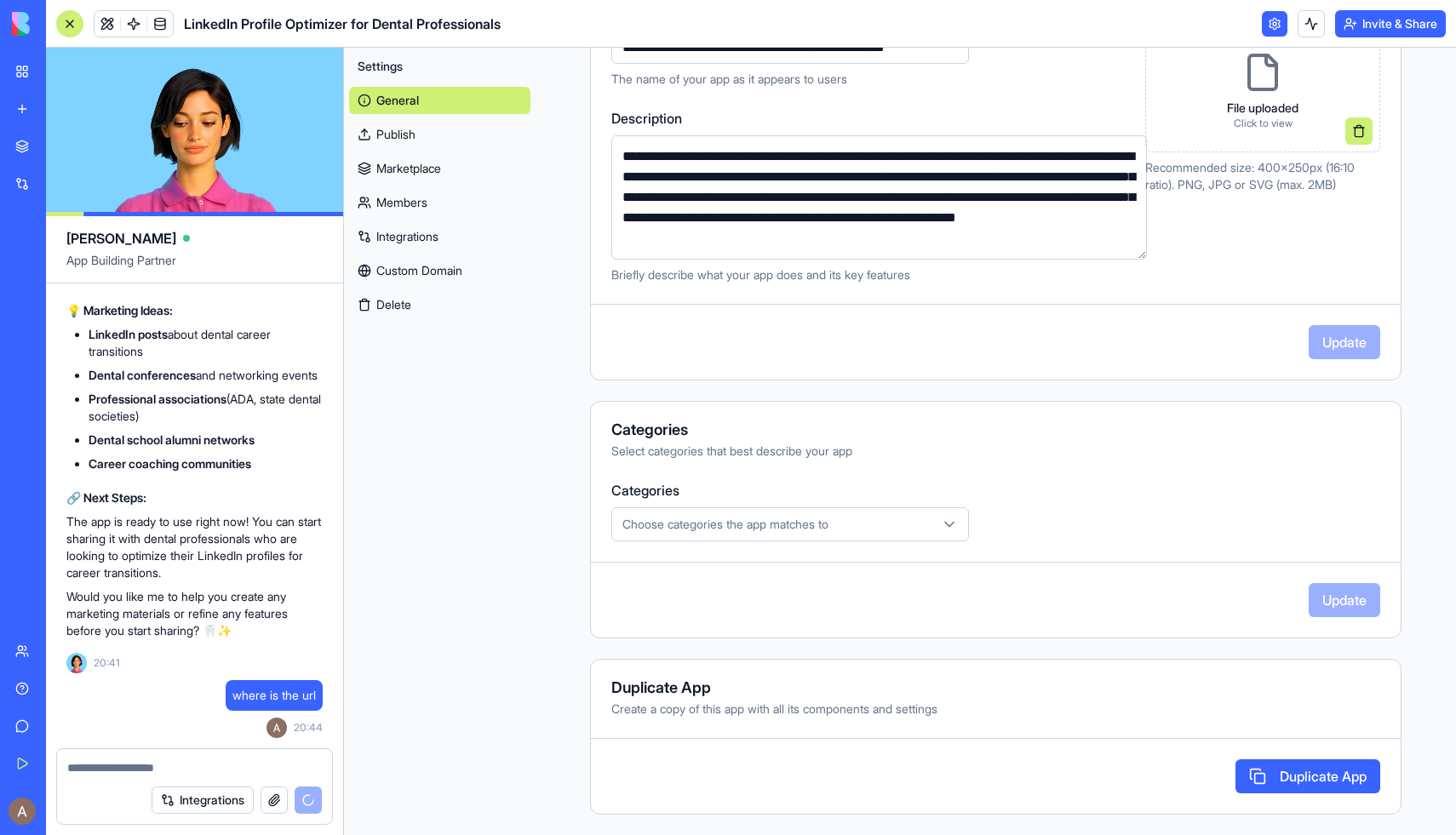
click at [889, 532] on div "Choose categories the app matches to" at bounding box center [790, 524] width 349 height 17
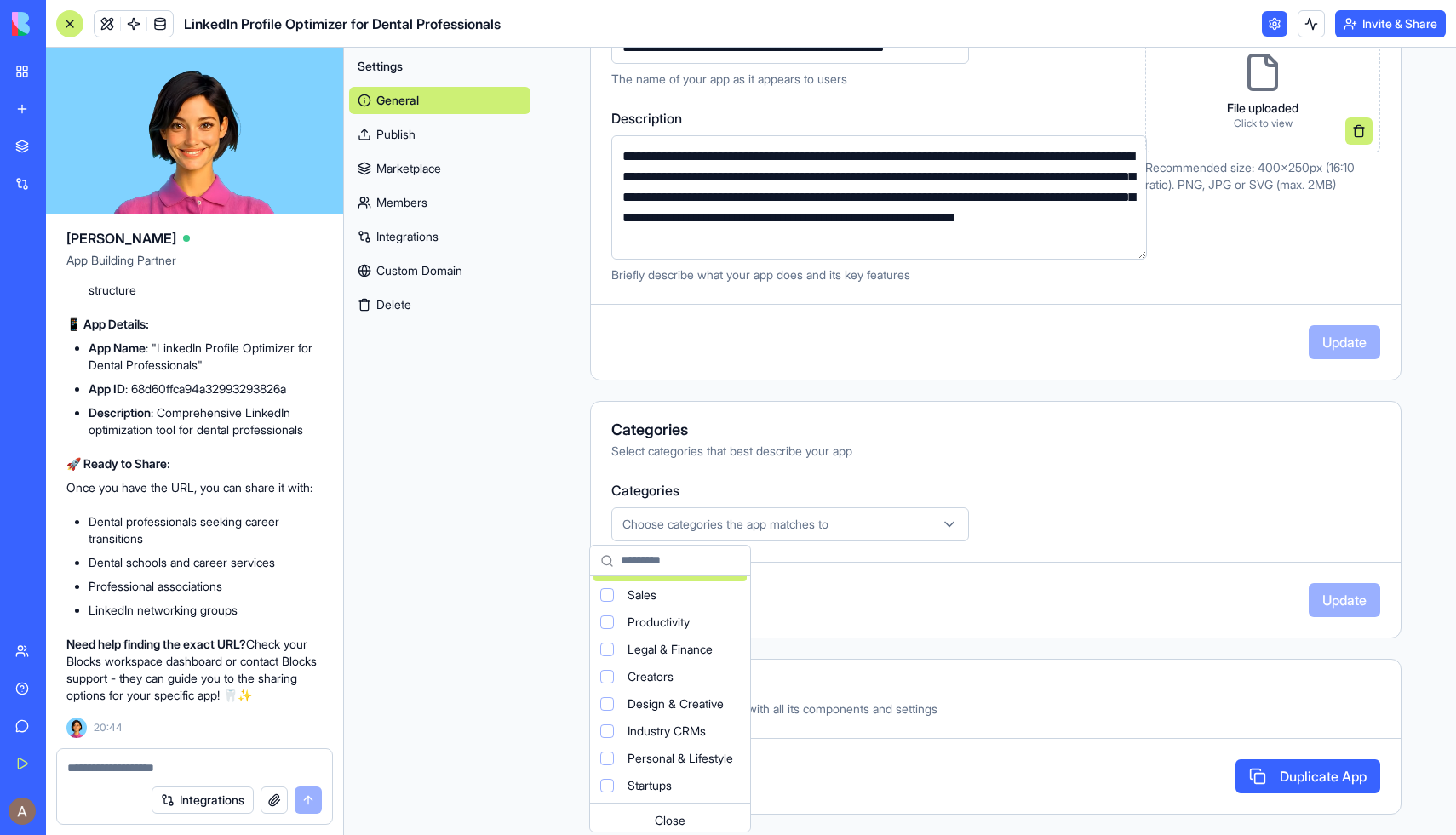
scroll to position [113, 0]
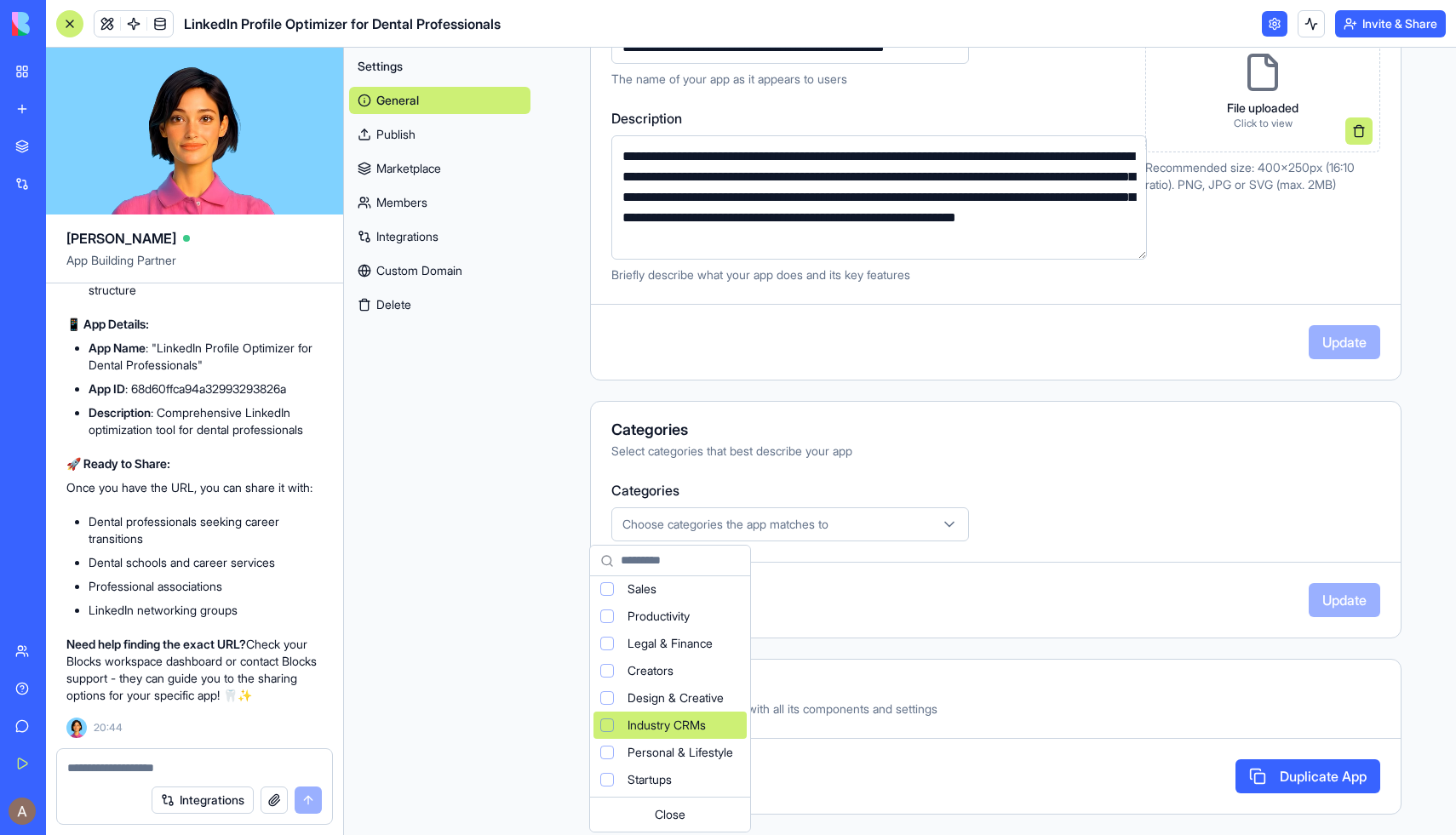
click at [23, 77] on html "BETA My Workspace New app Marketplace Integrations Recent Dentele Group Client …" at bounding box center [728, 418] width 1456 height 835
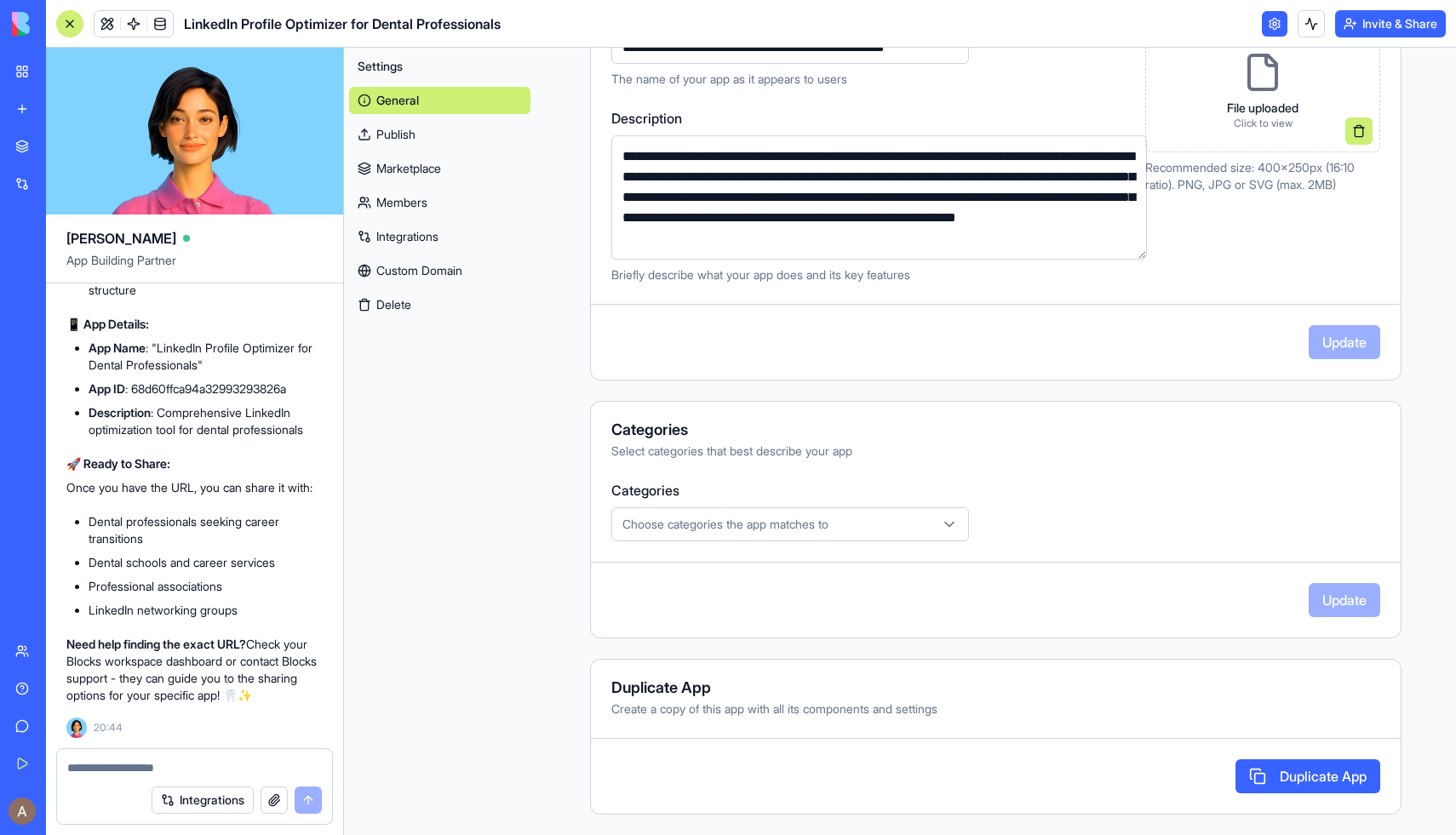
click at [23, 77] on link "My Workspace" at bounding box center [38, 71] width 68 height 34
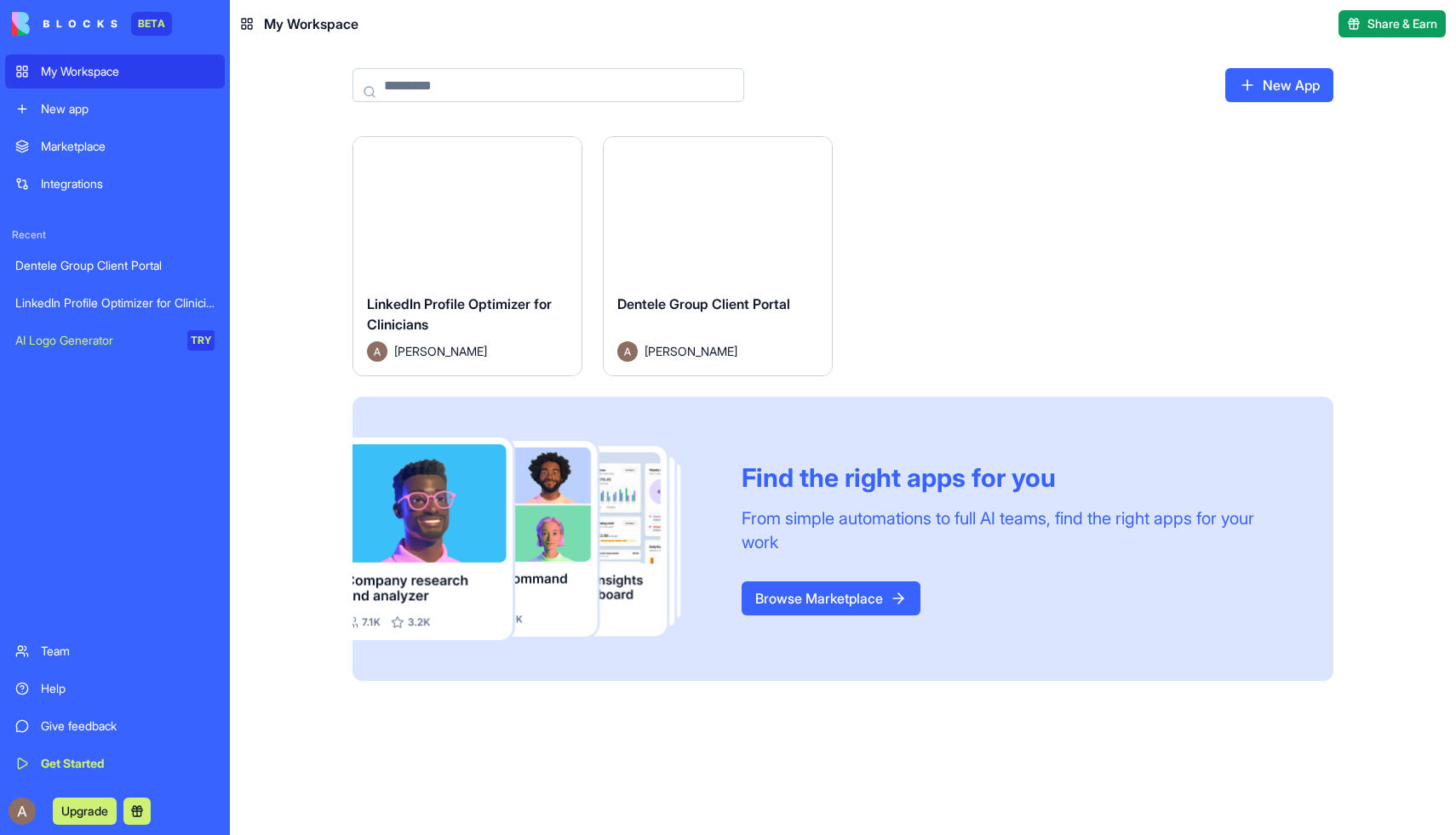
click at [30, 77] on link "My Workspace" at bounding box center [115, 71] width 220 height 34
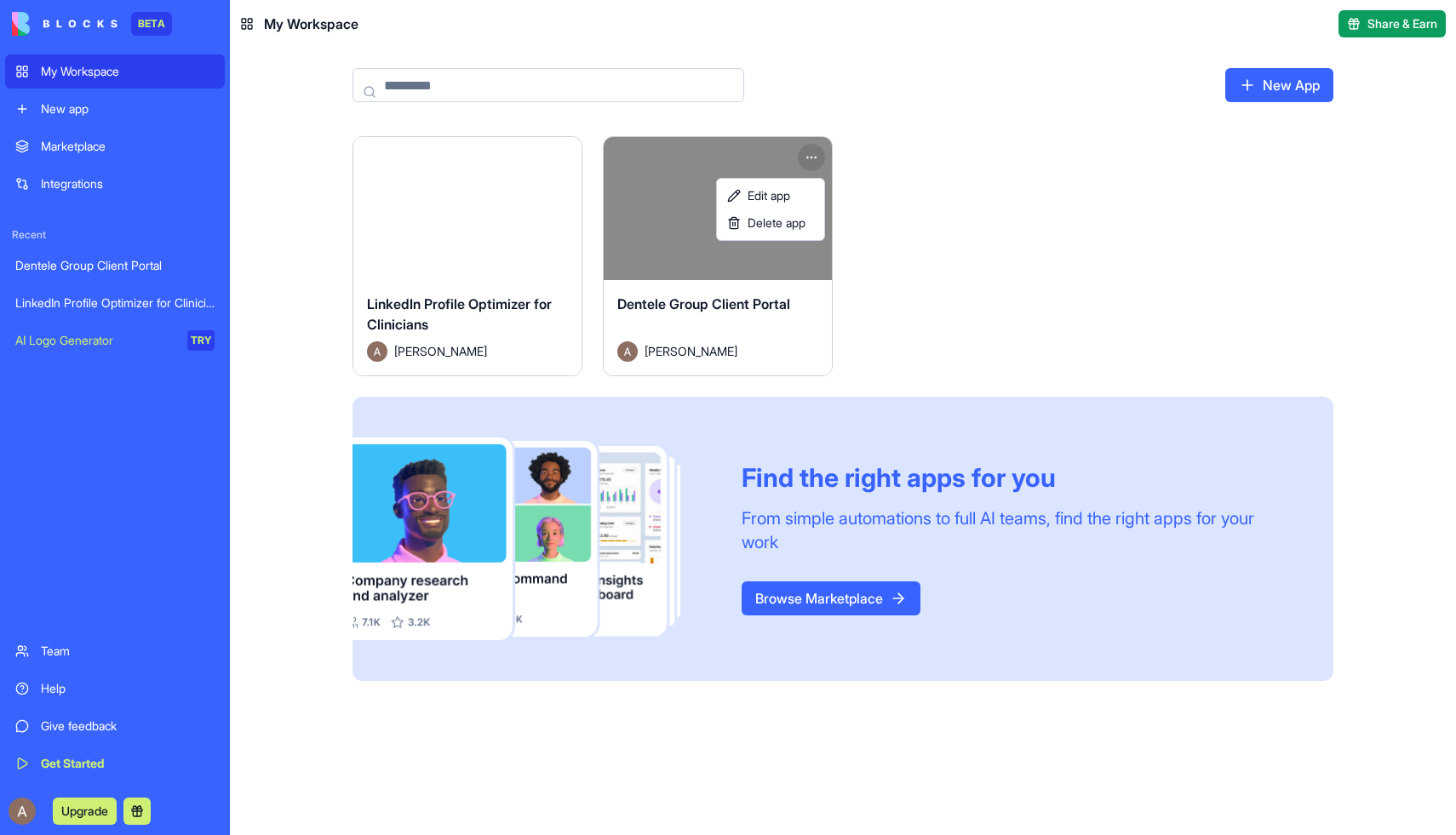
click at [817, 161] on html "BETA My Workspace New app Marketplace Integrations Recent Dentele Group Client …" at bounding box center [728, 418] width 1456 height 835
click at [904, 126] on html "BETA My Workspace New app Marketplace Integrations Recent Dentele Group Client …" at bounding box center [728, 418] width 1456 height 835
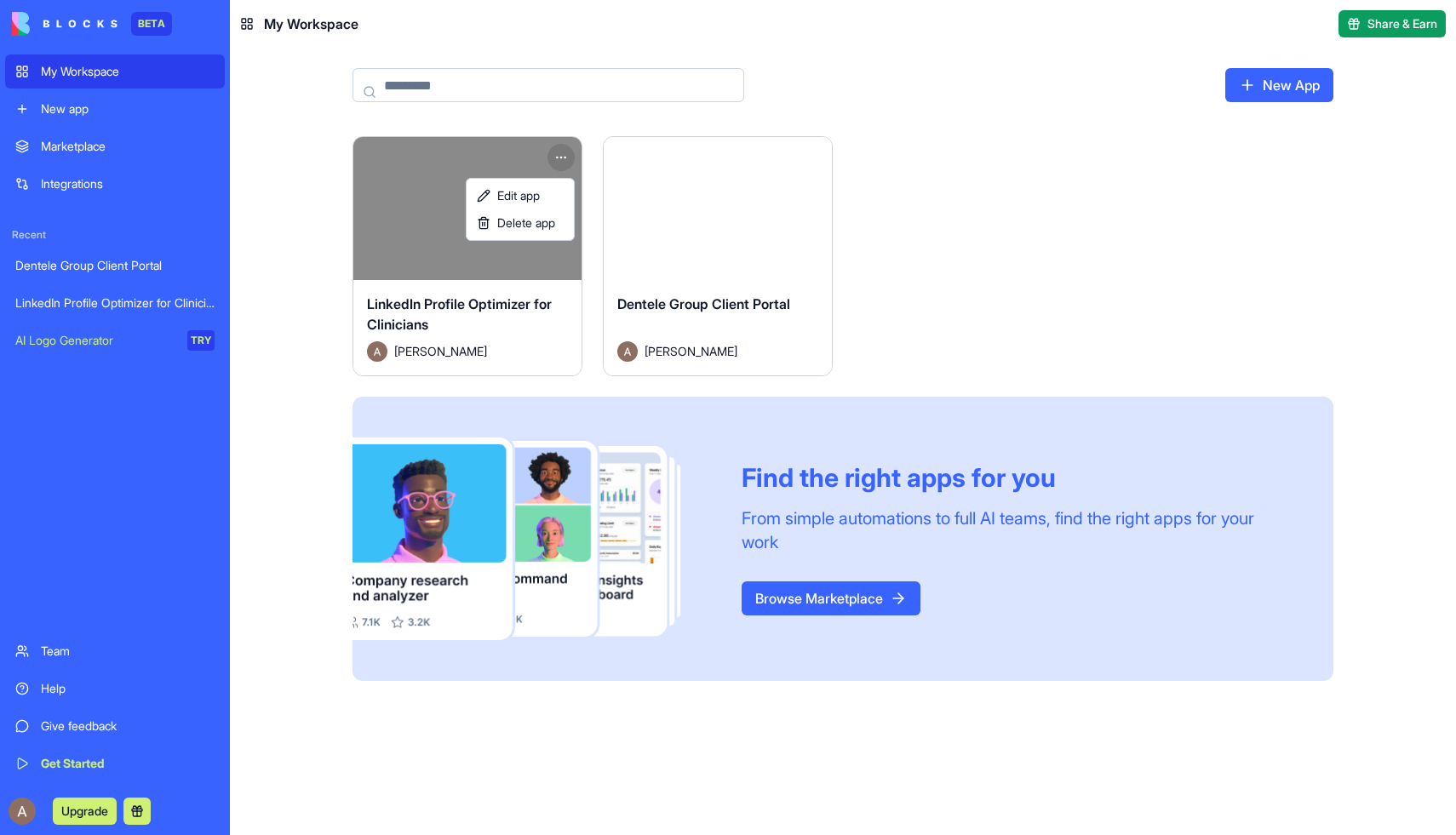
click at [554, 156] on html "BETA My Workspace New app Marketplace Integrations Recent Dentele Group Client …" at bounding box center [728, 418] width 1456 height 835
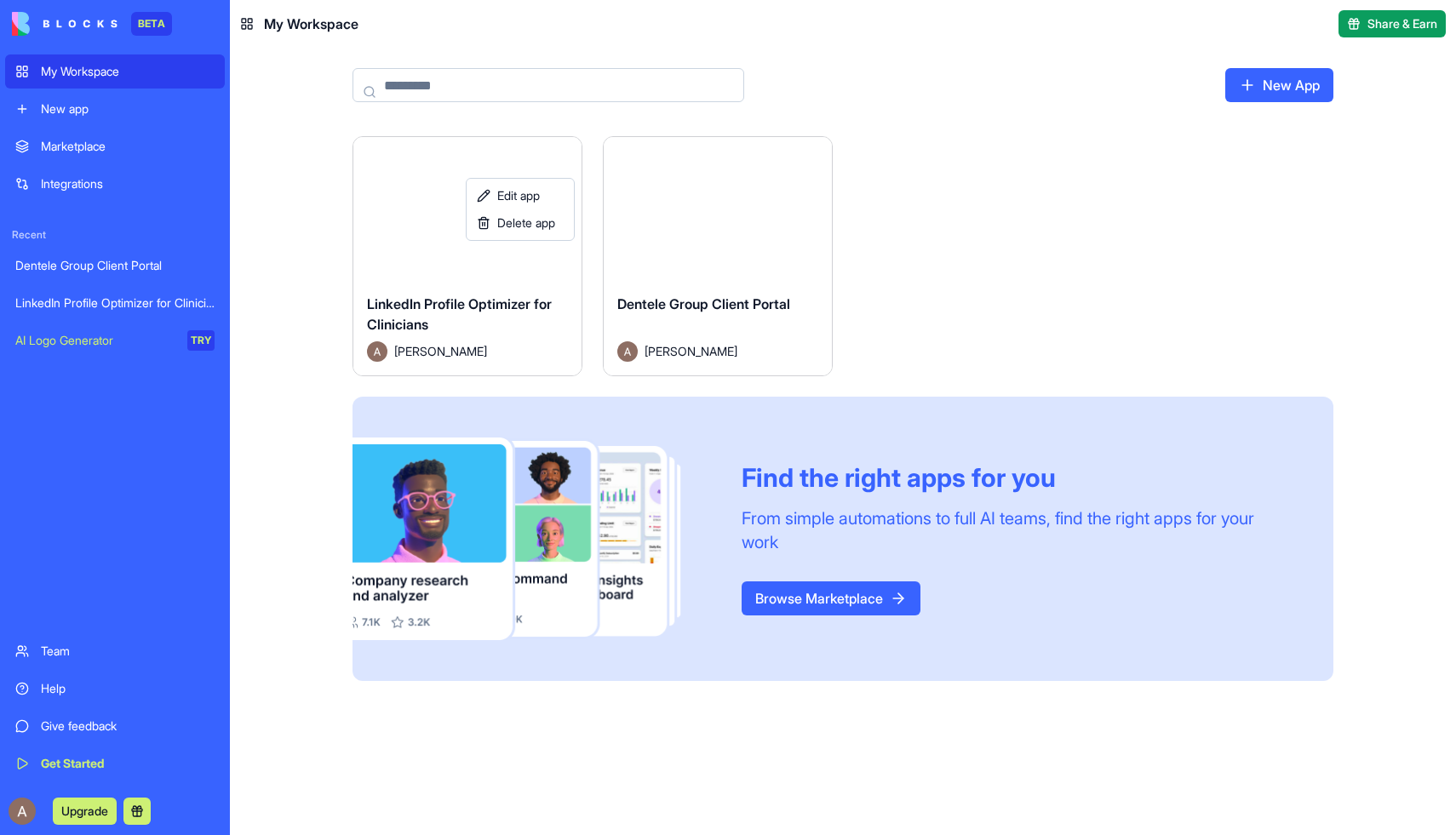
click at [845, 24] on html "BETA My Workspace New app Marketplace Integrations Recent Dentele Group Client …" at bounding box center [728, 418] width 1456 height 835
click at [84, 683] on div "Help" at bounding box center [128, 689] width 173 height 17
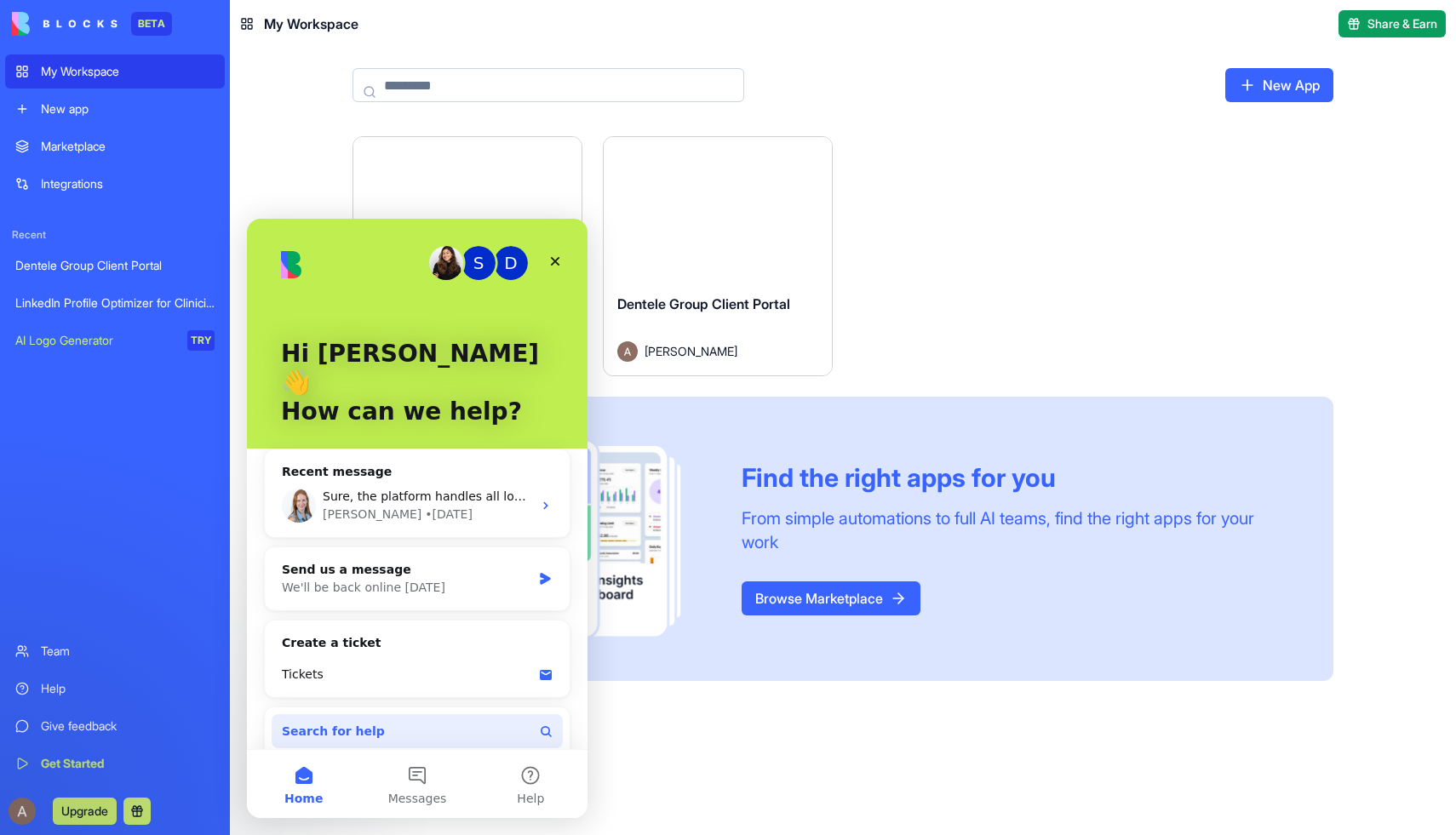
click at [471, 714] on button "Search for help" at bounding box center [417, 731] width 291 height 34
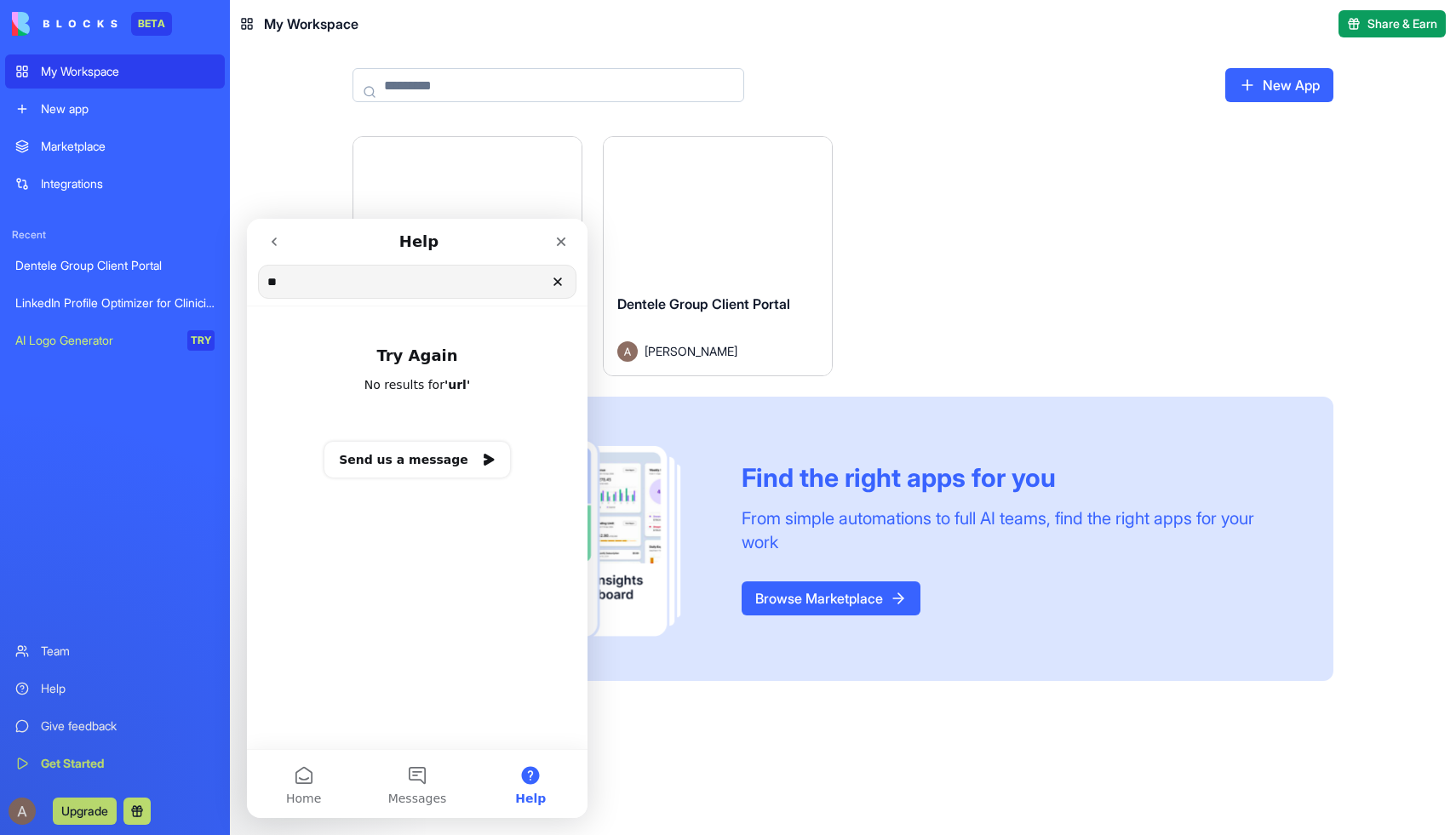
type input "*"
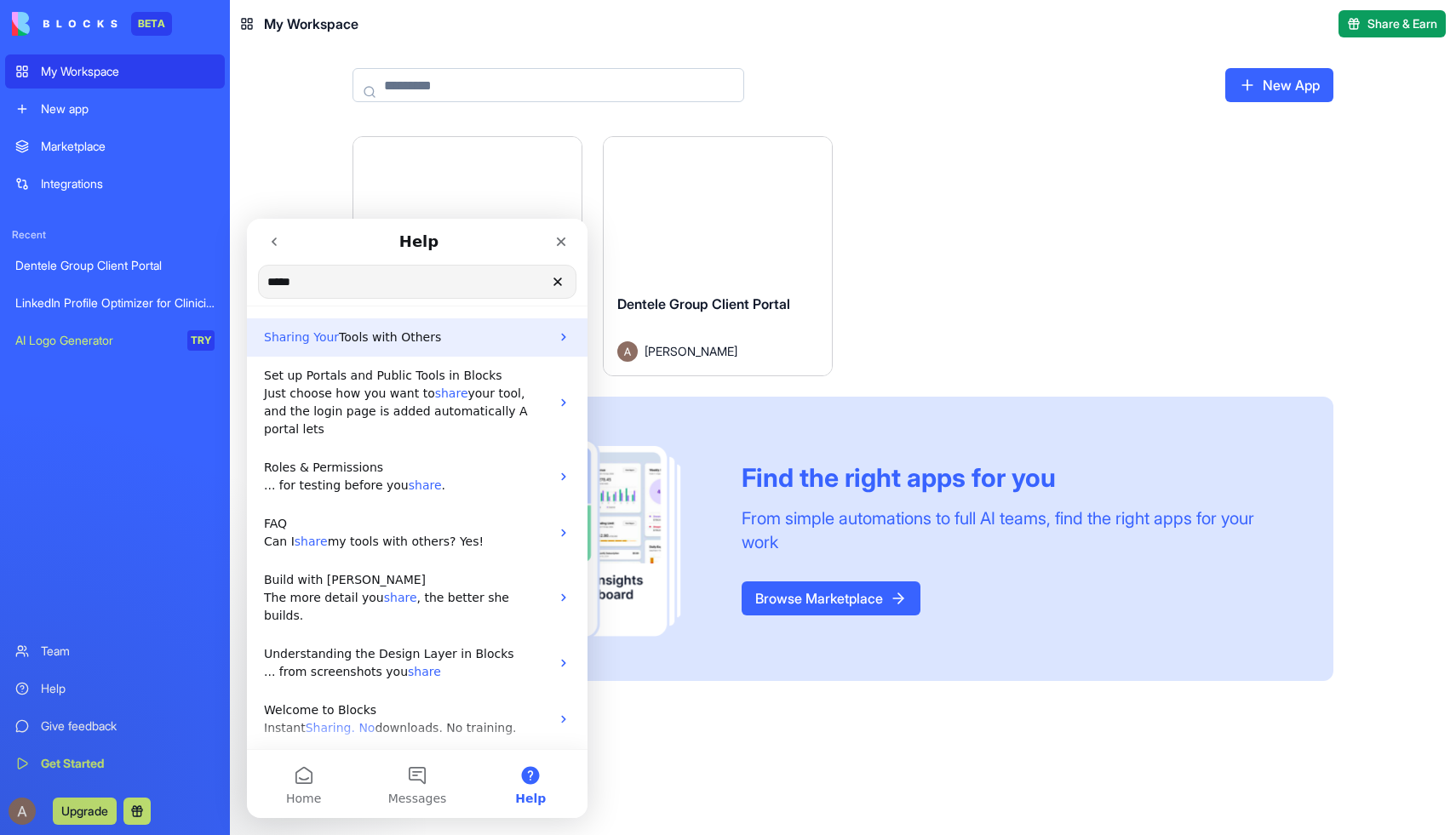
type input "*****"
click at [462, 329] on p "Sharing Your Tools with Others" at bounding box center [406, 337] width 286 height 18
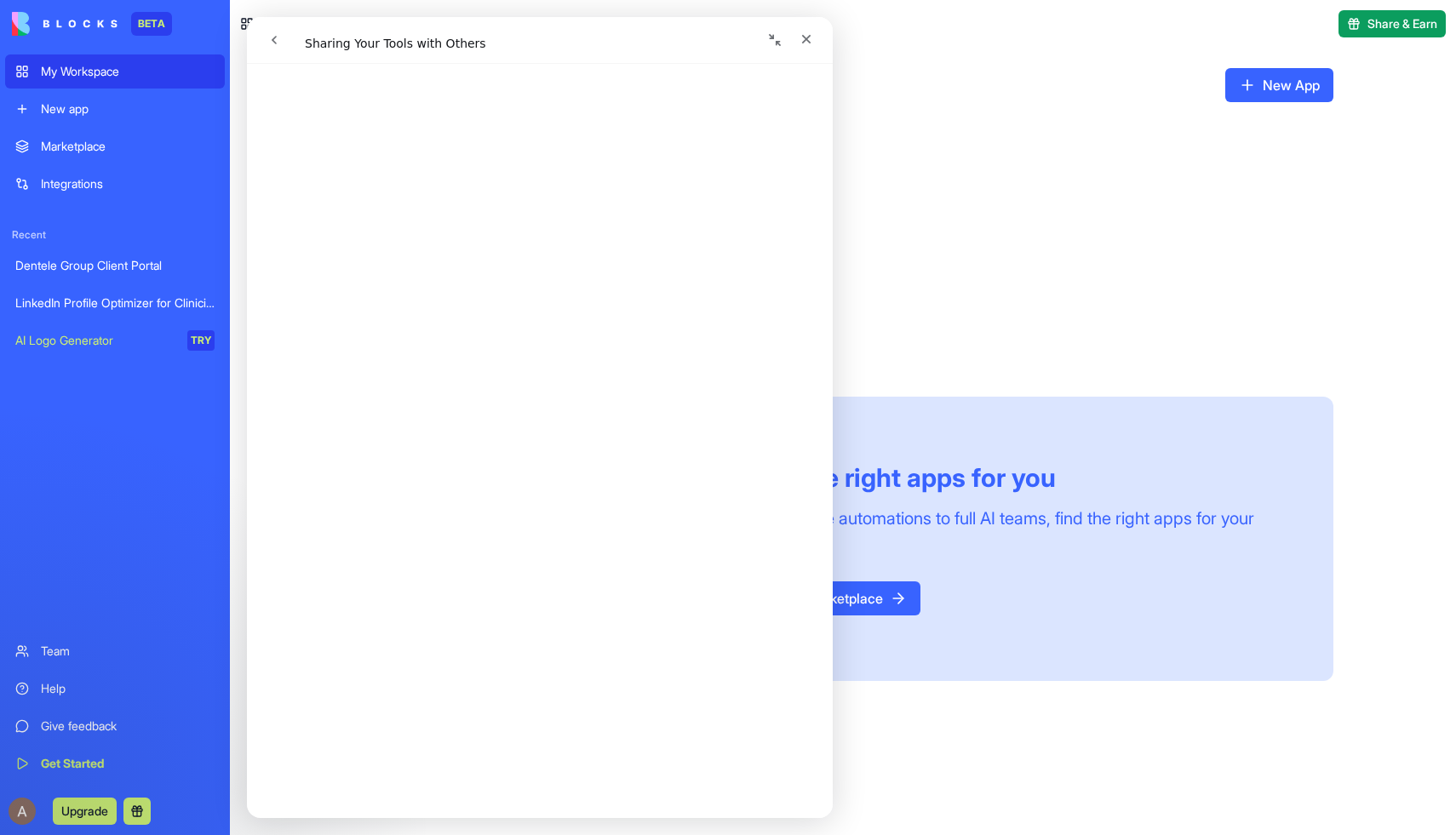
scroll to position [2548, 0]
click at [148, 309] on div "LinkedIn Profile Optimizer for Clinicians" at bounding box center [115, 303] width 199 height 17
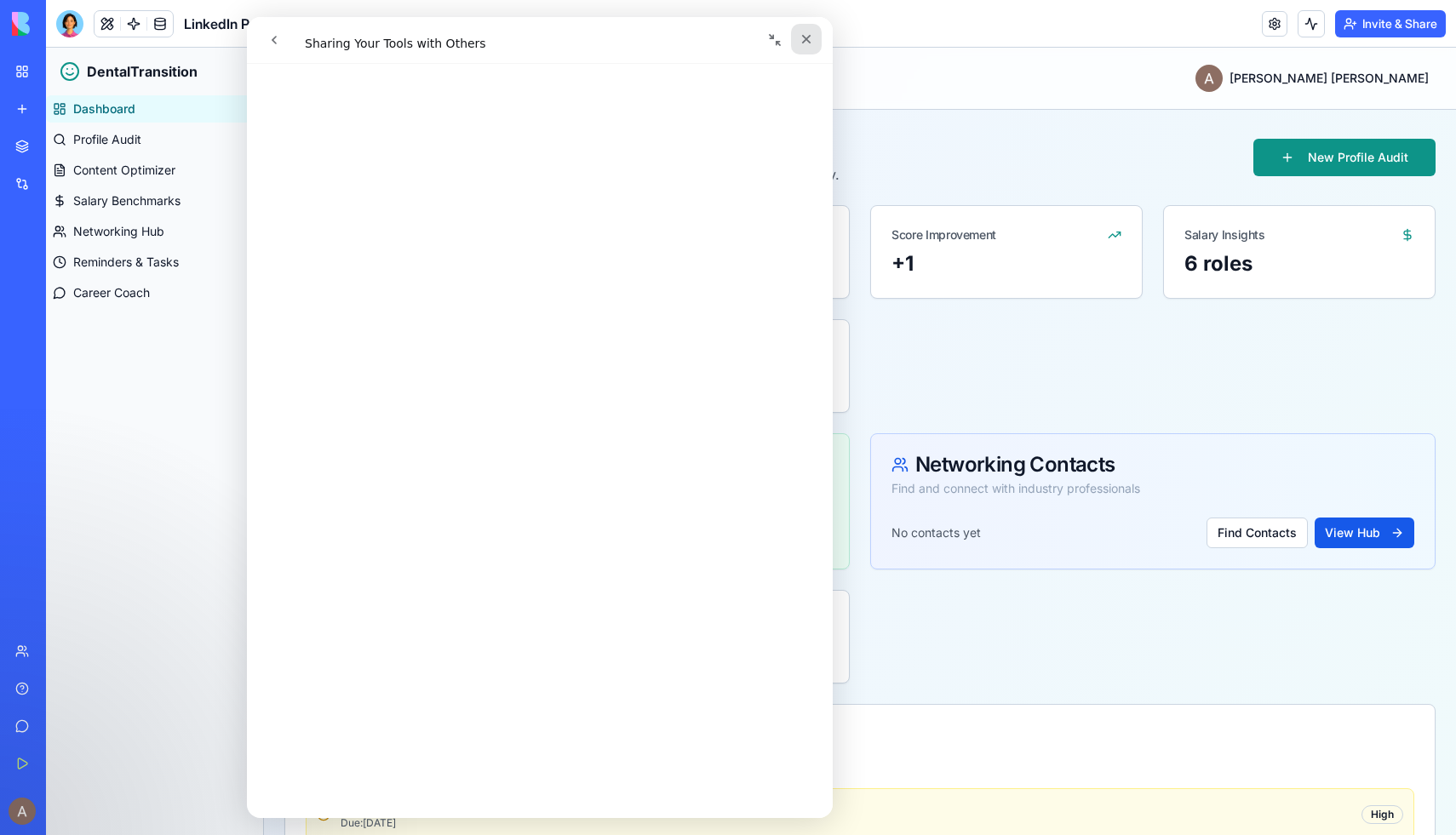
click at [804, 42] on icon "Close" at bounding box center [806, 39] width 14 height 14
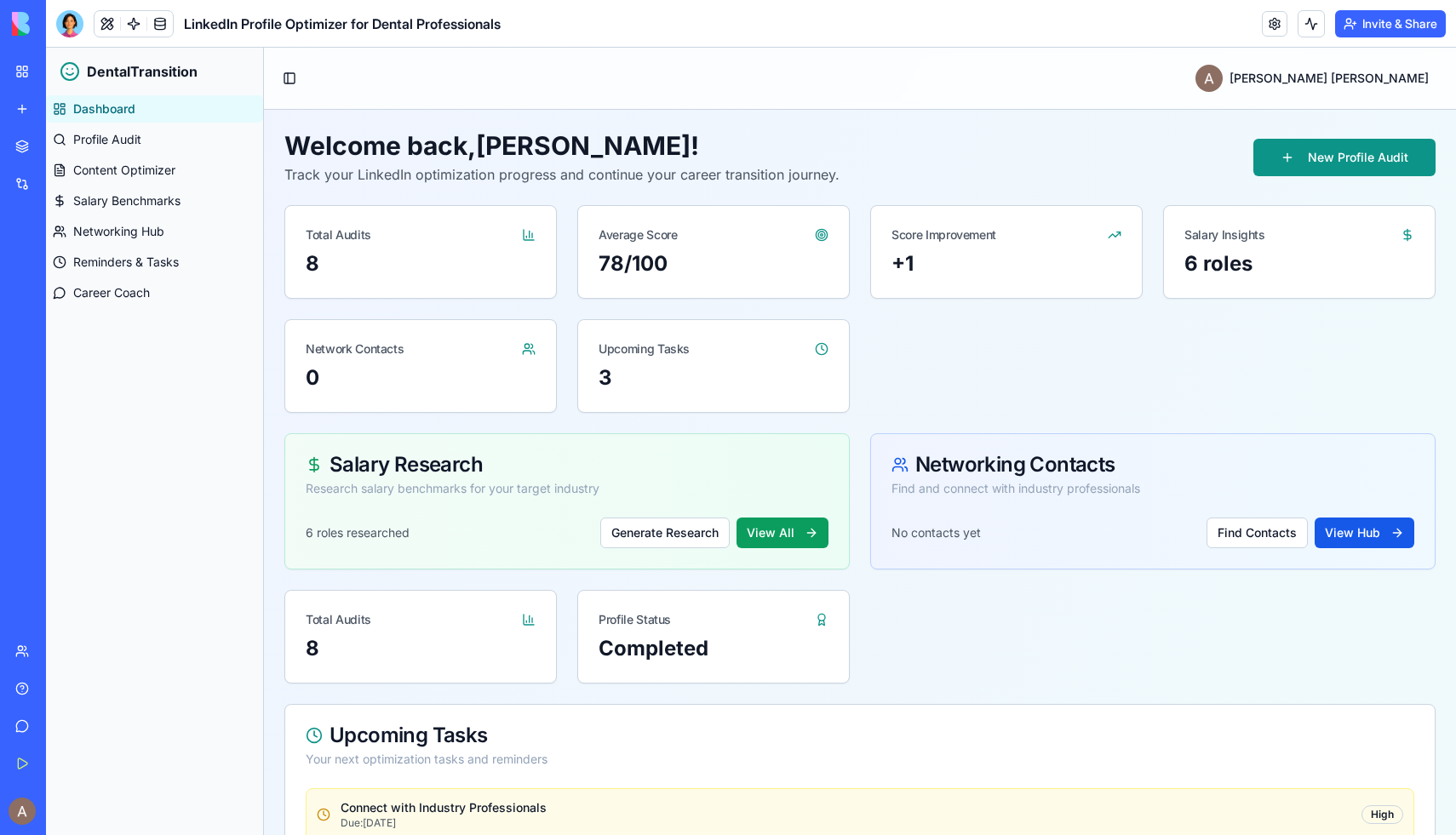
click at [1036, 24] on button "Invite & Share" at bounding box center [1390, 23] width 111 height 27
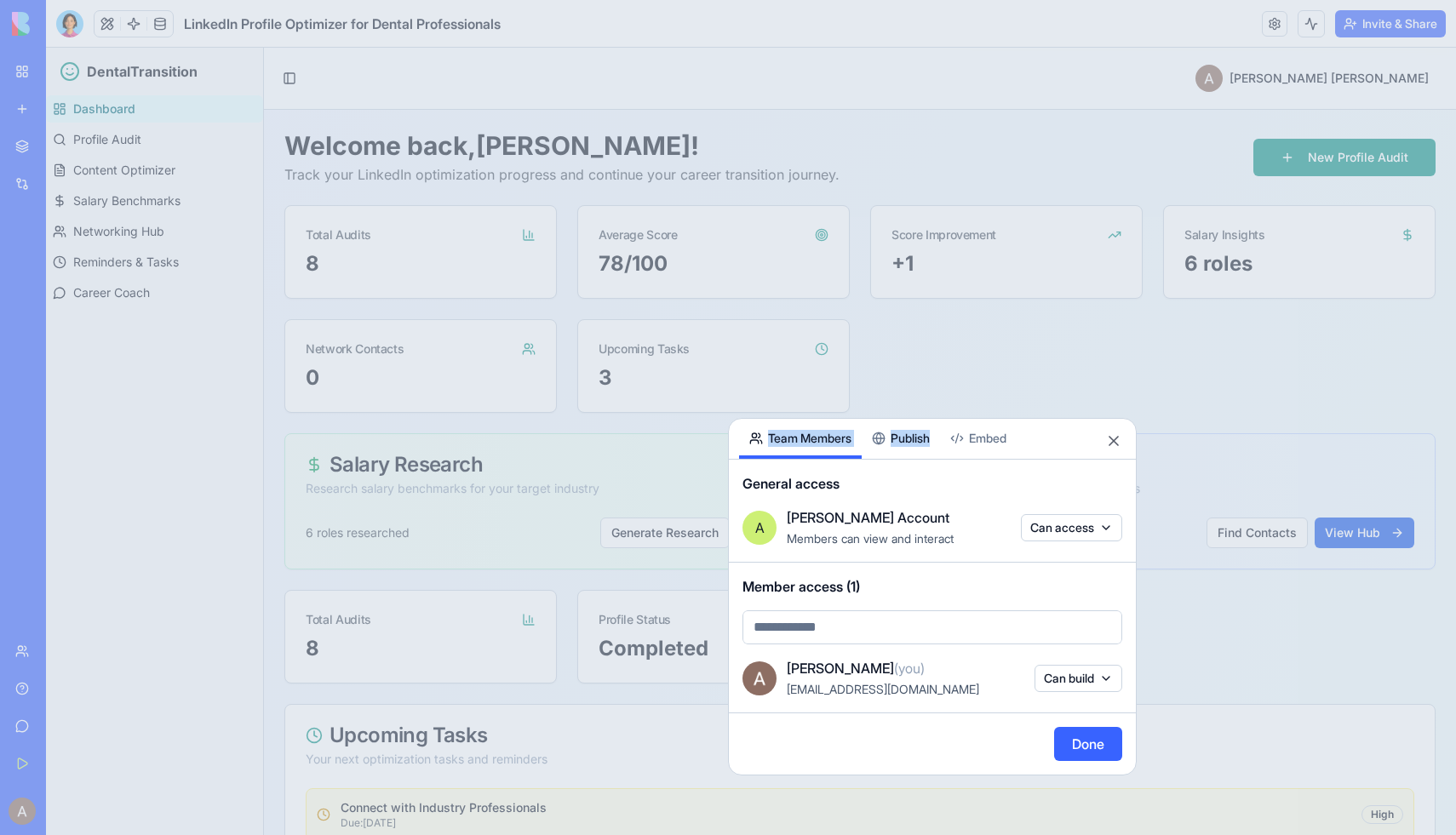
drag, startPoint x: 1068, startPoint y: 427, endPoint x: 1068, endPoint y: 308, distance: 119.0
click at [1036, 309] on body "BETA My Workspace New app Marketplace Integrations Recent Dentele Group Client …" at bounding box center [728, 418] width 1456 height 835
click at [1036, 435] on div "Share App Team Members Publish Embed" at bounding box center [932, 439] width 407 height 41
click at [913, 452] on button "Publish" at bounding box center [900, 438] width 78 height 40
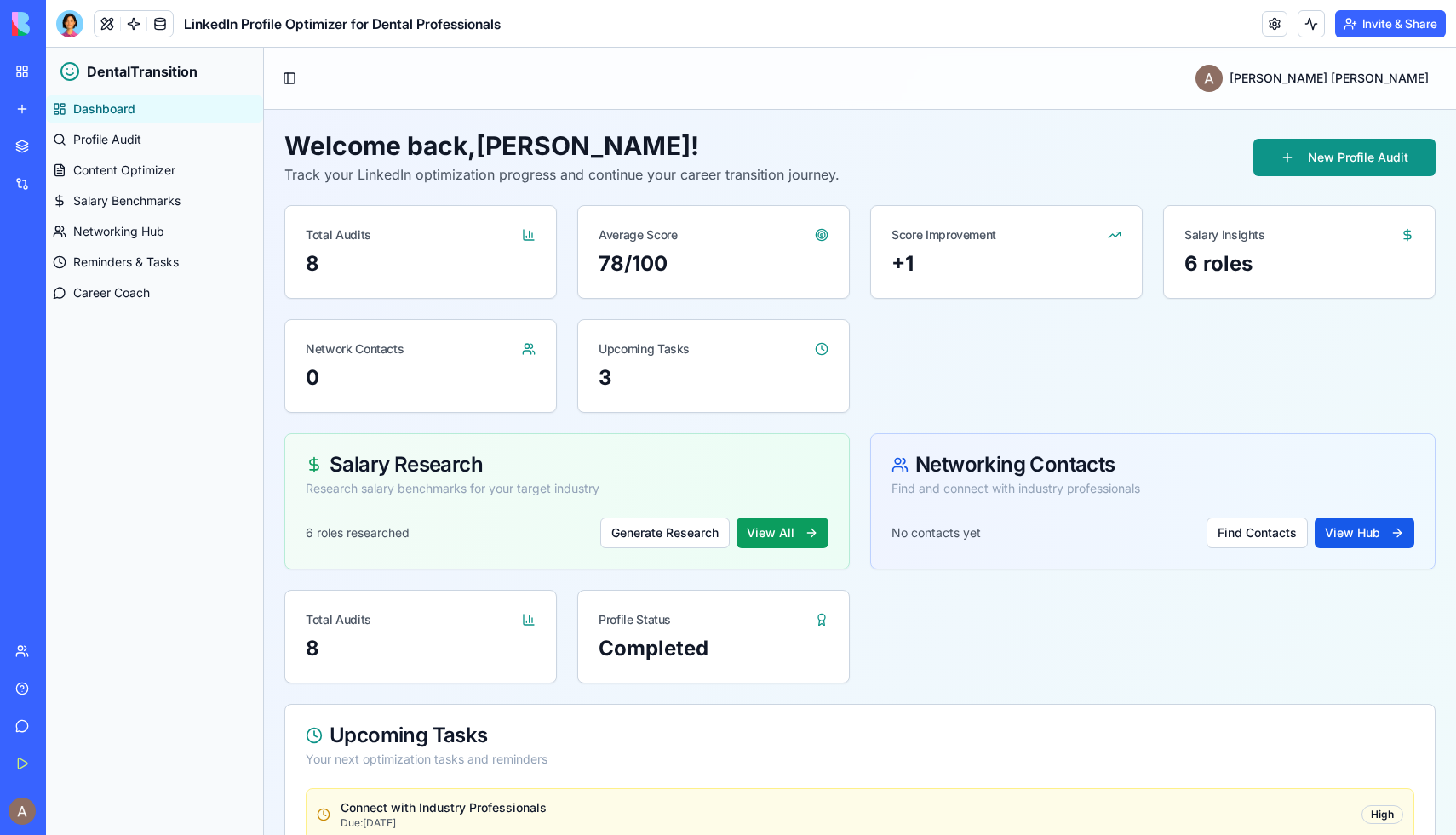
click at [1036, 790] on iframe at bounding box center [750, 441] width 1409 height 787
click at [1036, 613] on div "Total Audits 8 Profile Status Completed" at bounding box center [859, 637] width 1151 height 93
click at [1036, 24] on button "Invite & Share" at bounding box center [1390, 23] width 111 height 27
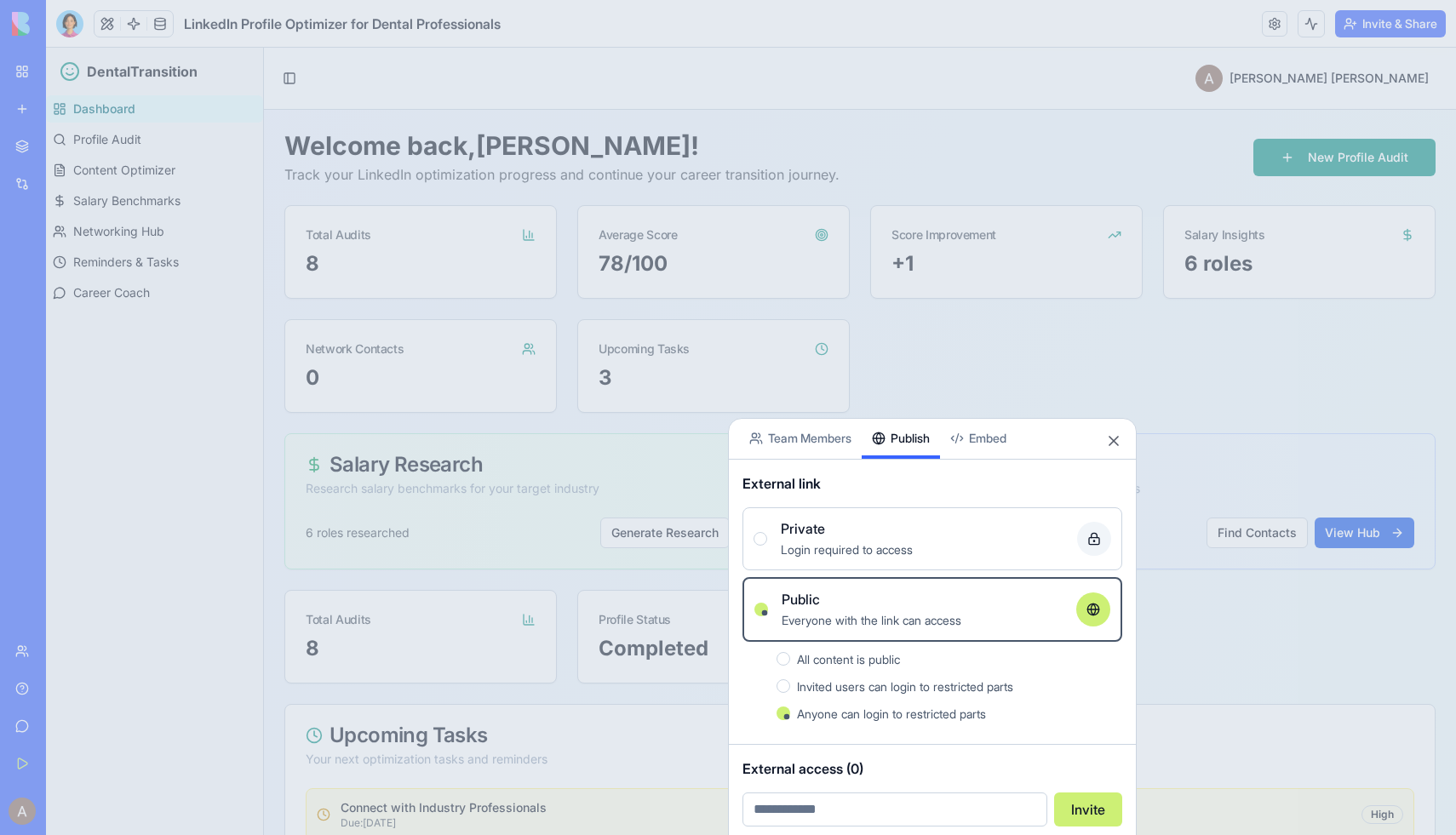
click at [894, 790] on div "External access (0) Invite" at bounding box center [932, 792] width 407 height 95
click at [812, 445] on button "Team Members" at bounding box center [801, 438] width 123 height 40
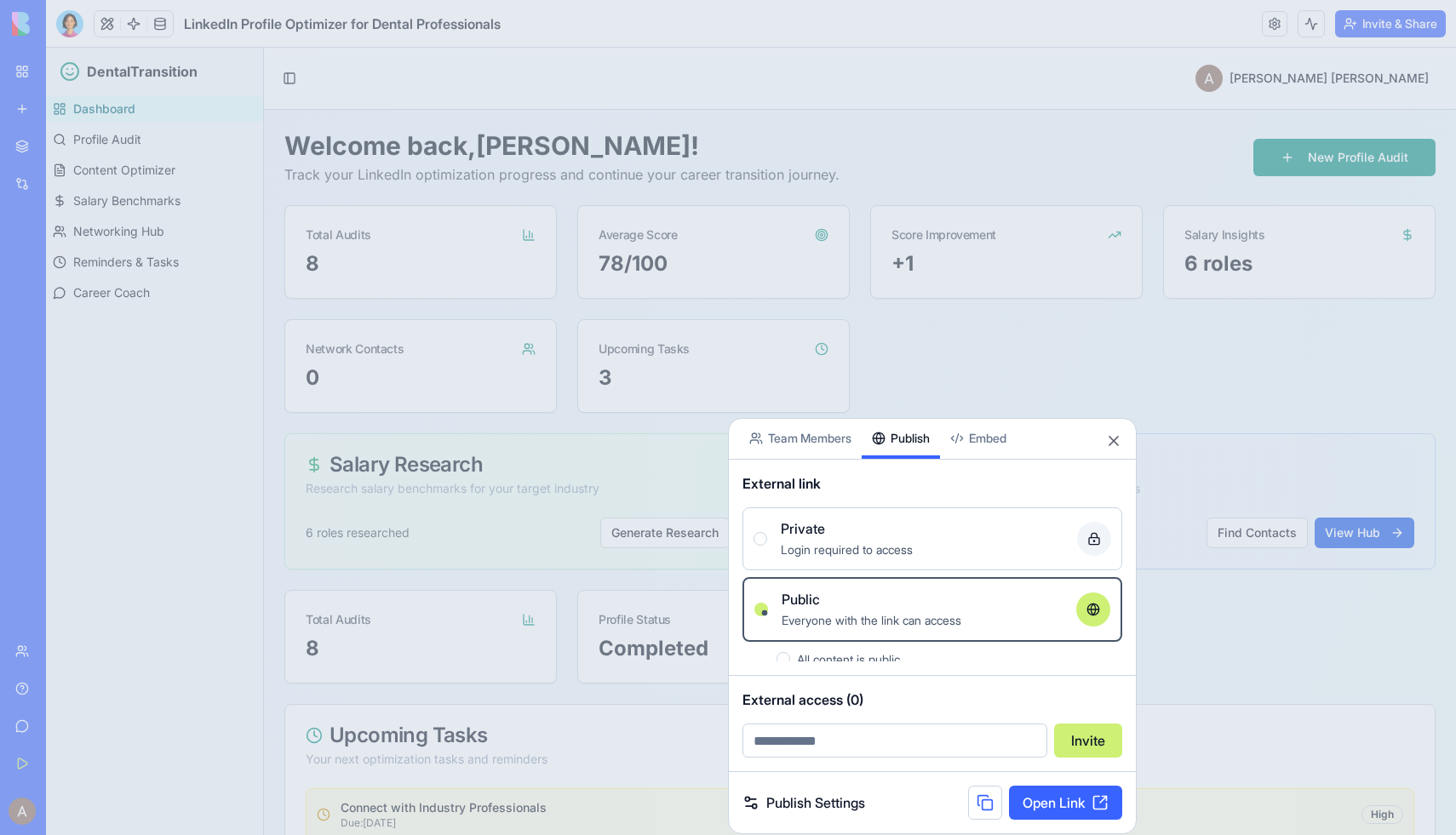
click at [913, 435] on button "Publish" at bounding box center [900, 438] width 78 height 40
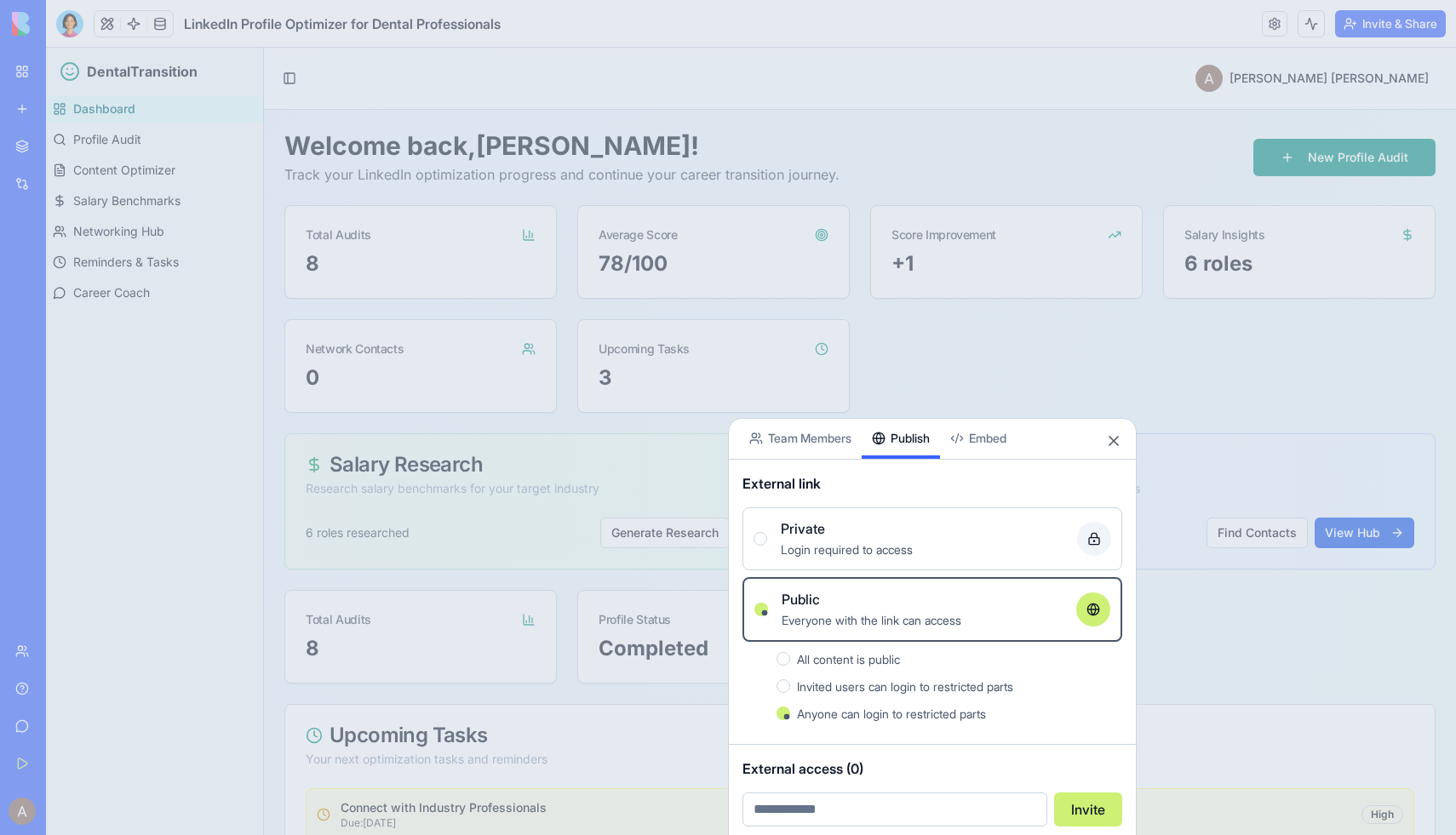
click at [943, 682] on span "Invited users can login to restricted parts" at bounding box center [905, 687] width 216 height 15
click at [790, 682] on button "Invited users can login to restricted parts" at bounding box center [783, 686] width 14 height 14
click at [1036, 790] on button "Invite" at bounding box center [1088, 809] width 68 height 34
click at [1022, 790] on input "email" at bounding box center [894, 809] width 305 height 34
click at [990, 790] on input "email" at bounding box center [894, 809] width 305 height 34
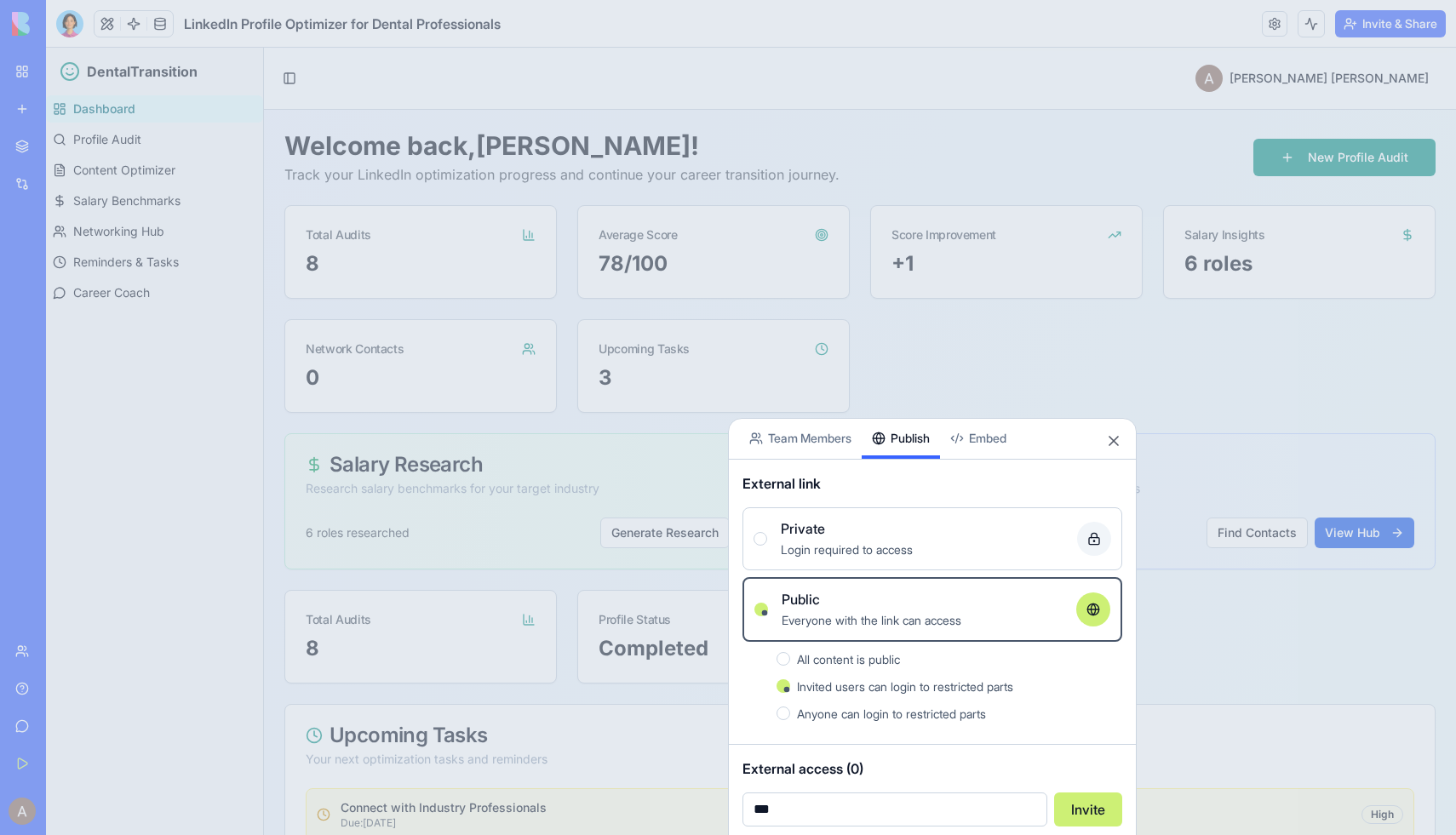
type input "**********"
click at [1036, 790] on button "Invite" at bounding box center [1088, 809] width 68 height 34
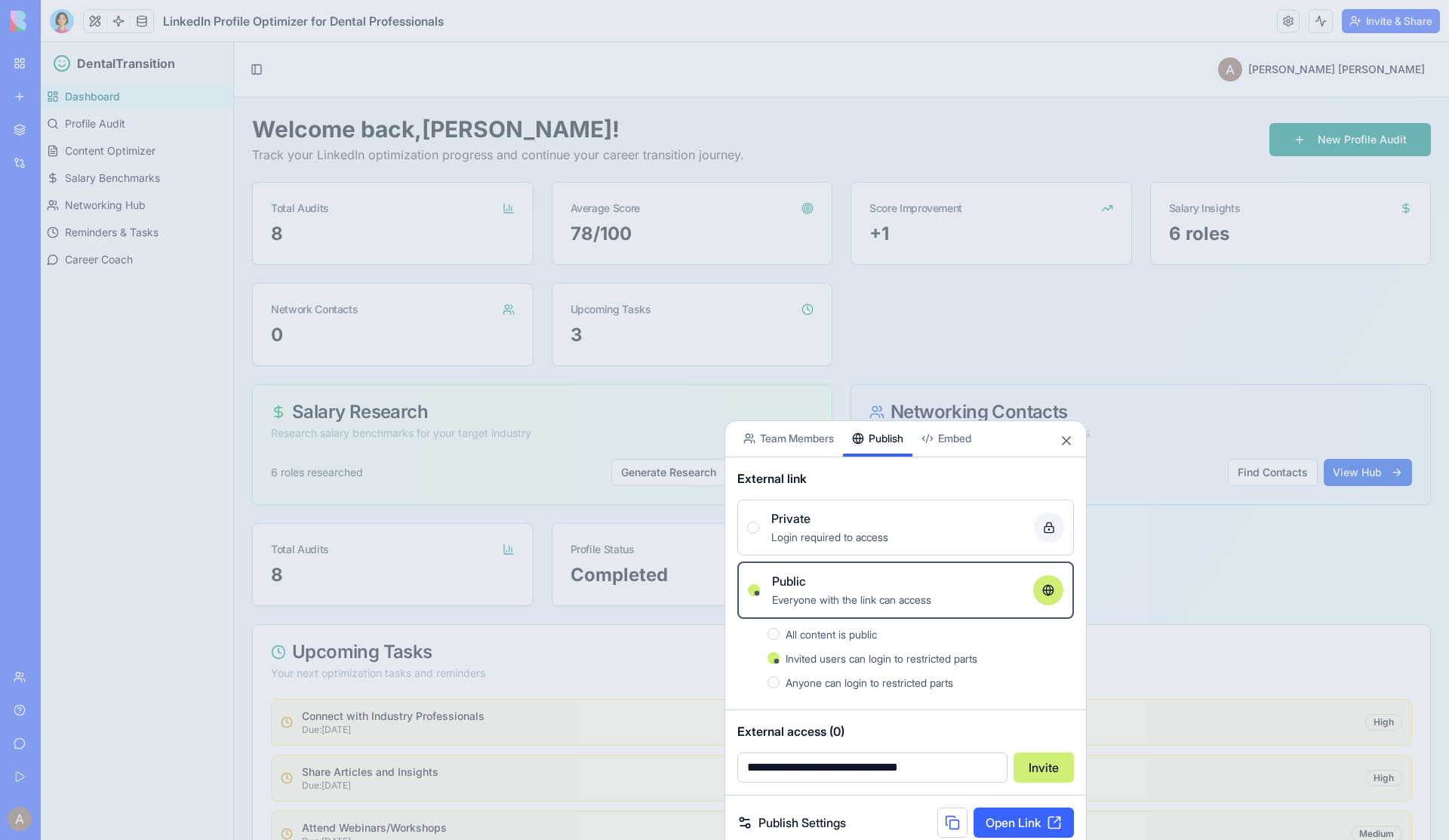
click at [918, 700] on link "Open Link" at bounding box center [1023, 822] width 100 height 31
click at [918, 700] on button at bounding box center [952, 822] width 31 height 31
click at [918, 317] on div at bounding box center [724, 420] width 1449 height 840
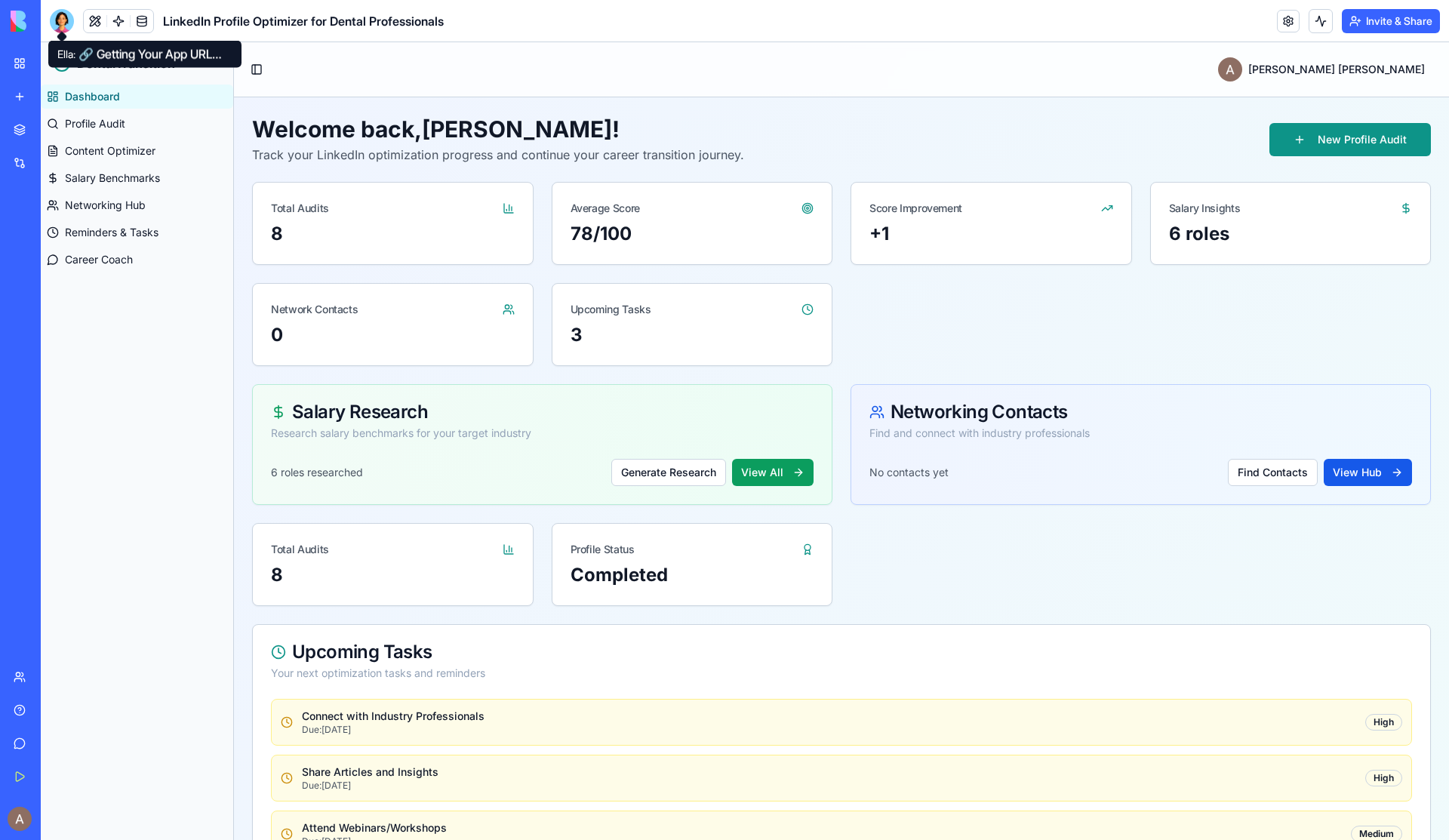
click at [65, 26] on div at bounding box center [61, 21] width 24 height 24
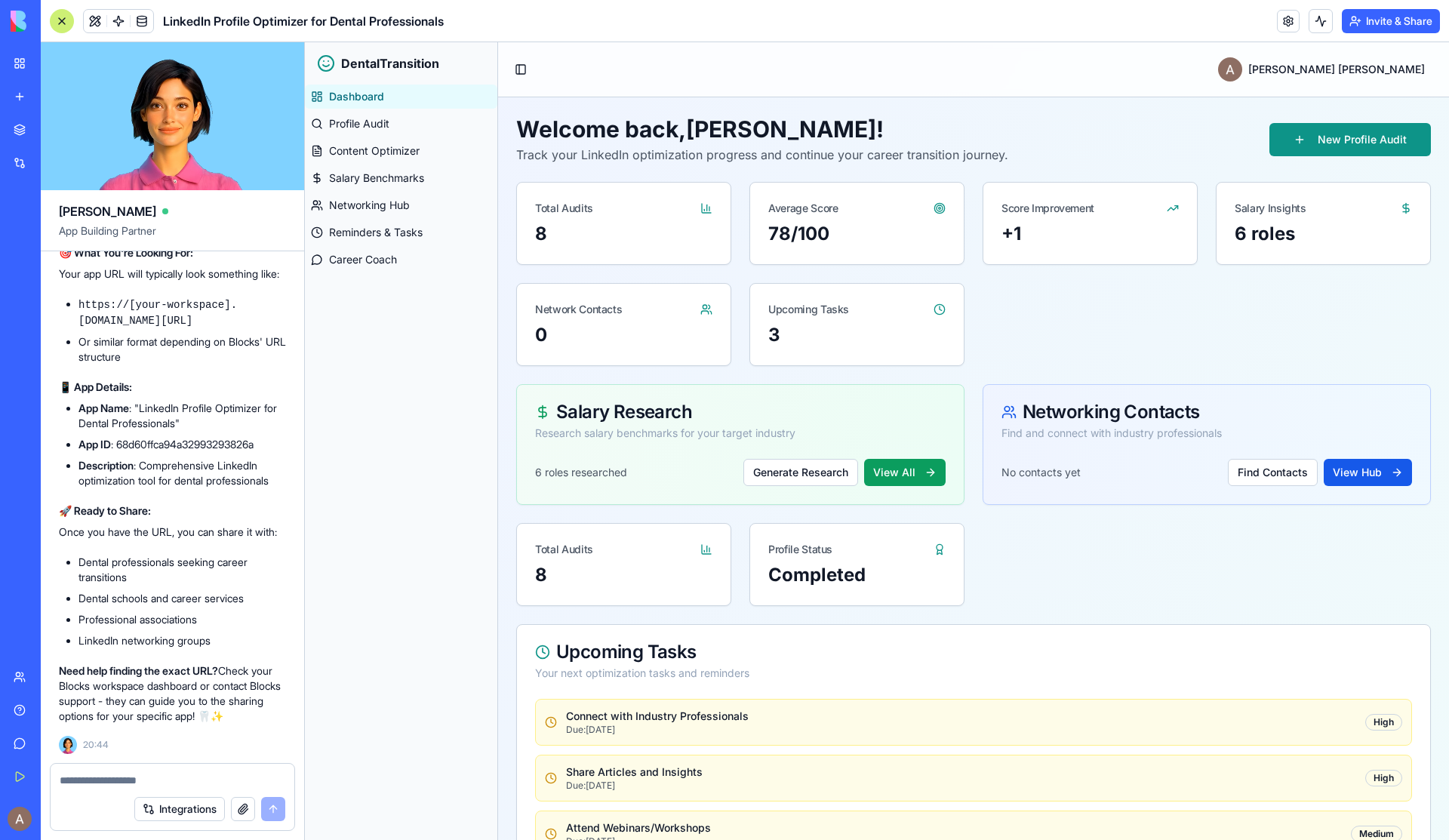
click at [161, 700] on textarea at bounding box center [172, 780] width 226 height 15
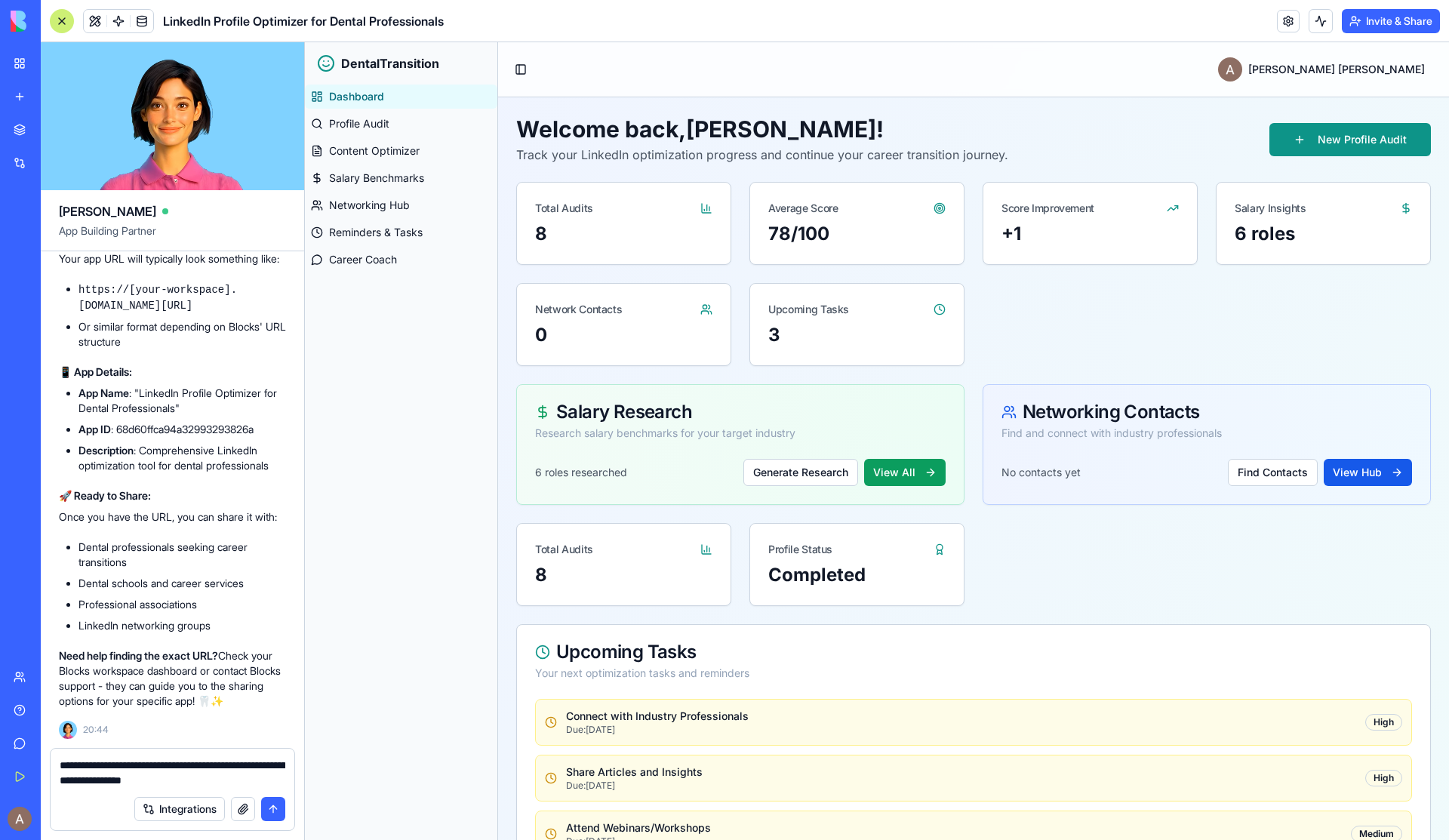
type textarea "**********"
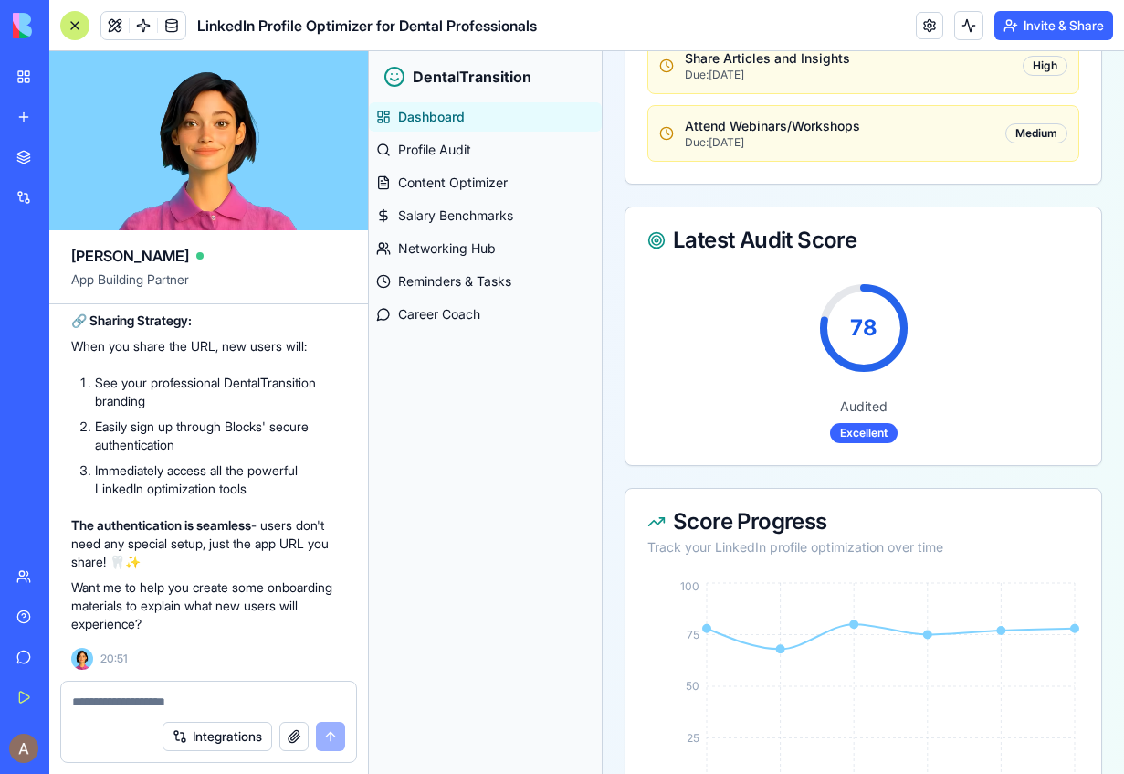
scroll to position [1583, 0]
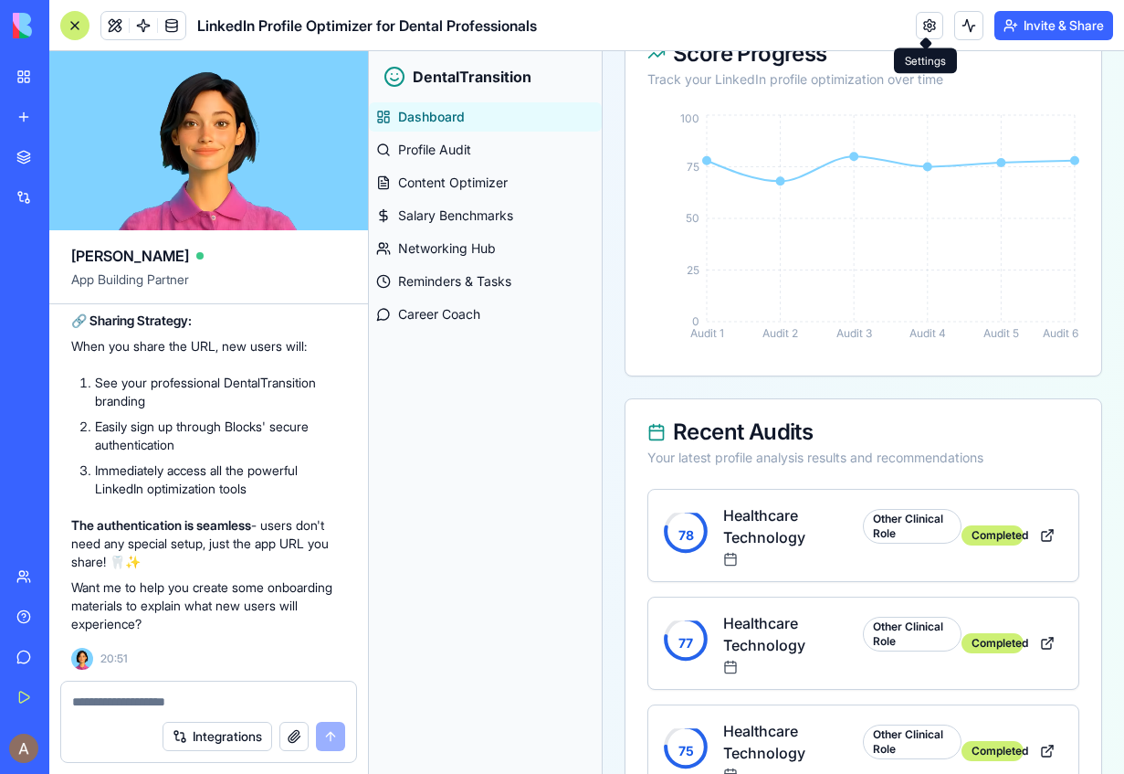
click at [925, 21] on link at bounding box center [929, 25] width 27 height 27
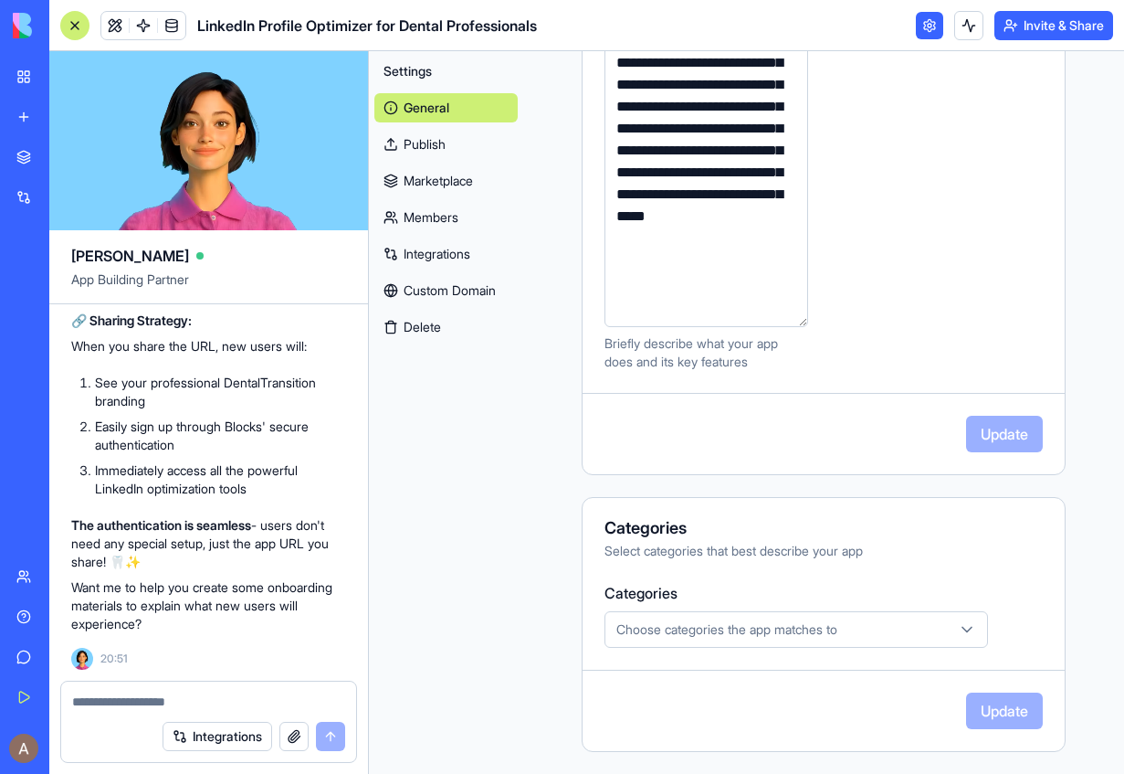
scroll to position [459, 0]
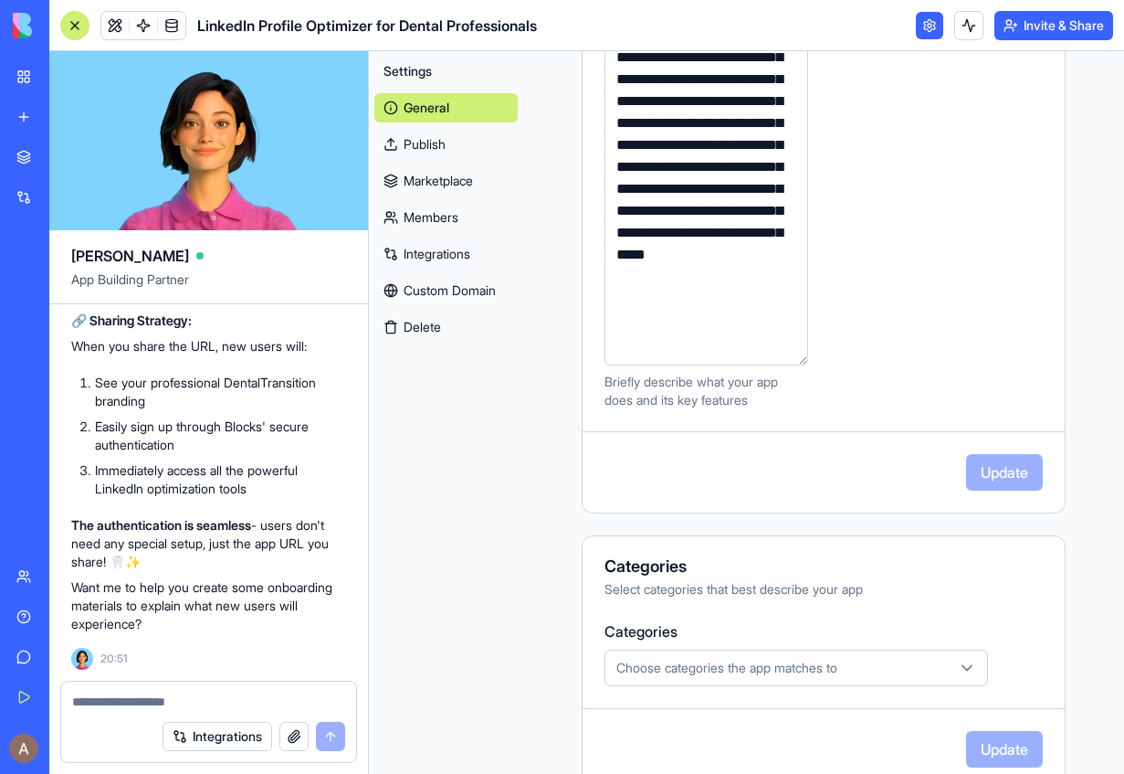
click at [445, 155] on link "Publish" at bounding box center [445, 144] width 143 height 29
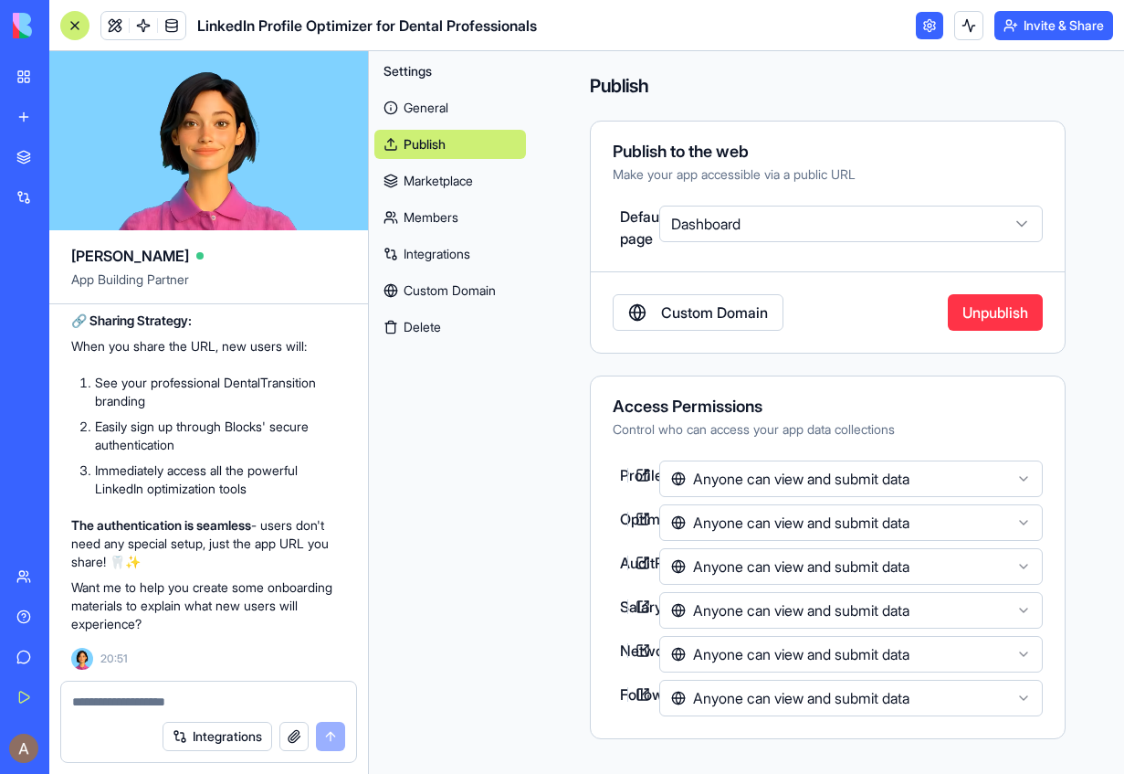
click at [1019, 33] on button "Invite & Share" at bounding box center [1054, 25] width 119 height 29
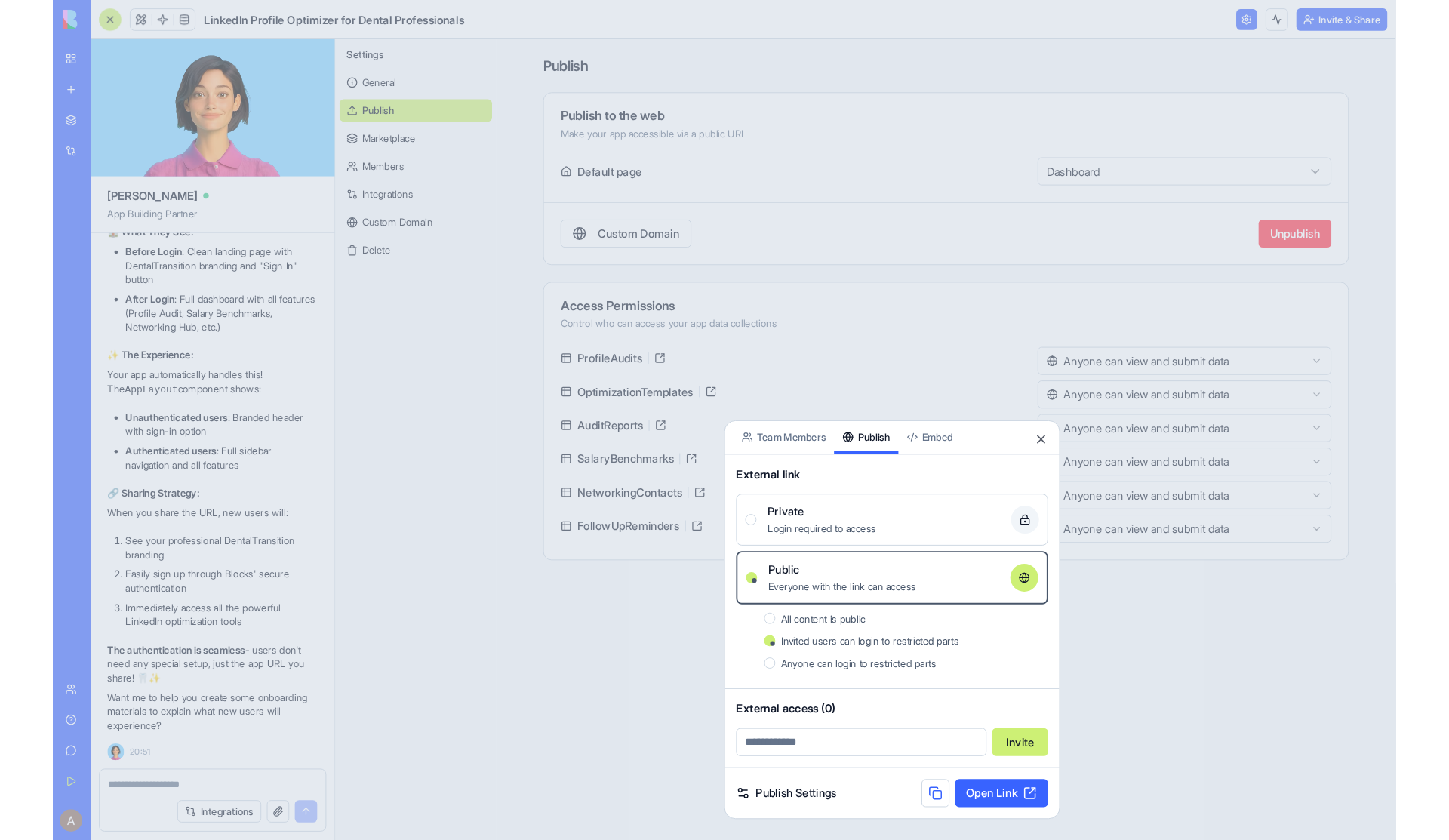
scroll to position [8314, 0]
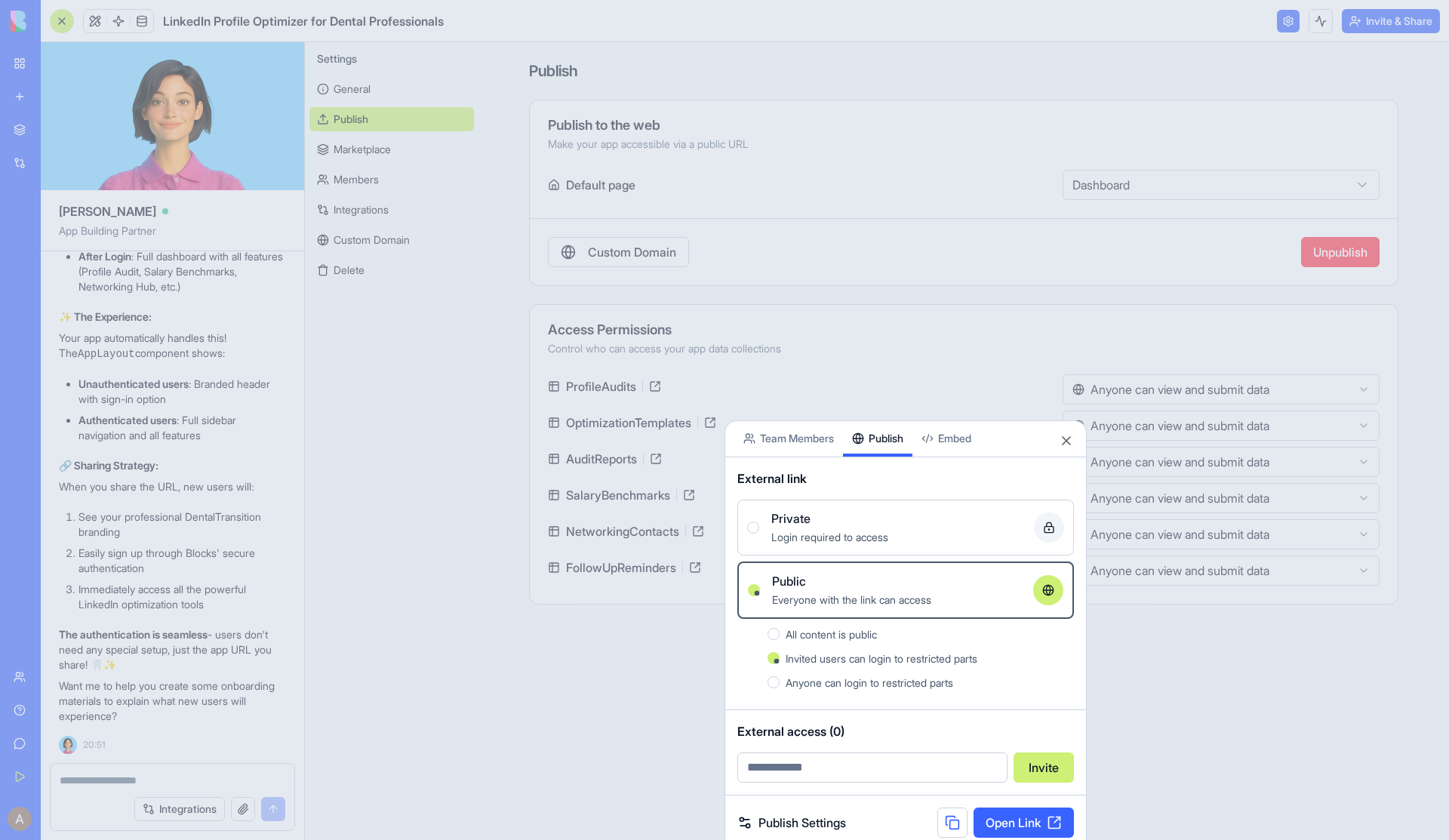
click at [823, 700] on link "Publish Settings" at bounding box center [791, 823] width 109 height 18
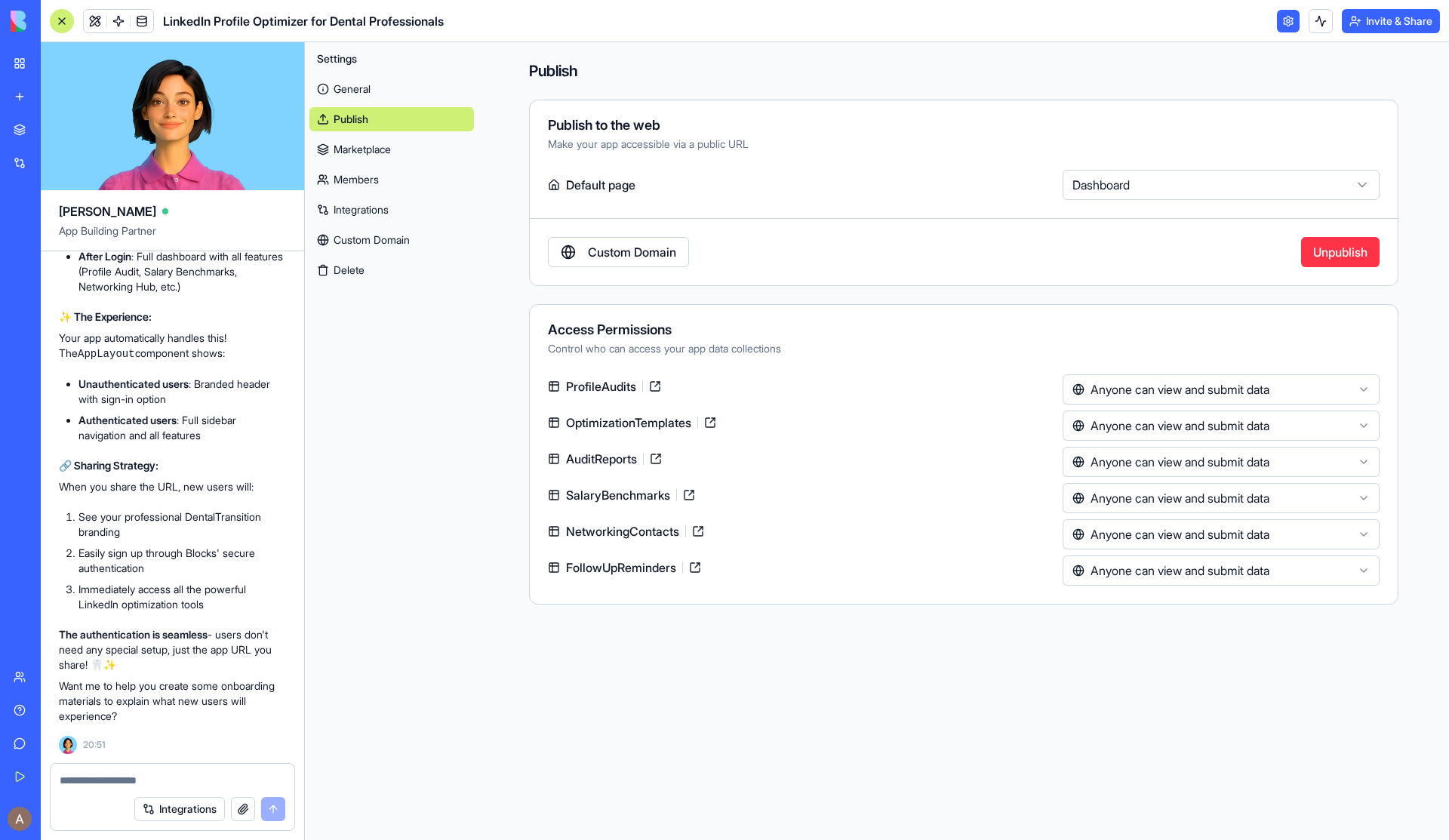
click at [918, 187] on html "BETA My Workspace New app Marketplace Integrations Recent Dentele Group Client …" at bounding box center [724, 420] width 1449 height 840
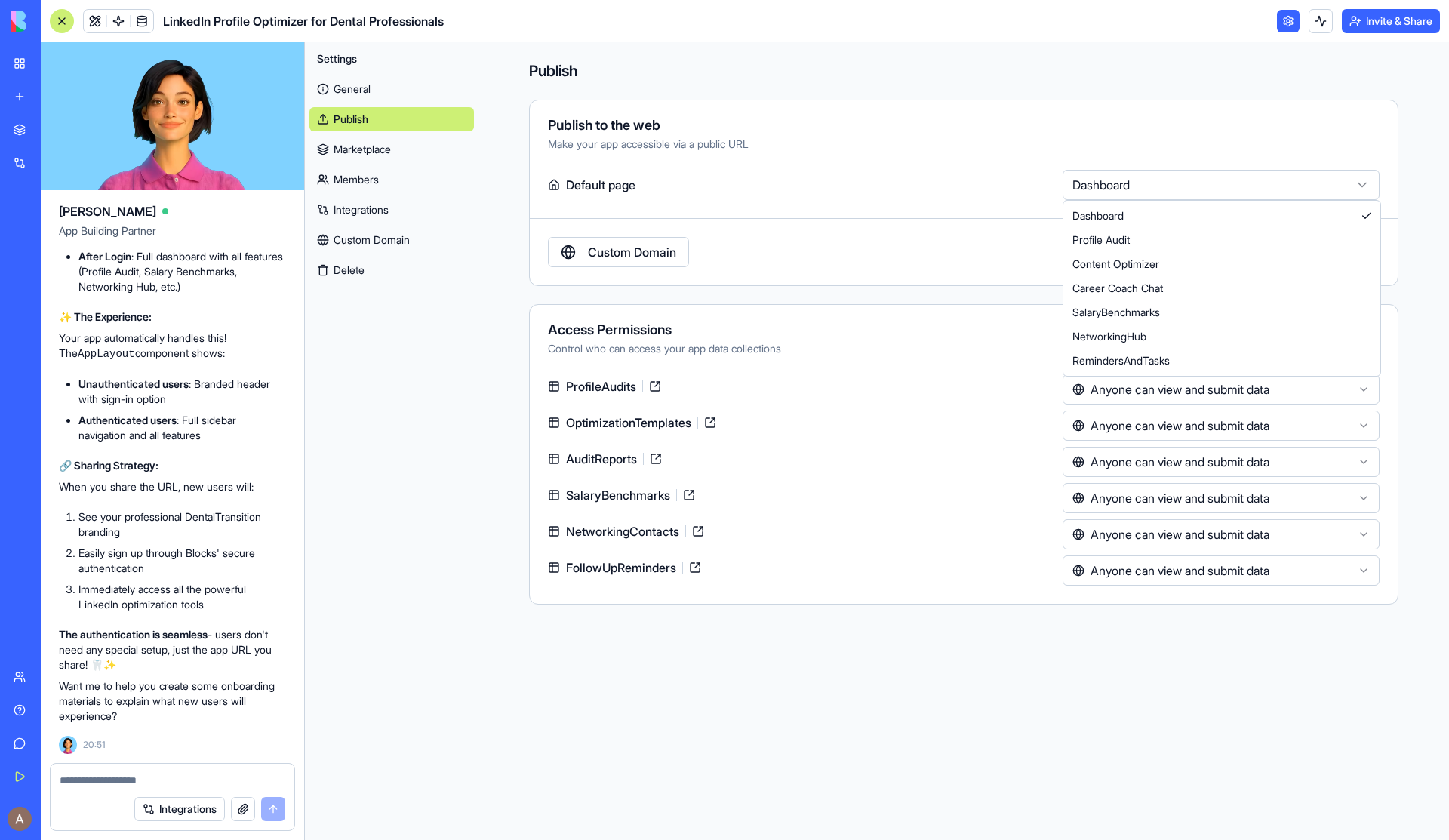
click at [918, 139] on html "BETA My Workspace New app Marketplace Integrations Recent Dentele Group Client …" at bounding box center [724, 420] width 1449 height 840
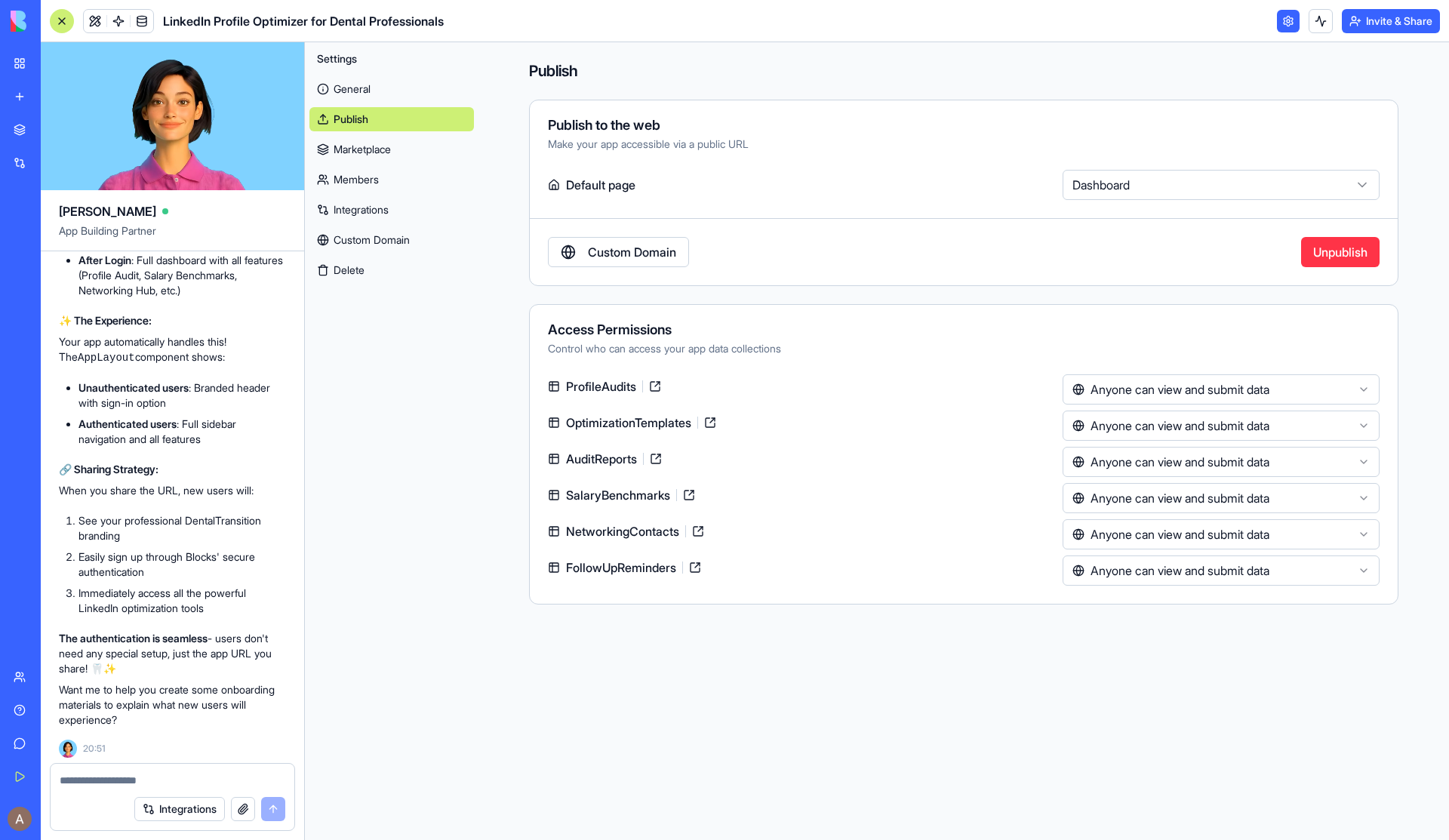
scroll to position [7947, 0]
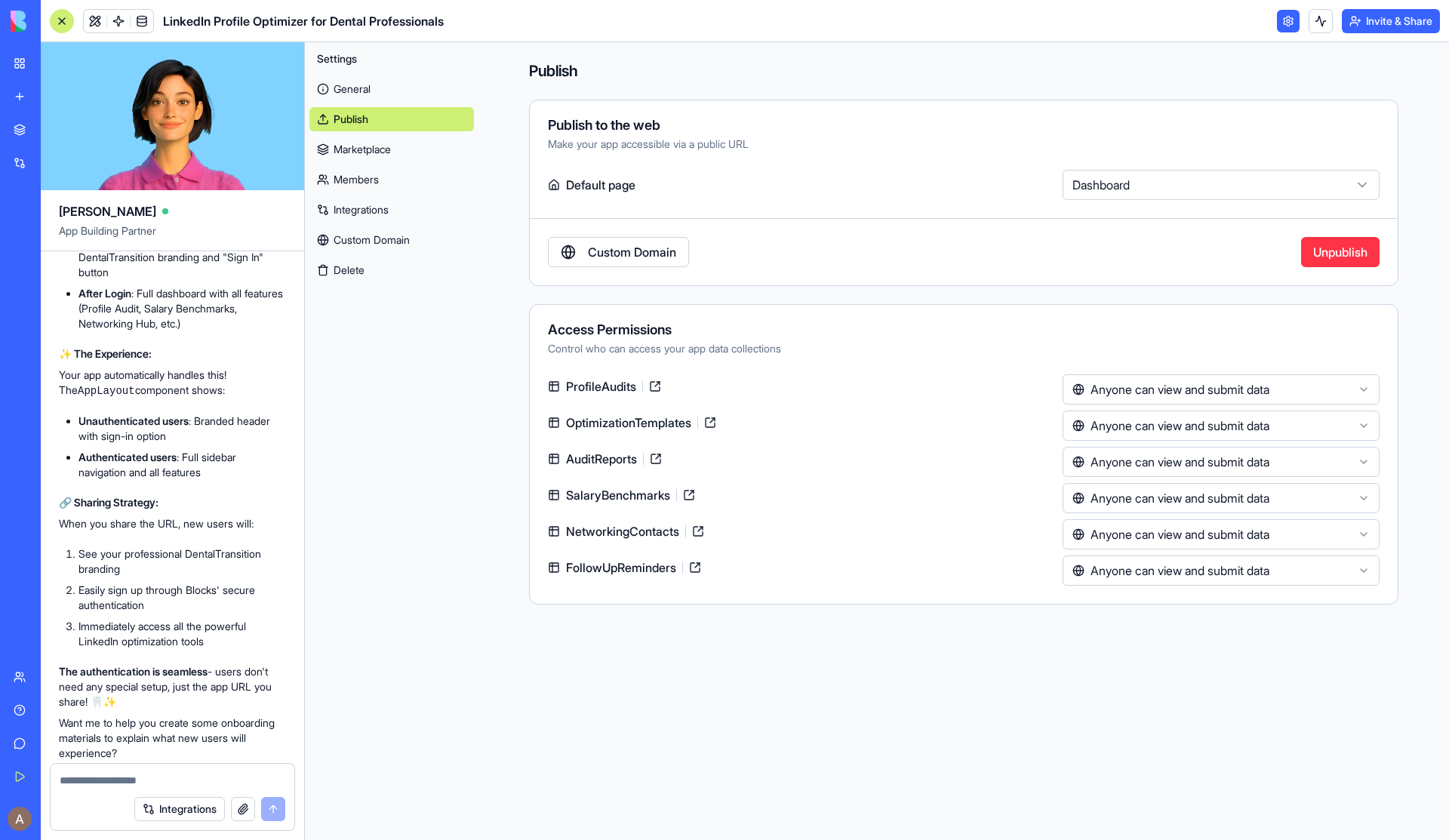
click at [918, 389] on html "BETA My Workspace New app Marketplace Integrations Recent Dentele Group Client …" at bounding box center [724, 420] width 1449 height 840
click at [918, 329] on html "BETA My Workspace New app Marketplace Integrations Recent Dentele Group Client …" at bounding box center [724, 420] width 1449 height 840
click at [918, 31] on button "Invite & Share" at bounding box center [1390, 21] width 98 height 24
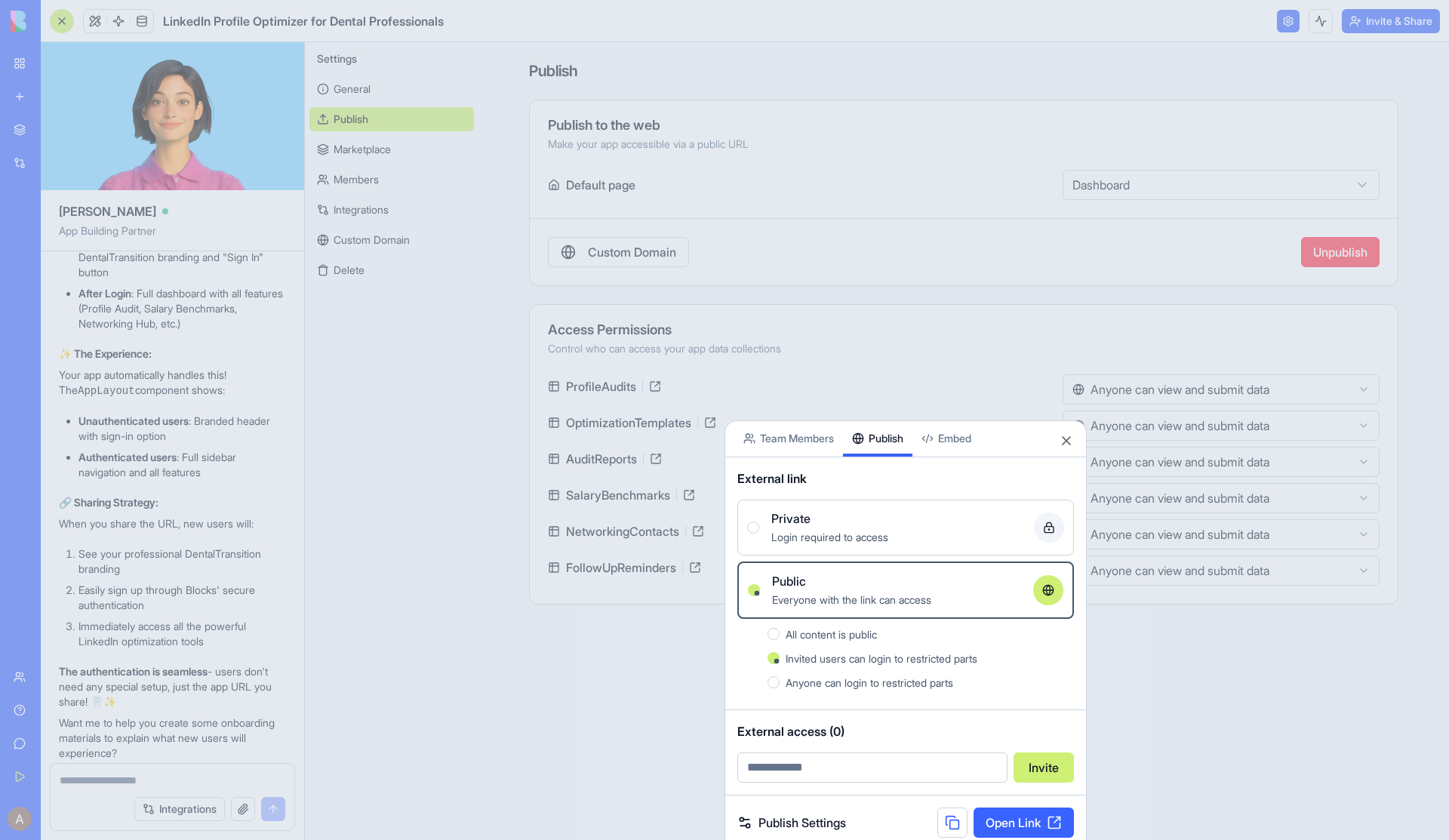
click at [918, 512] on div "Private" at bounding box center [896, 519] width 250 height 18
click at [759, 521] on button "Private Login required to access" at bounding box center [753, 527] width 12 height 12
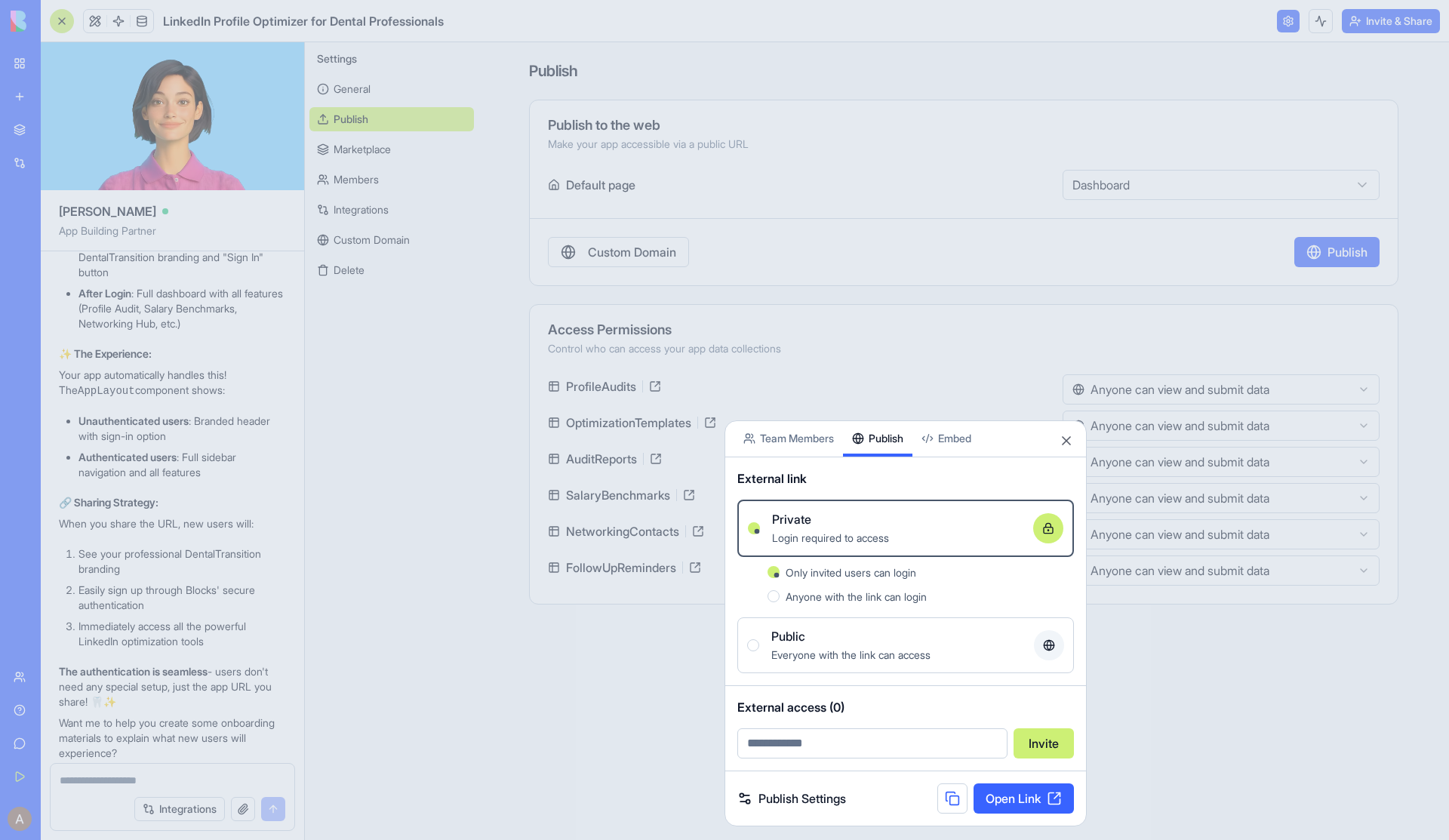
click at [918, 596] on span "Anyone with the link can login" at bounding box center [856, 596] width 141 height 13
click at [779, 596] on button "Anyone with the link can login" at bounding box center [773, 596] width 12 height 12
click at [918, 429] on div "Share App Team Members Publish Embed" at bounding box center [905, 439] width 361 height 36
click at [918, 441] on button "Close" at bounding box center [1066, 440] width 15 height 15
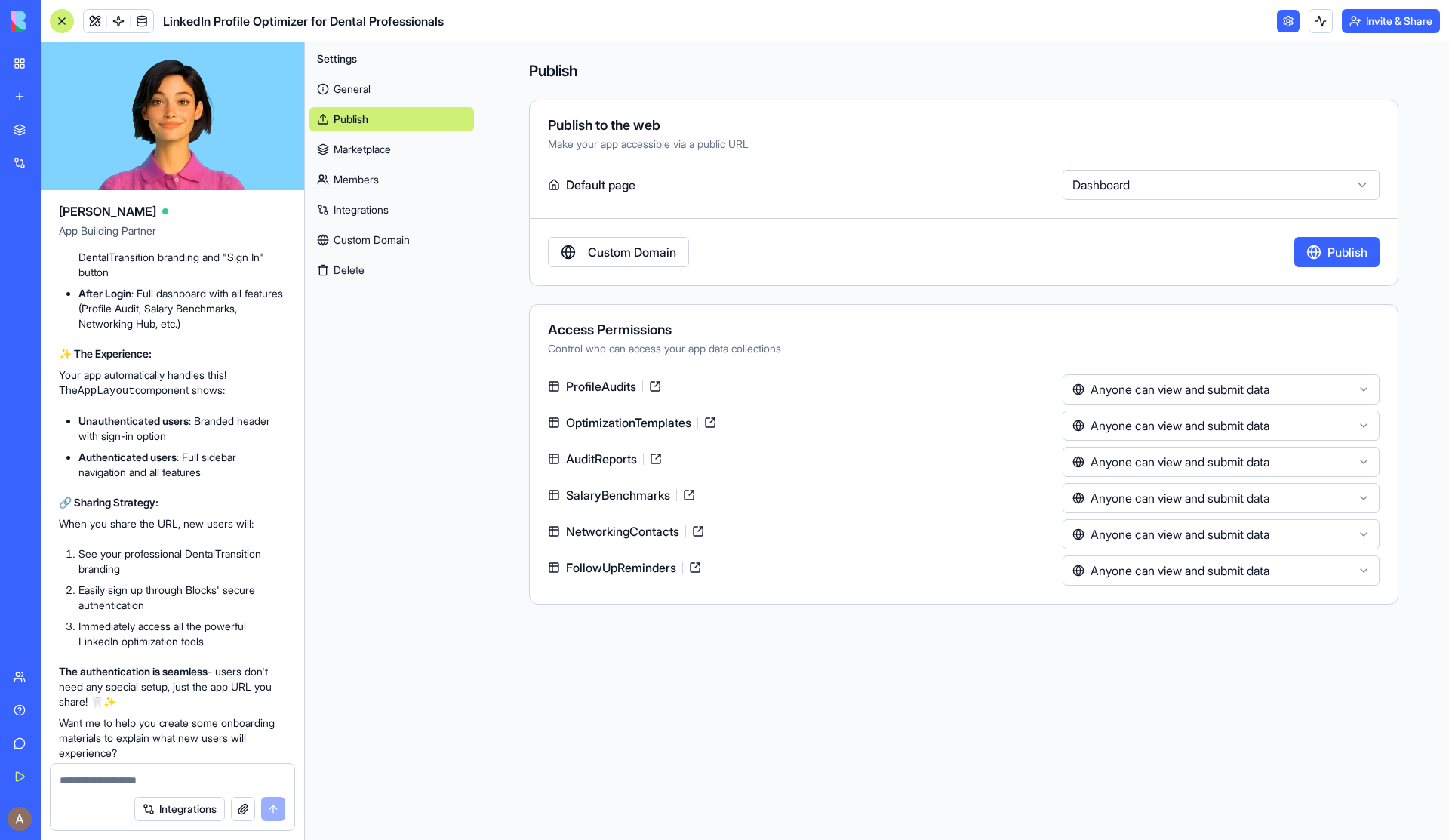
click at [918, 22] on button "Invite & Share" at bounding box center [1390, 21] width 98 height 24
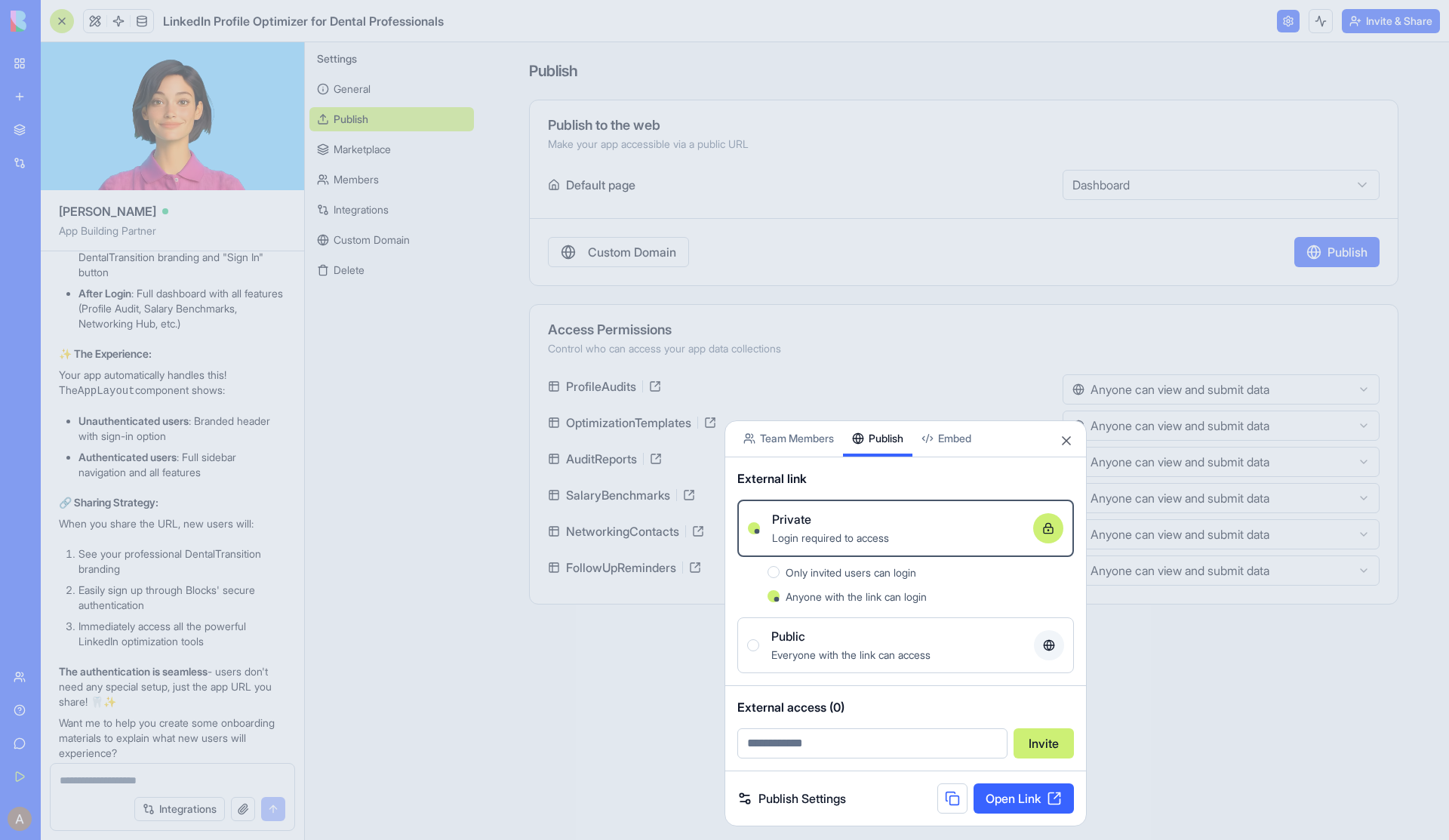
click at [918, 700] on link "Open Link" at bounding box center [1023, 798] width 100 height 31
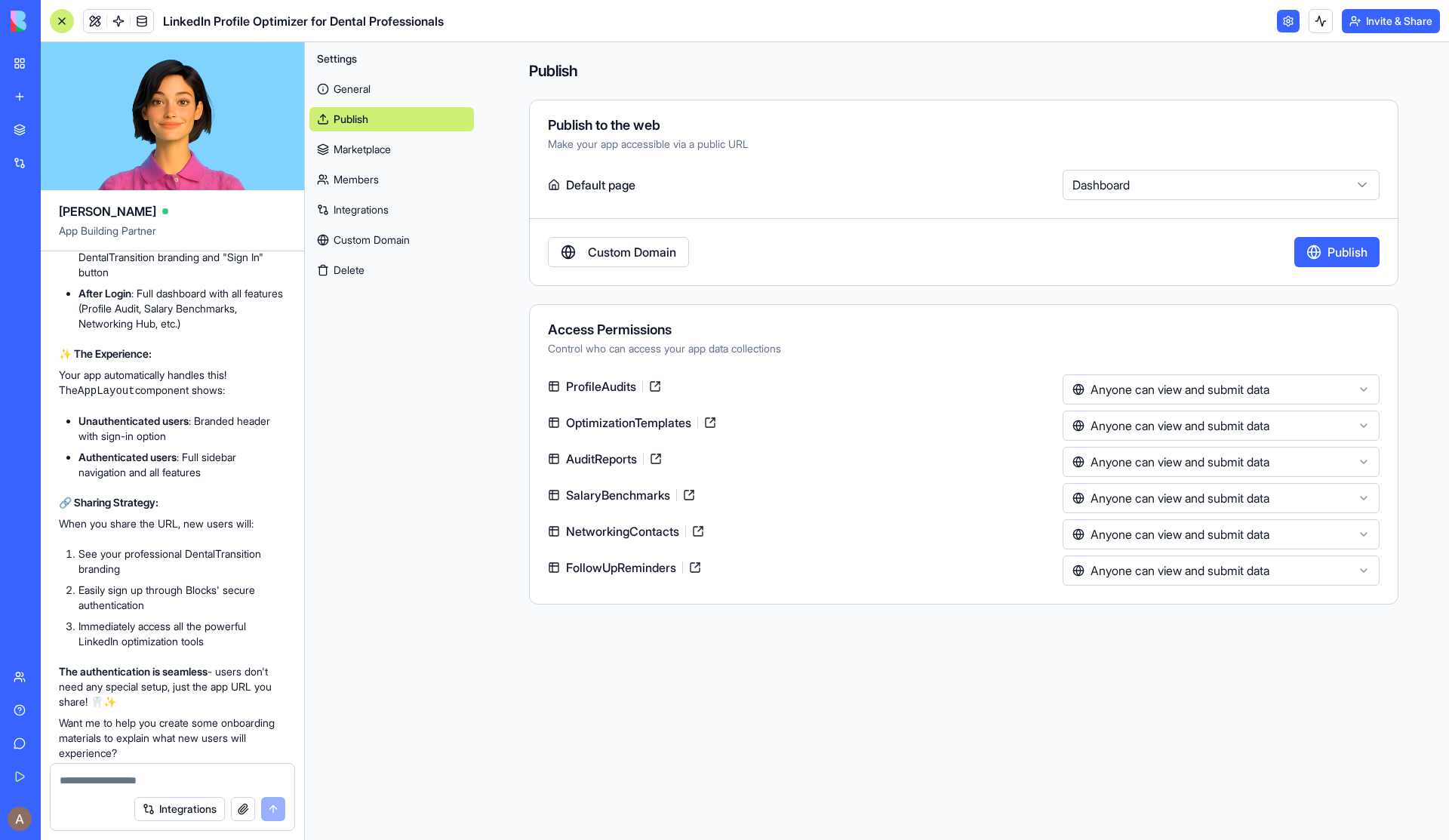
click at [126, 700] on div "Integrations" at bounding box center [172, 809] width 244 height 42
click at [126, 700] on textarea at bounding box center [172, 780] width 226 height 15
type textarea "**********"
click at [278, 700] on button "submit" at bounding box center [273, 808] width 24 height 24
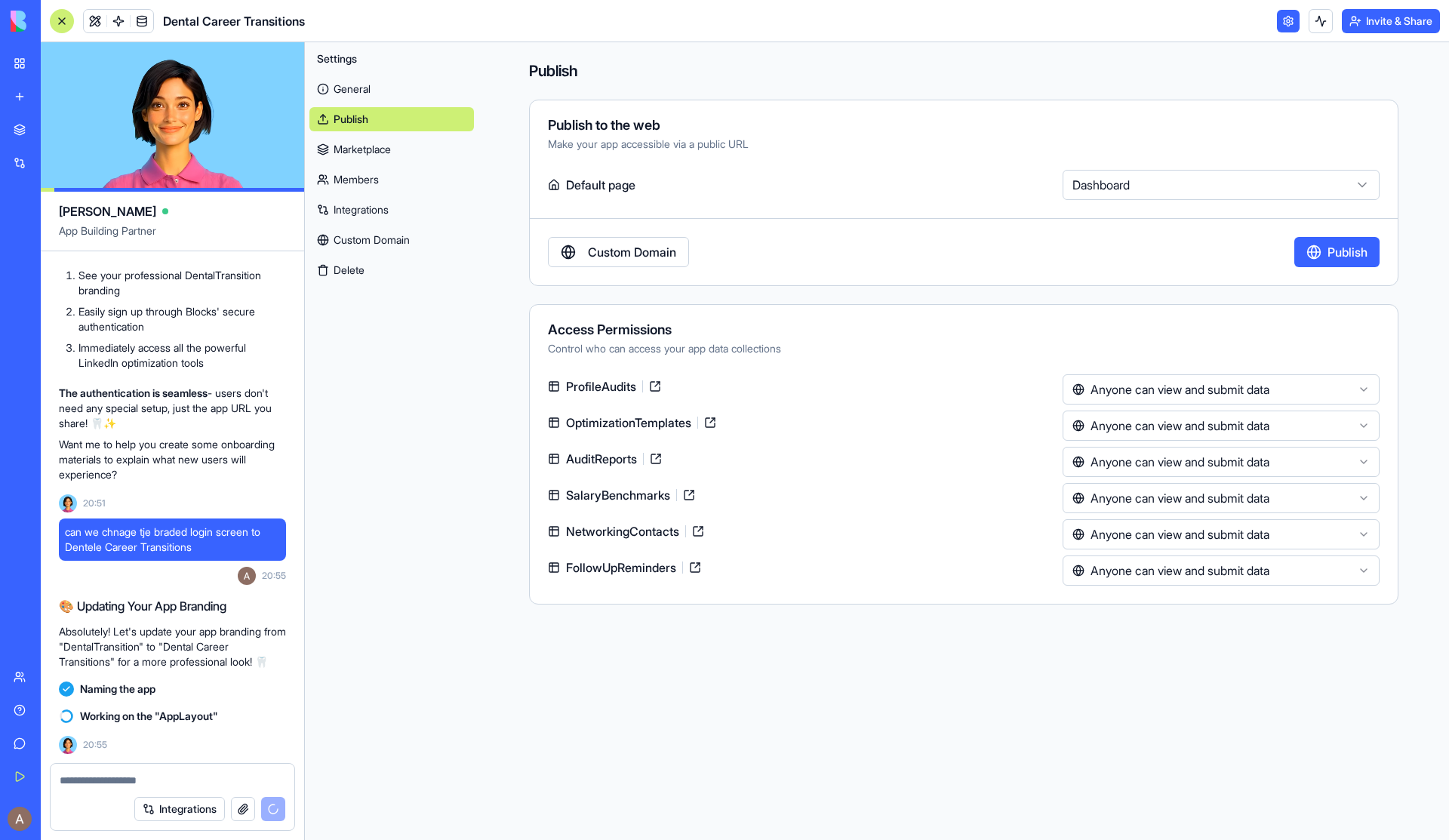
scroll to position [8555, 0]
click at [139, 700] on textarea at bounding box center [172, 780] width 226 height 15
click at [273, 700] on div "Integrations" at bounding box center [210, 808] width 151 height 24
click at [202, 700] on textarea at bounding box center [172, 780] width 226 height 15
type textarea "**********"
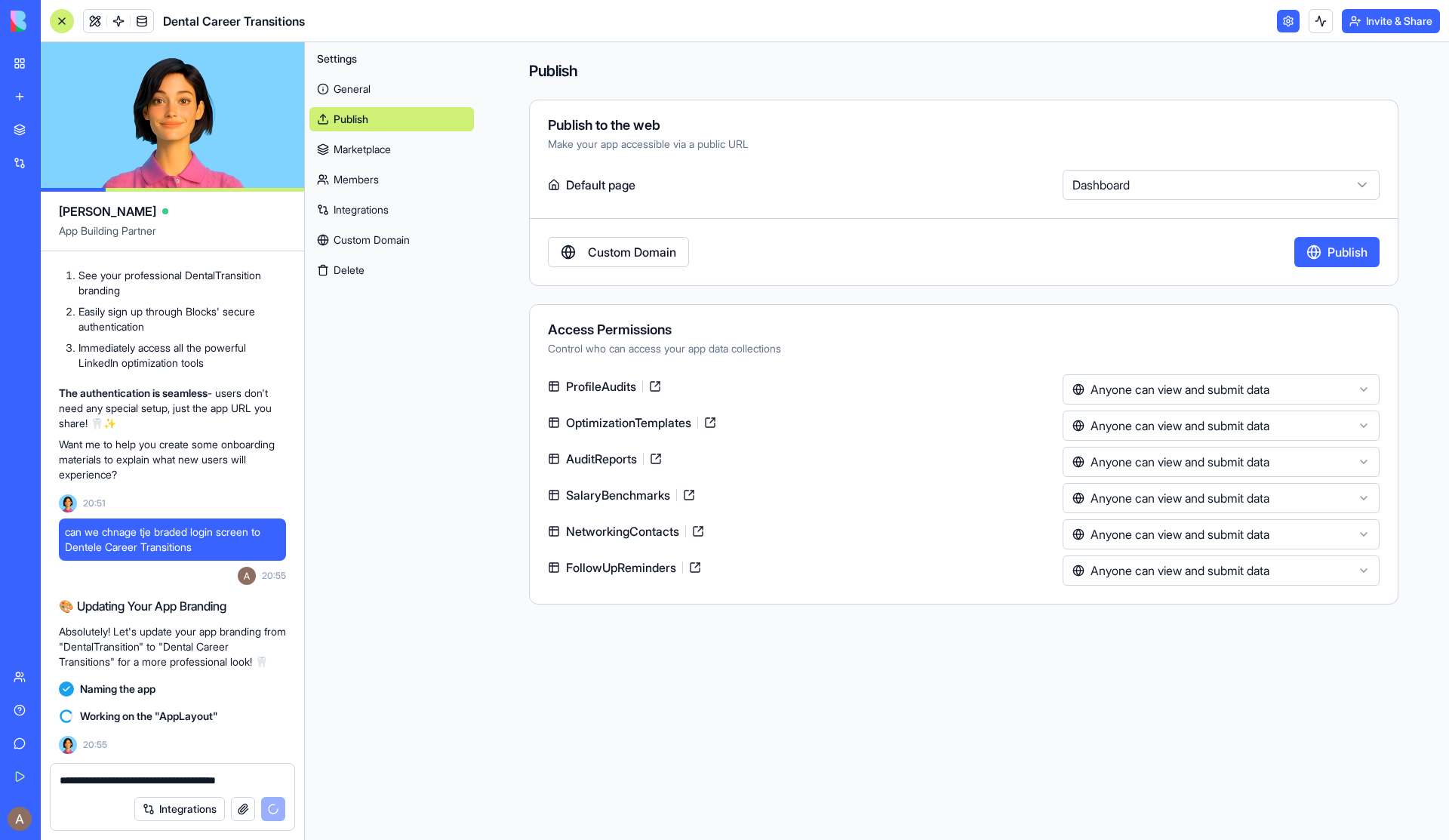
click at [279, 700] on div "Integrations" at bounding box center [210, 808] width 151 height 24
click at [273, 700] on div "**********" at bounding box center [172, 775] width 244 height 24
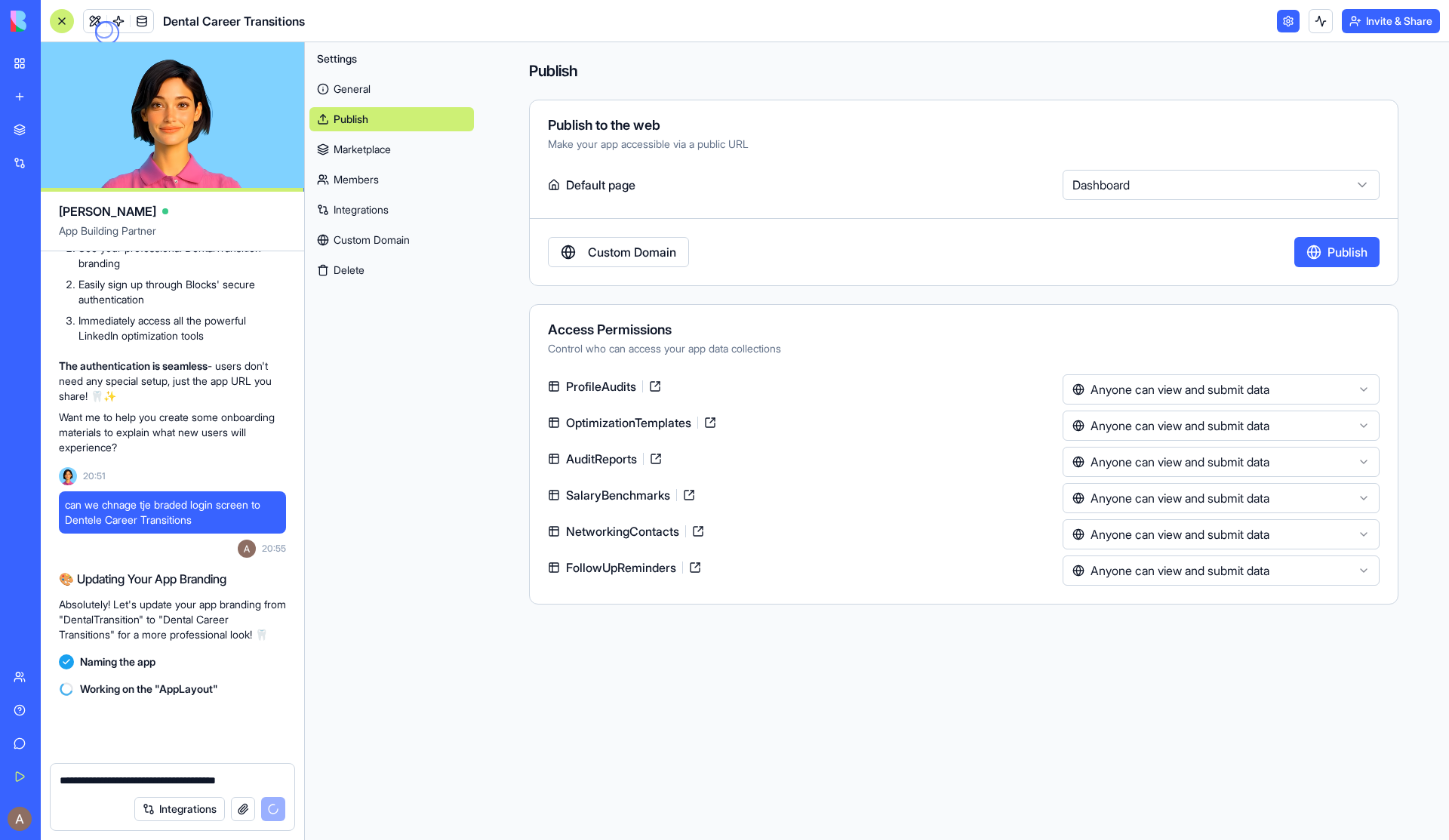
scroll to position [8583, 0]
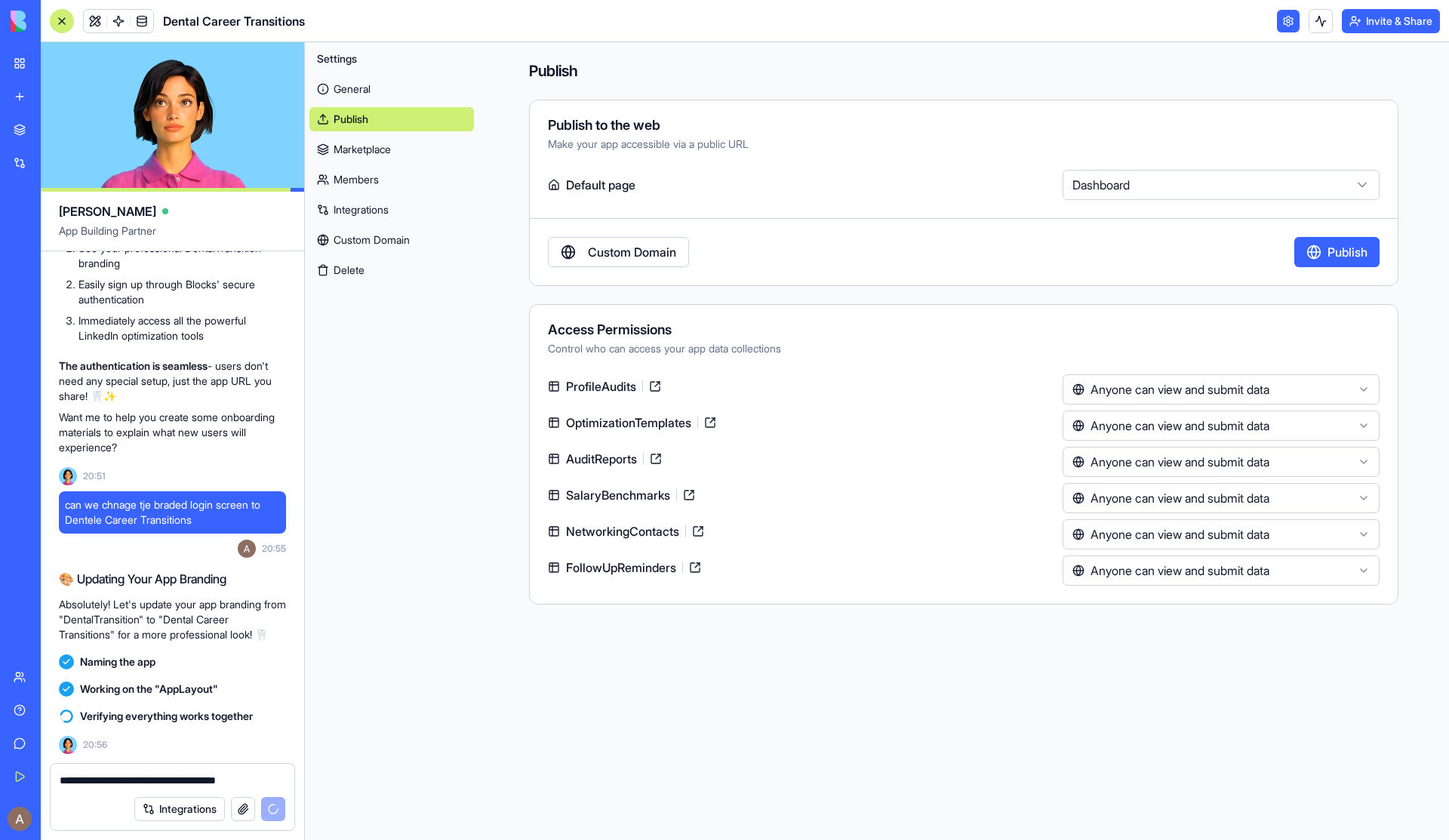
click at [918, 14] on button "Invite & Share" at bounding box center [1390, 21] width 98 height 24
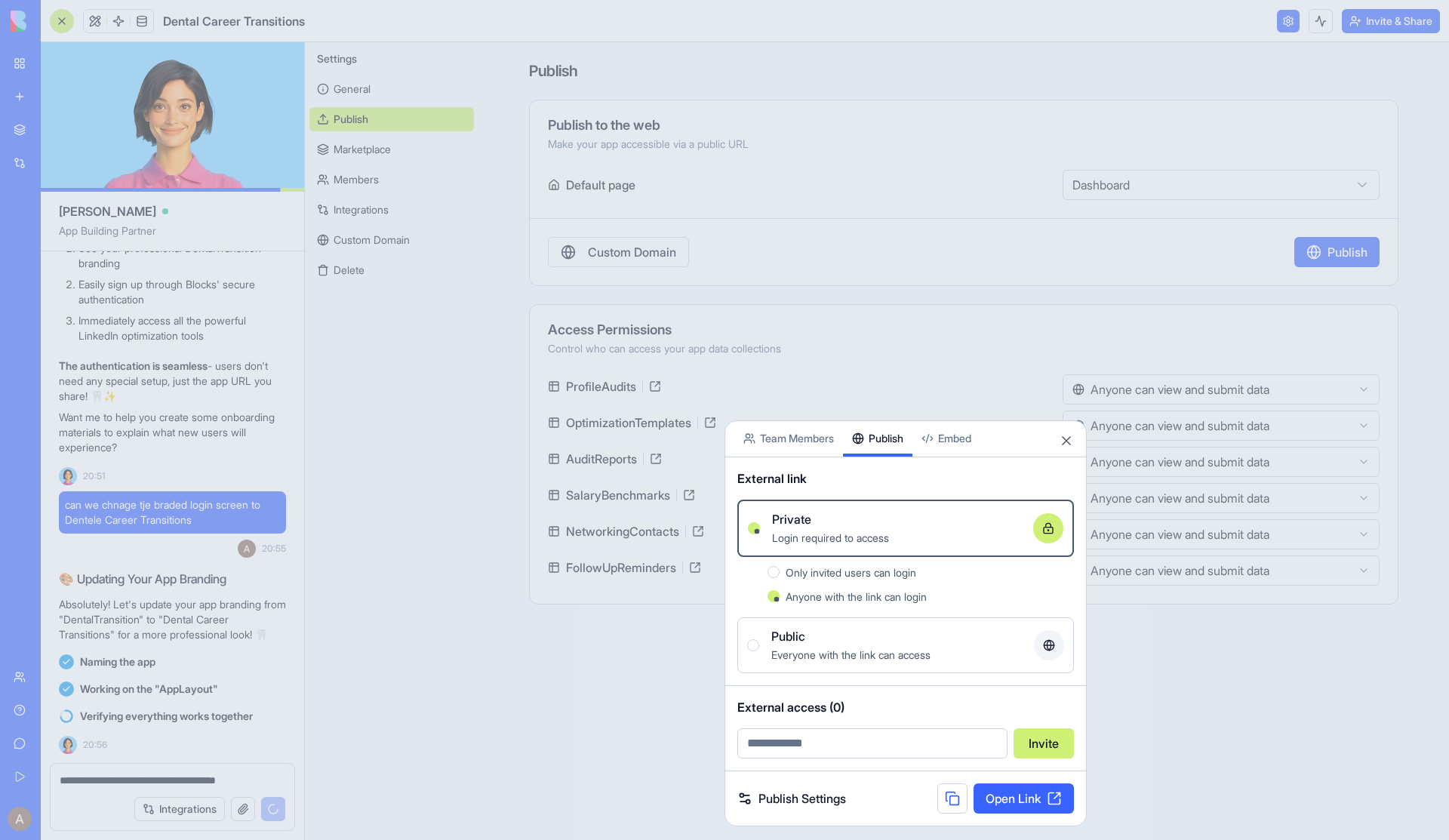
click at [918, 700] on link "Open Link" at bounding box center [1023, 798] width 100 height 31
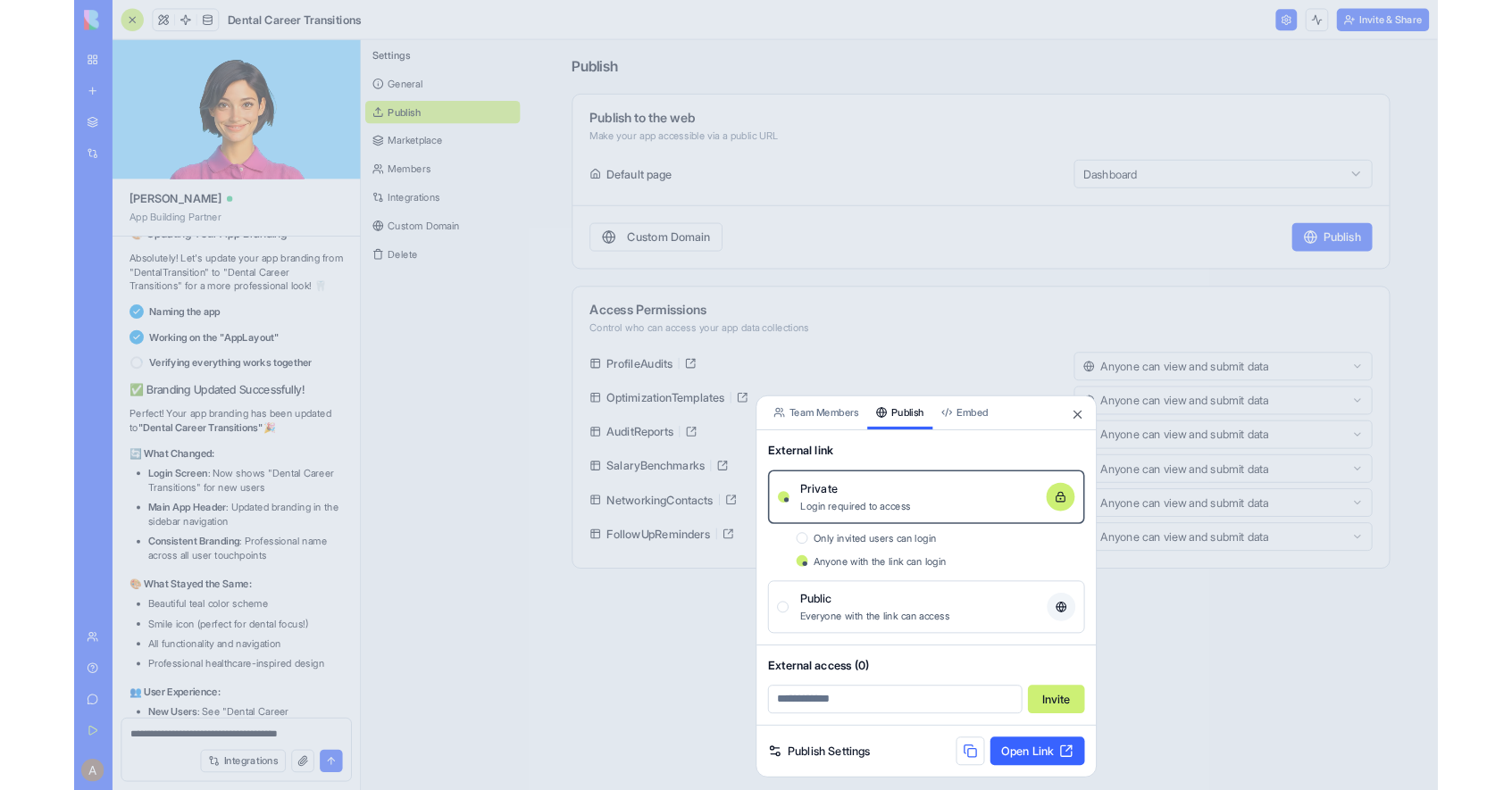
scroll to position [10870, 0]
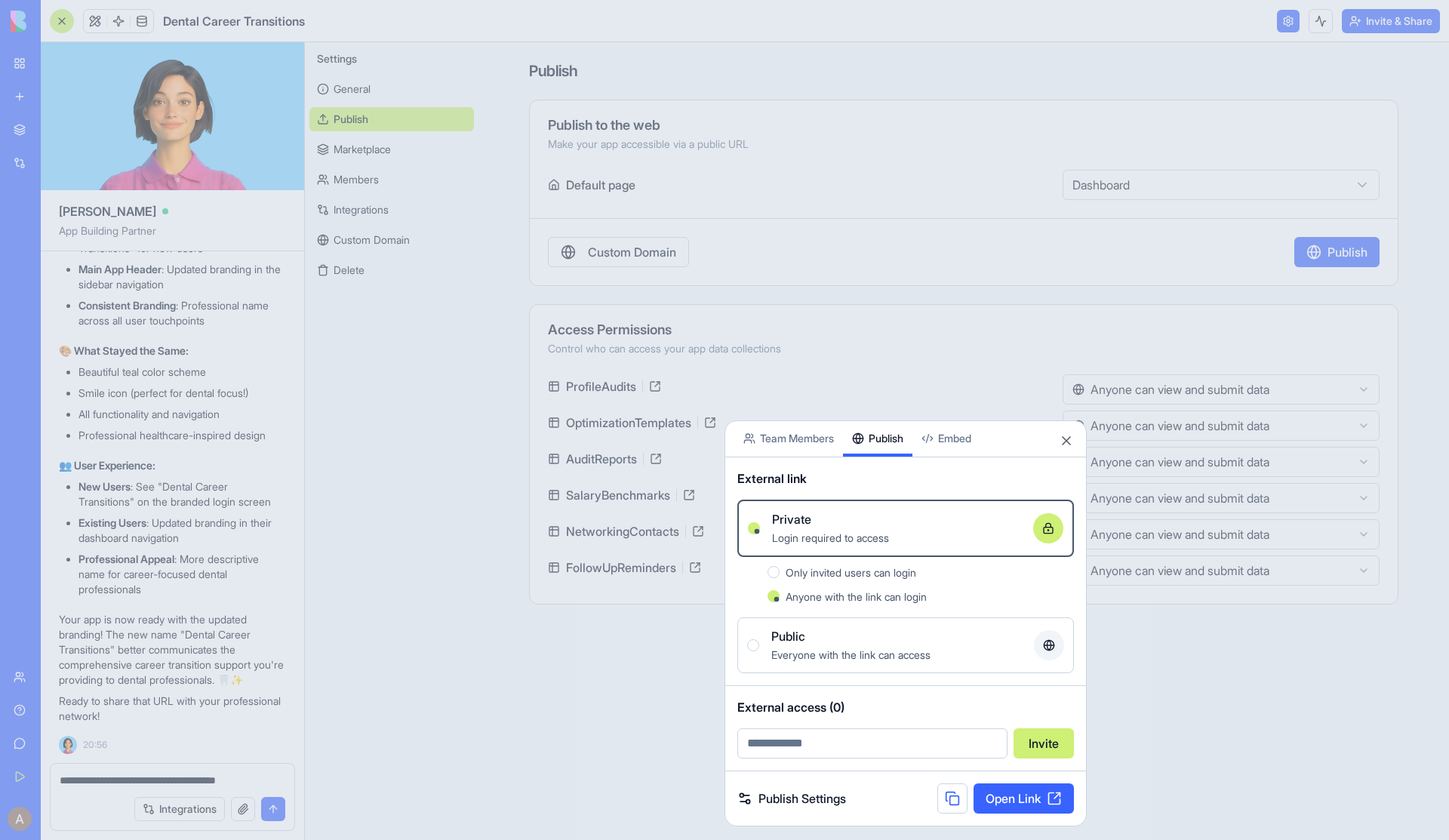
click at [918, 700] on button at bounding box center [952, 798] width 31 height 31
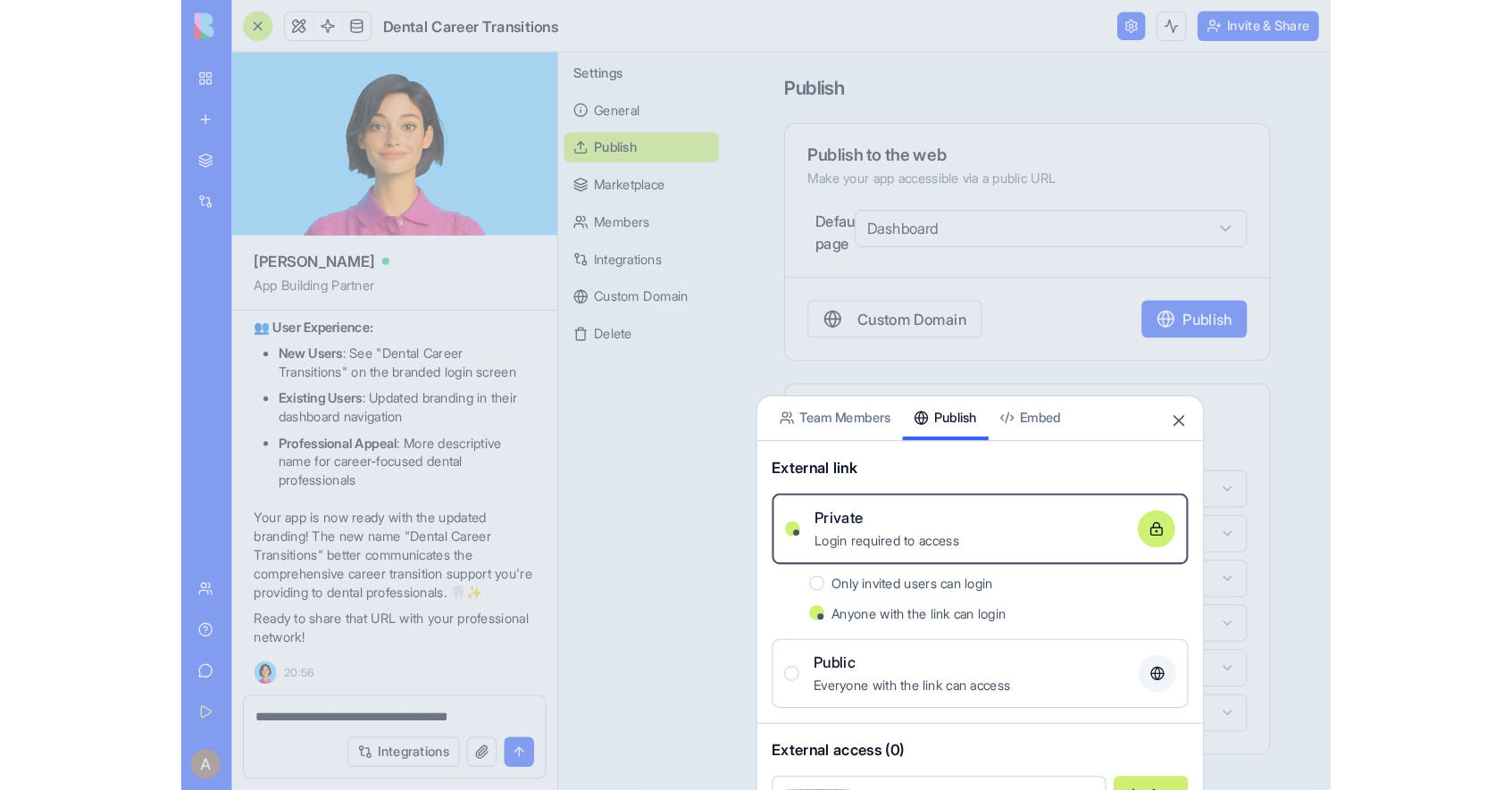
scroll to position [10871, 0]
